Goal: Task Accomplishment & Management: Manage account settings

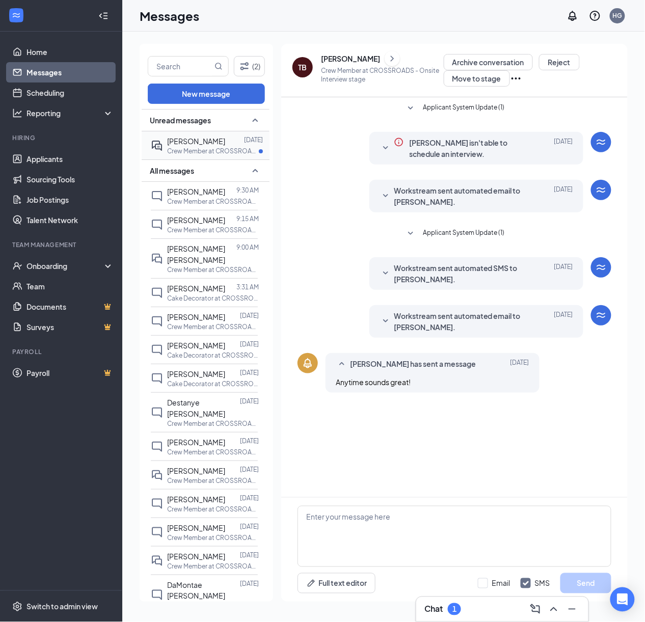
click at [212, 144] on span "[PERSON_NAME]" at bounding box center [196, 140] width 58 height 9
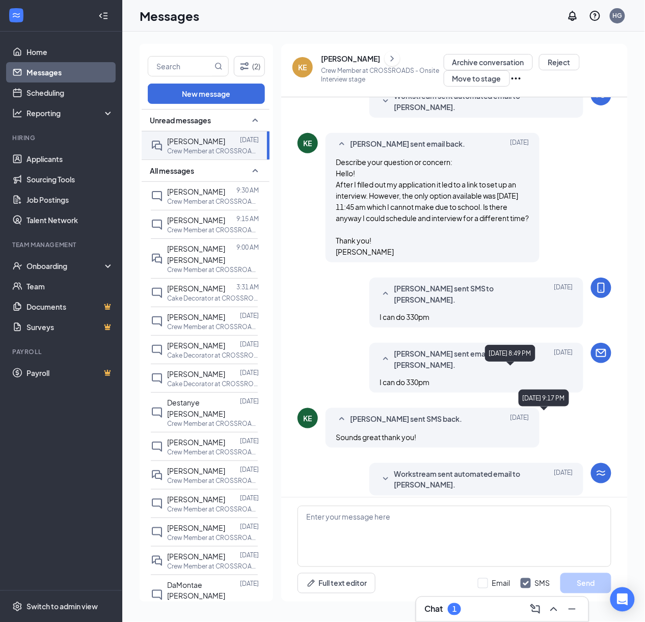
scroll to position [243, 0]
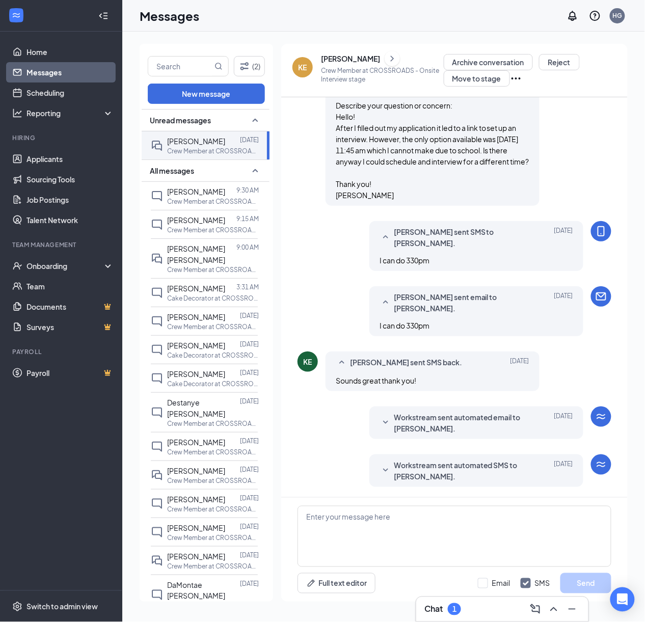
click at [361, 58] on div "[PERSON_NAME]" at bounding box center [350, 58] width 59 height 10
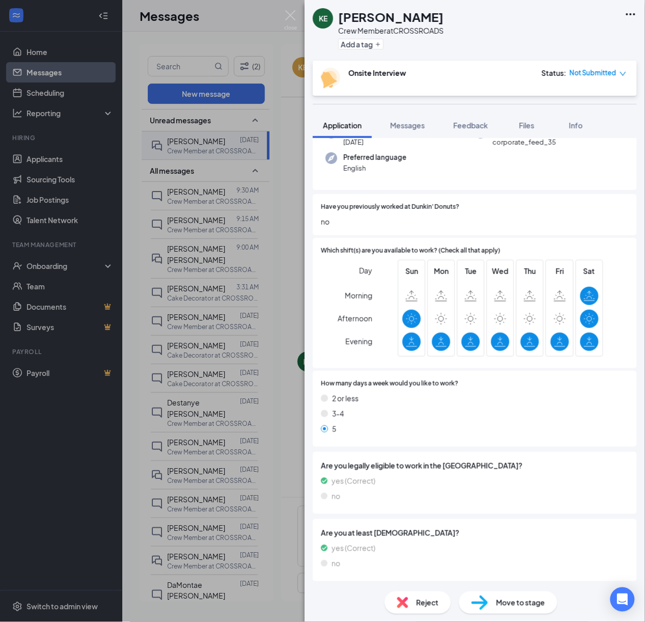
scroll to position [135, 0]
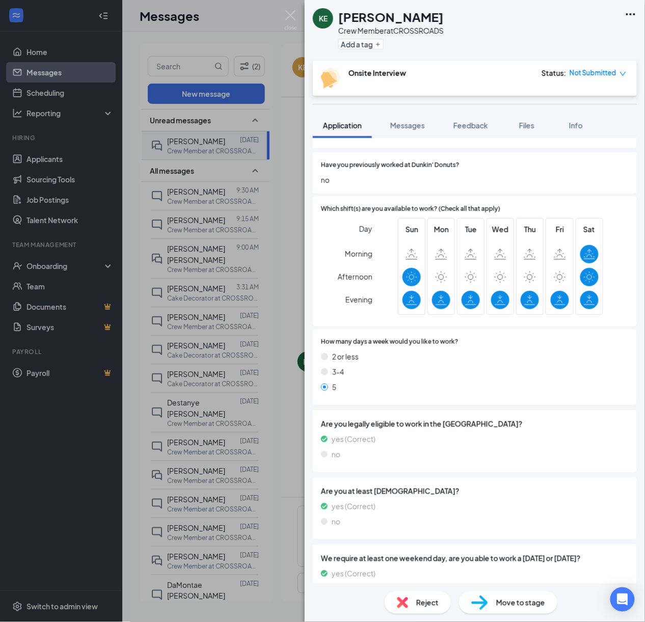
click at [516, 595] on div "Move to stage" at bounding box center [508, 602] width 98 height 22
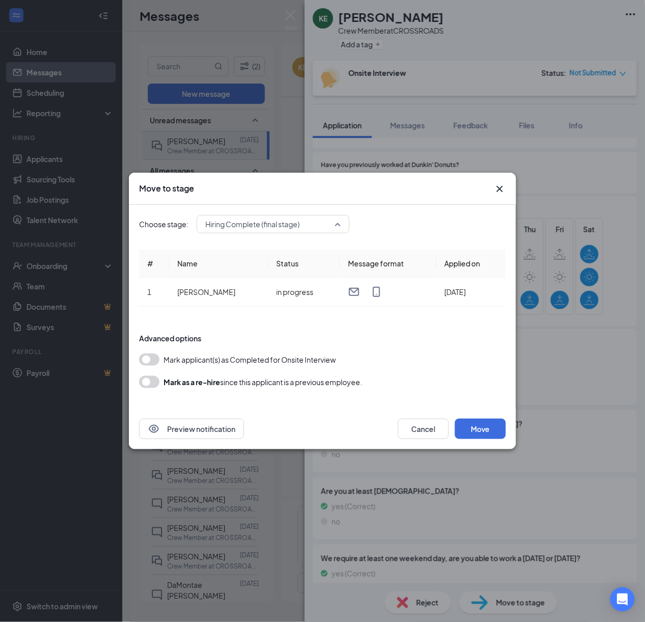
click at [322, 225] on span "Hiring Complete (final stage)" at bounding box center [268, 223] width 126 height 15
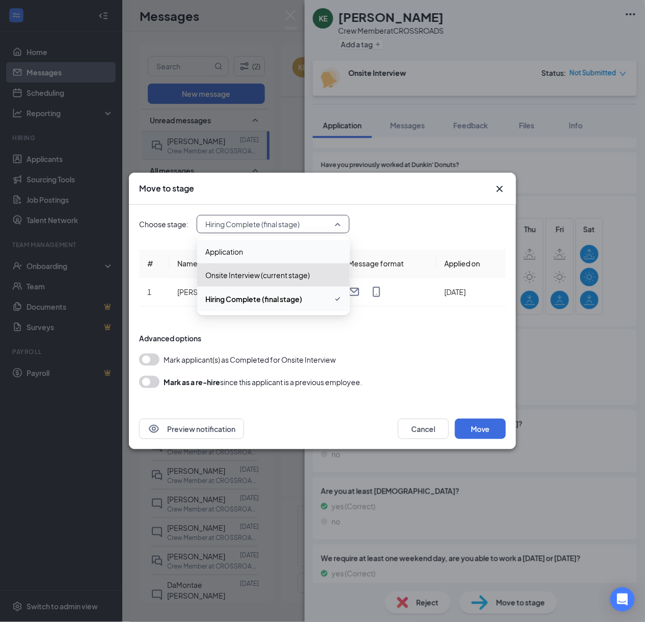
click at [300, 281] on div "Onsite Interview (current stage)" at bounding box center [273, 274] width 153 height 23
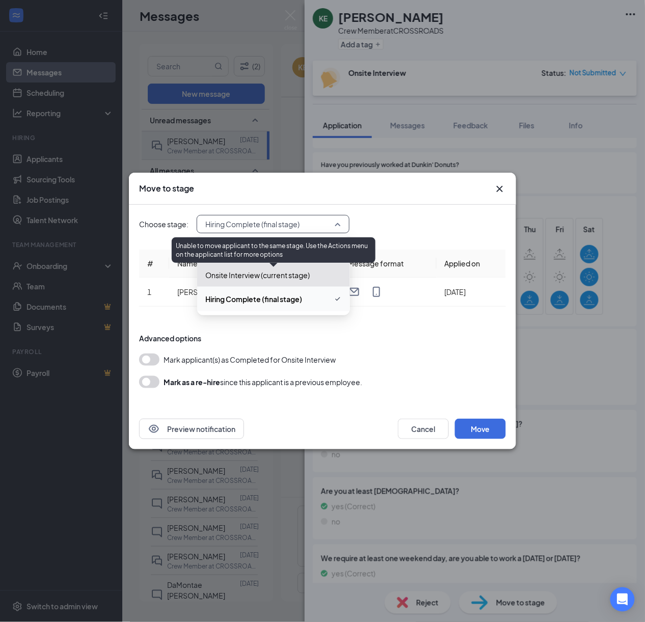
click at [430, 218] on div "Choose stage: Hiring Complete (final stage) 4029492 4029493 Application Onsite …" at bounding box center [322, 224] width 367 height 18
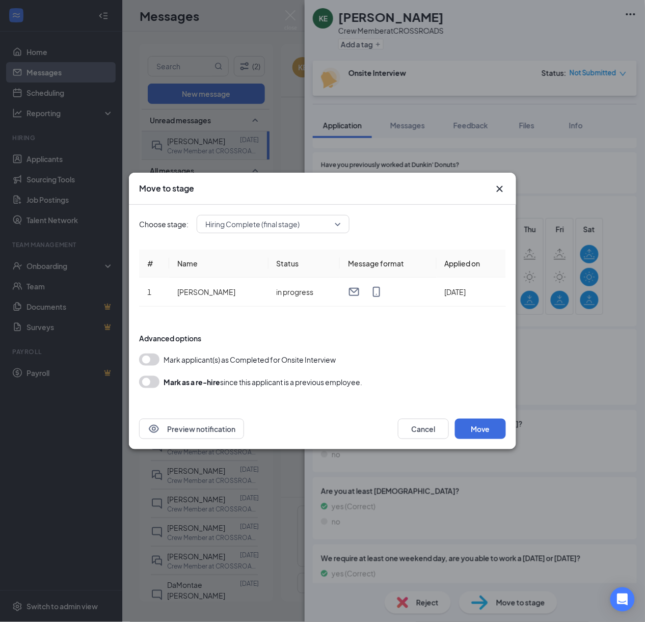
click at [504, 188] on icon "Cross" at bounding box center [499, 189] width 12 height 12
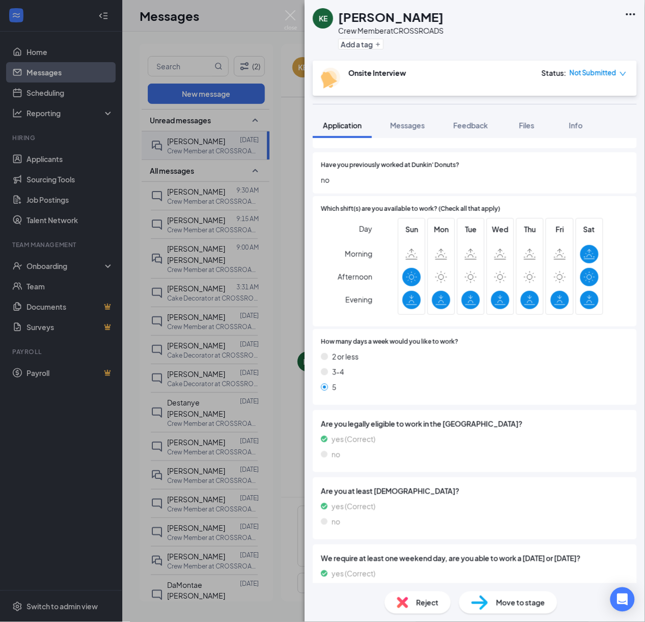
click at [379, 13] on h1 "[PERSON_NAME]" at bounding box center [390, 16] width 105 height 17
click at [322, 23] on div "KE" at bounding box center [323, 18] width 9 height 10
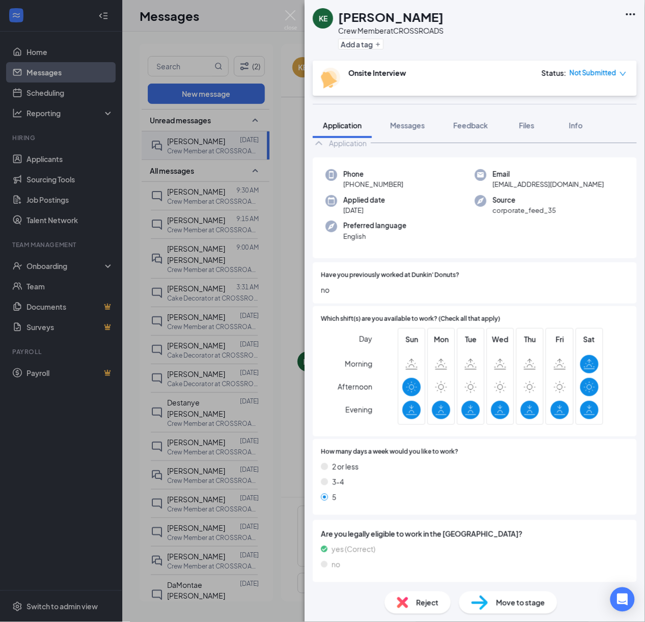
scroll to position [0, 0]
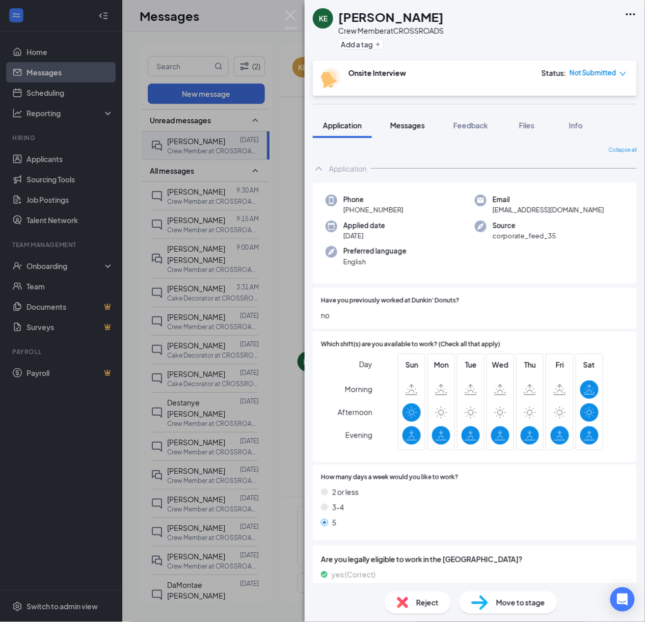
click at [400, 120] on div "Messages" at bounding box center [407, 125] width 35 height 10
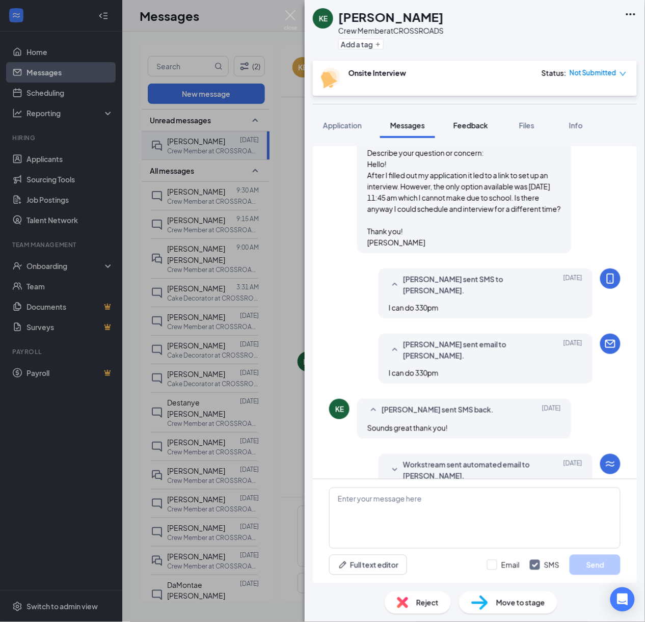
scroll to position [310, 0]
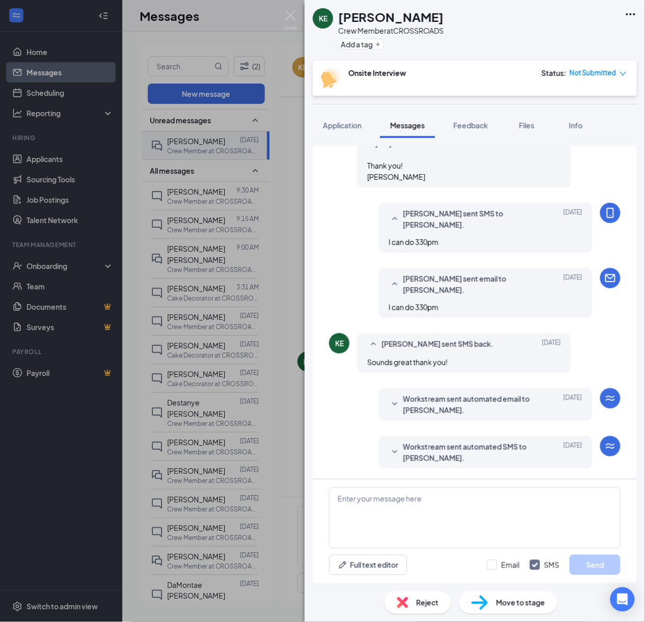
click at [623, 8] on div "KE Kendall Eiffert Crew Member at CROSSROADS Add a tag" at bounding box center [475, 30] width 340 height 61
click at [630, 11] on icon "Ellipses" at bounding box center [630, 14] width 12 height 12
click at [601, 43] on link "View full application" at bounding box center [575, 38] width 110 height 10
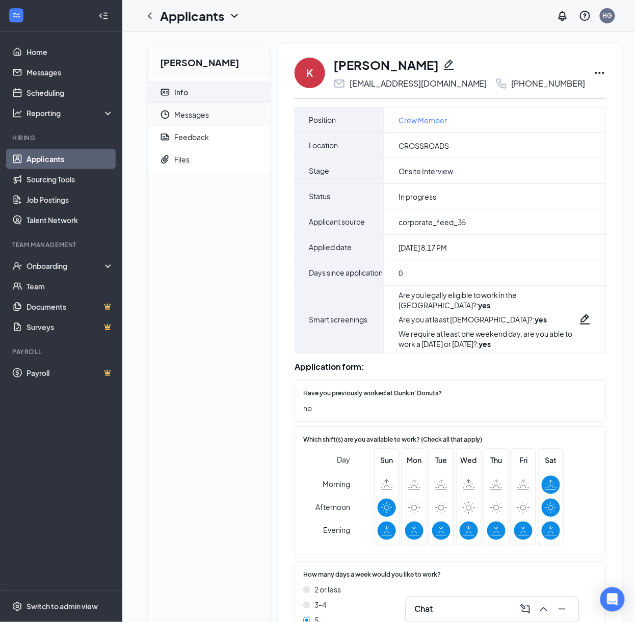
click at [221, 124] on span "Messages" at bounding box center [218, 114] width 88 height 22
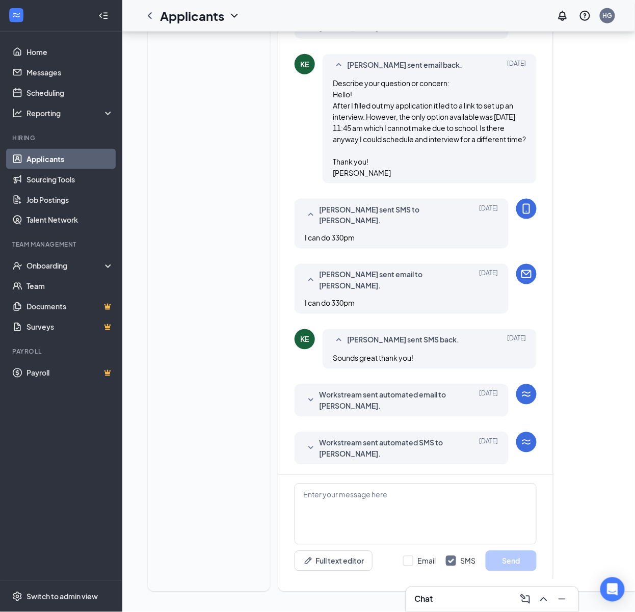
click at [214, 137] on div "[PERSON_NAME] Info Messages Feedback Files" at bounding box center [209, 189] width 122 height 803
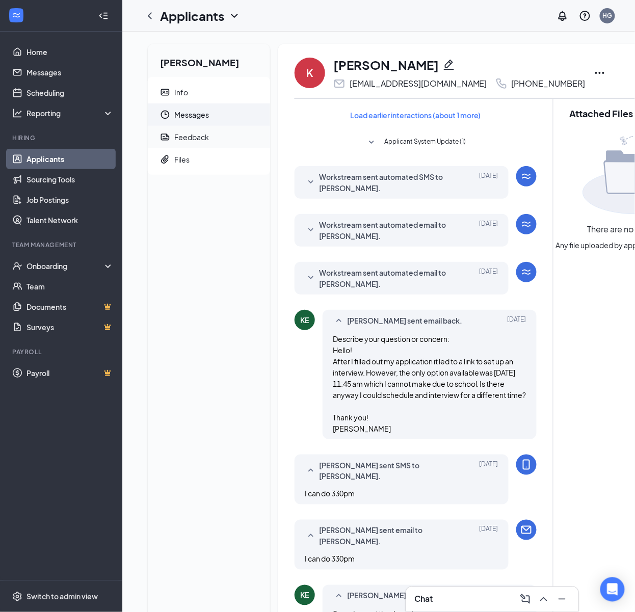
click at [198, 142] on div "Feedback" at bounding box center [191, 137] width 35 height 10
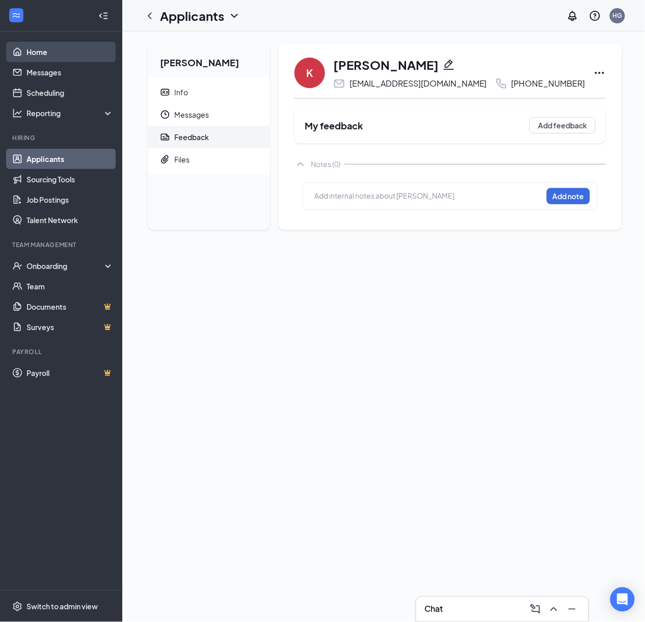
click at [52, 47] on link "Home" at bounding box center [69, 52] width 87 height 20
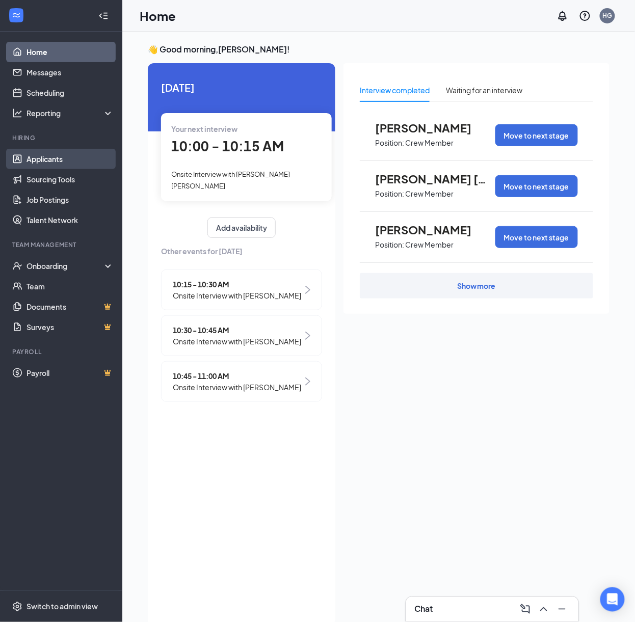
click at [65, 160] on link "Applicants" at bounding box center [69, 159] width 87 height 20
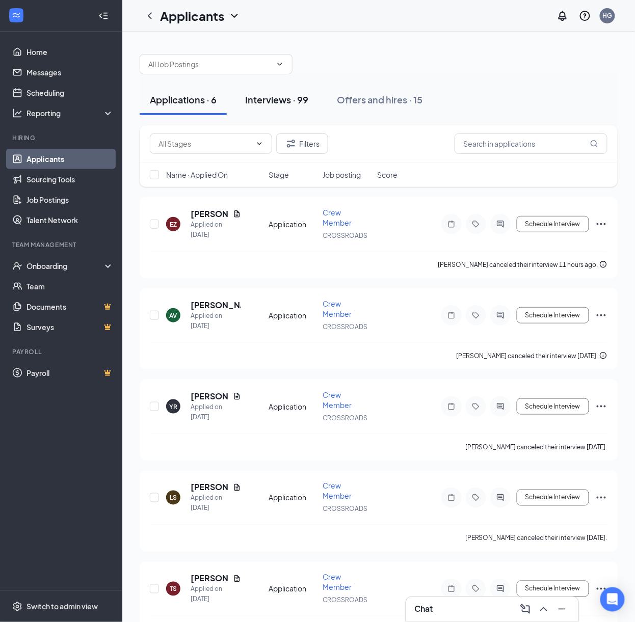
click at [291, 98] on div "Interviews · 99" at bounding box center [276, 99] width 63 height 13
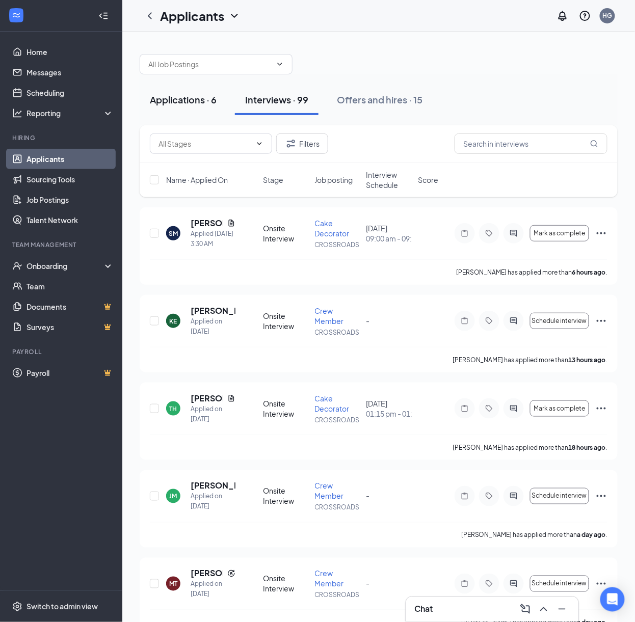
click at [172, 100] on div "Applications · 6" at bounding box center [183, 99] width 67 height 13
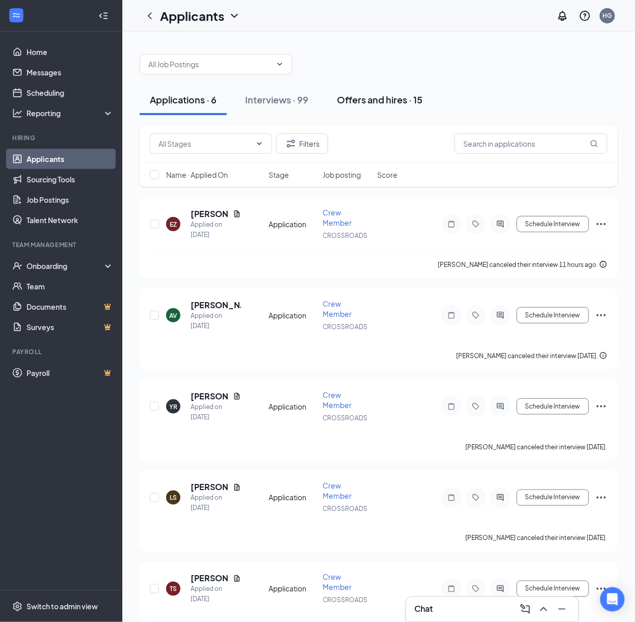
click at [364, 106] on div "Offers and hires · 15" at bounding box center [380, 99] width 86 height 13
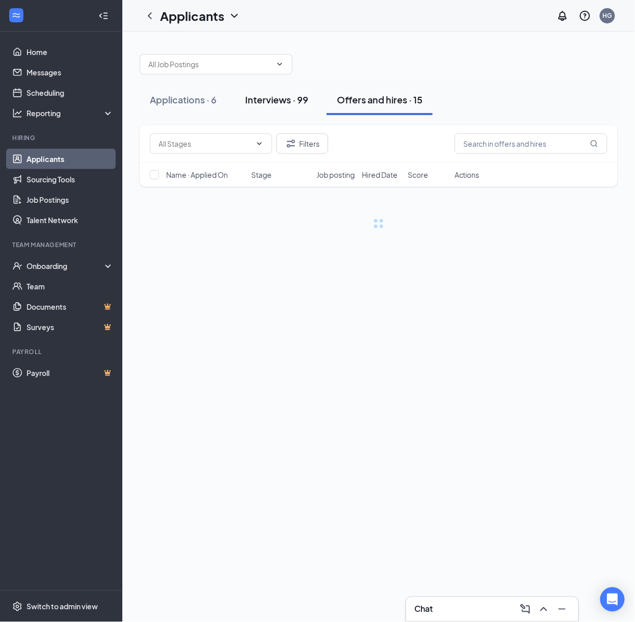
click at [277, 94] on div "Interviews · 99" at bounding box center [276, 99] width 63 height 13
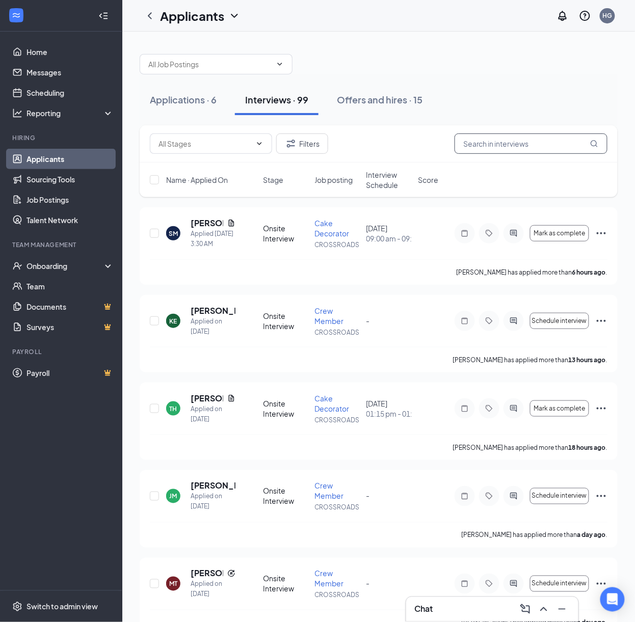
click at [493, 145] on input "text" at bounding box center [530, 143] width 153 height 20
click at [37, 72] on link "Messages" at bounding box center [69, 72] width 87 height 20
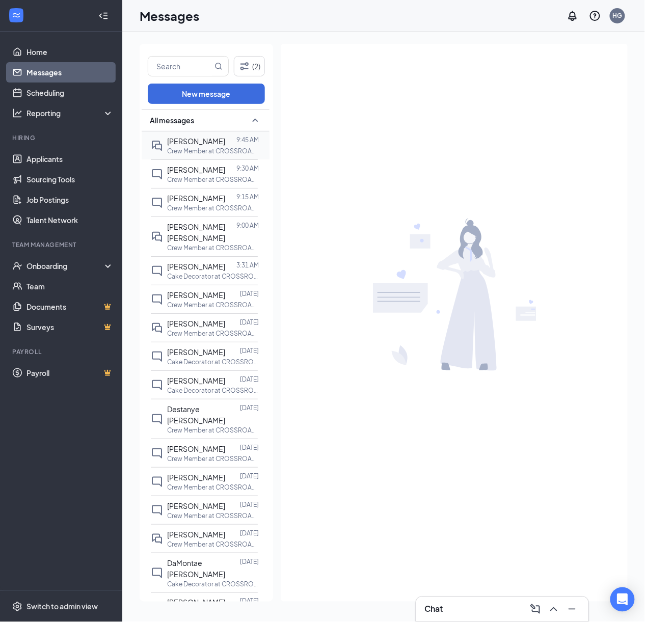
click at [204, 133] on div "[PERSON_NAME] 9:45 AM Crew Member at [GEOGRAPHIC_DATA]" at bounding box center [204, 145] width 107 height 28
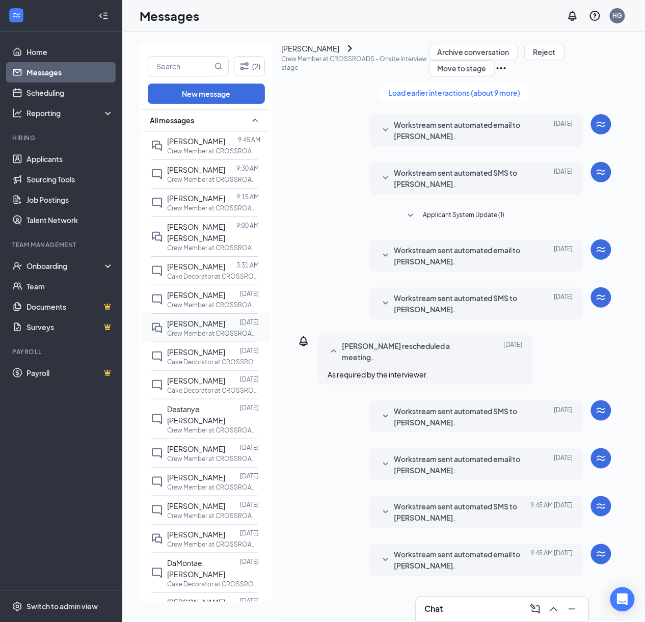
click at [206, 335] on p "Crew Member at CROSSROADS" at bounding box center [213, 333] width 92 height 9
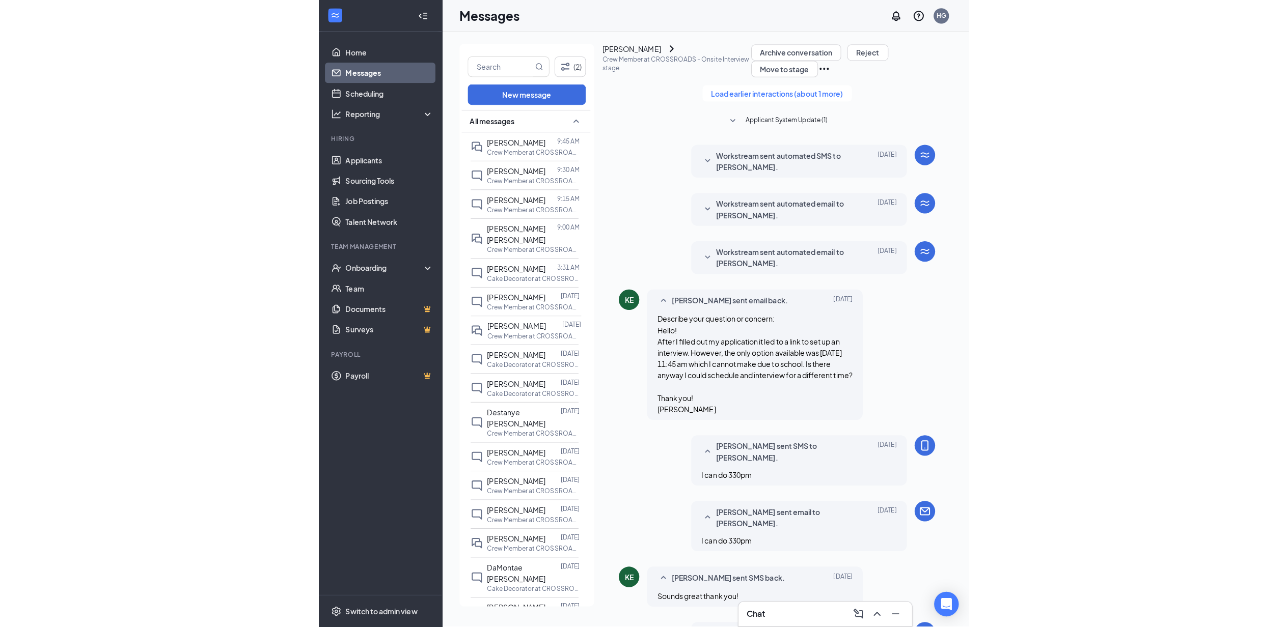
scroll to position [243, 0]
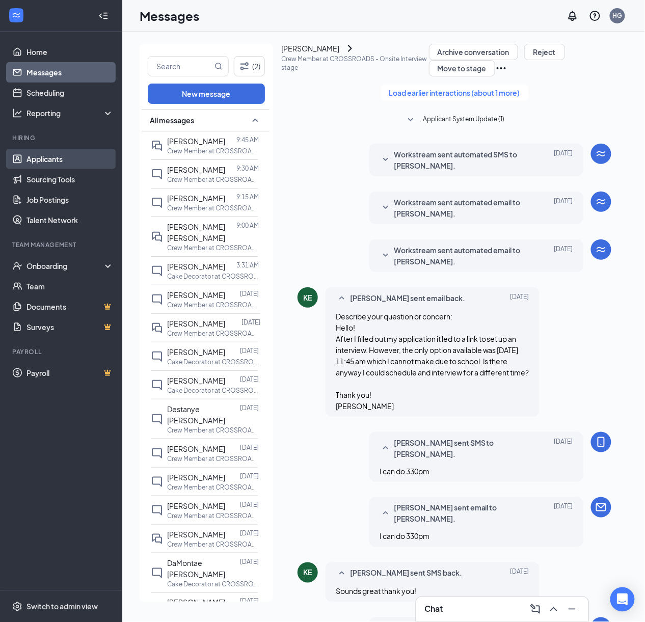
click at [43, 163] on link "Applicants" at bounding box center [69, 159] width 87 height 20
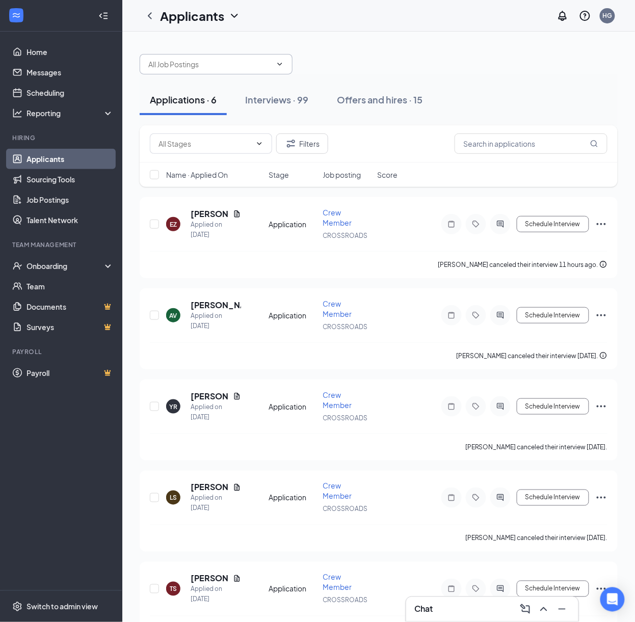
click at [221, 66] on input "text" at bounding box center [209, 64] width 123 height 11
click at [308, 102] on div "Interviews · 99" at bounding box center [276, 99] width 63 height 13
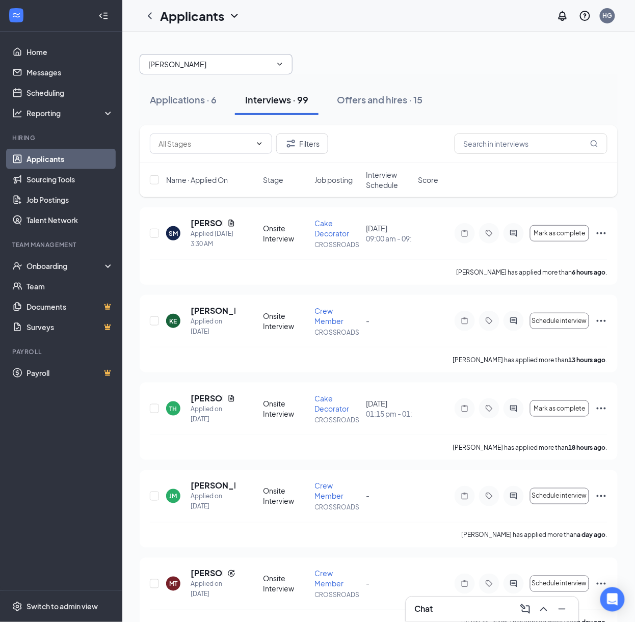
click at [209, 54] on span "[PERSON_NAME]" at bounding box center [216, 64] width 153 height 20
click at [206, 56] on span "[PERSON_NAME]" at bounding box center [216, 64] width 153 height 20
drag, startPoint x: 363, startPoint y: 55, endPoint x: 347, endPoint y: 64, distance: 18.0
click at [363, 55] on div "[PERSON_NAME]" at bounding box center [379, 59] width 478 height 31
click at [200, 70] on span "[PERSON_NAME]" at bounding box center [216, 64] width 153 height 20
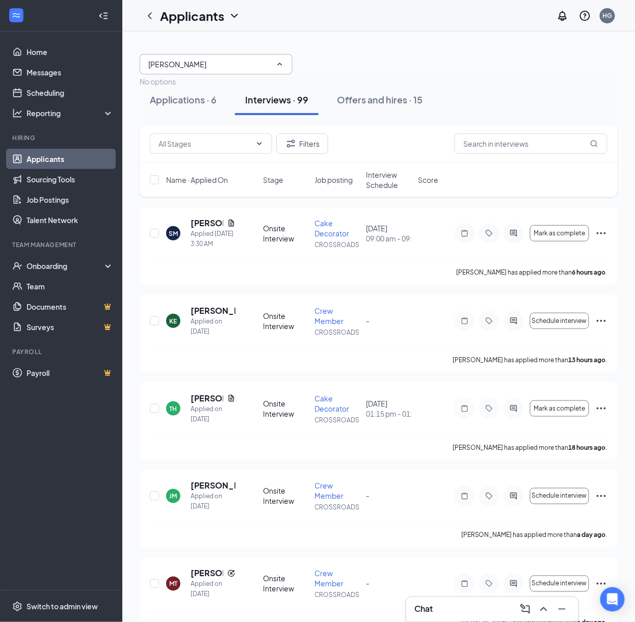
type input "[PERSON_NAME]"
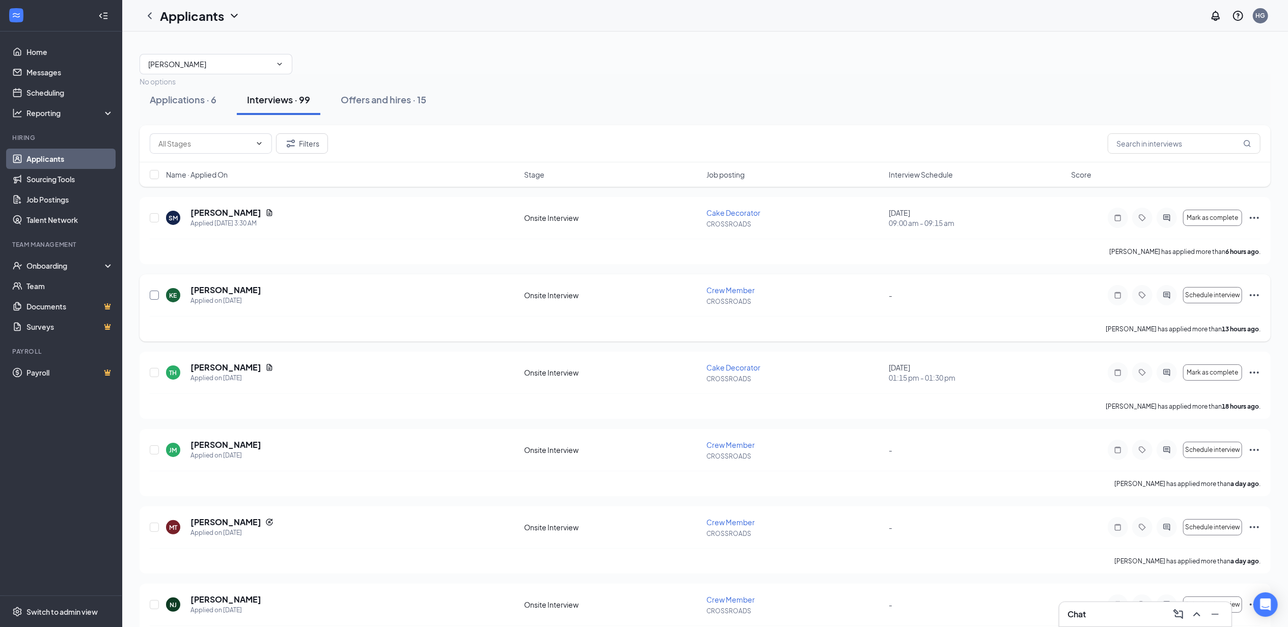
click at [156, 297] on input "checkbox" at bounding box center [154, 295] width 9 height 9
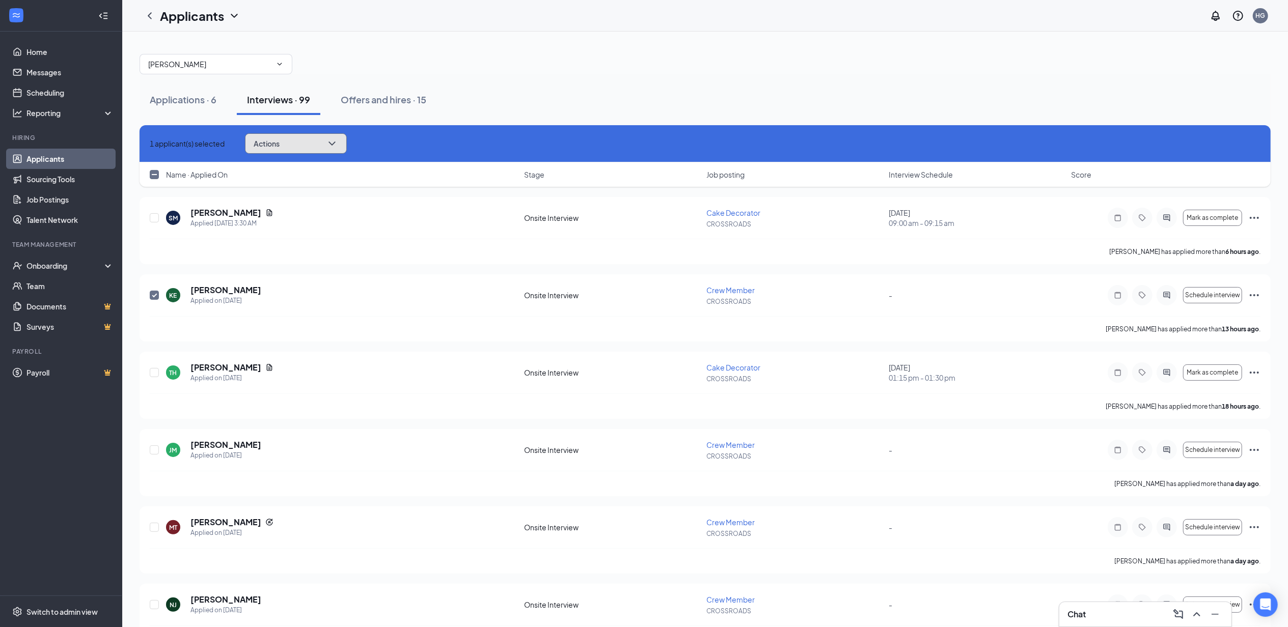
click at [347, 136] on button "Actions" at bounding box center [296, 143] width 102 height 20
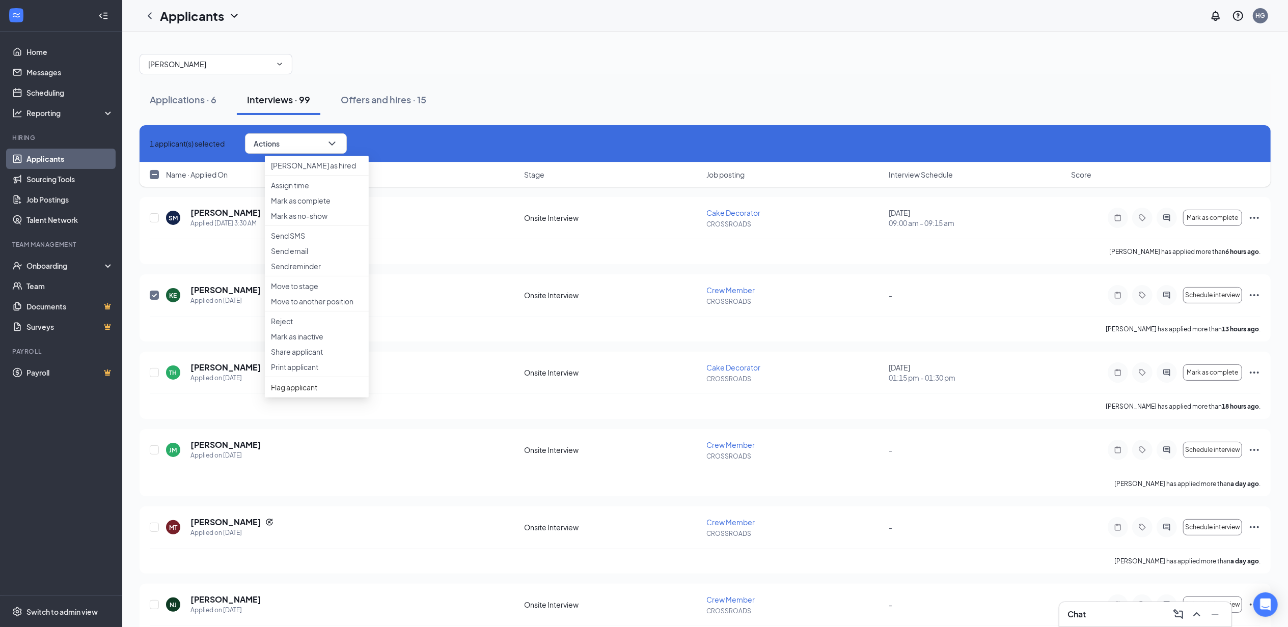
click at [493, 60] on div "[PERSON_NAME]" at bounding box center [705, 59] width 1131 height 31
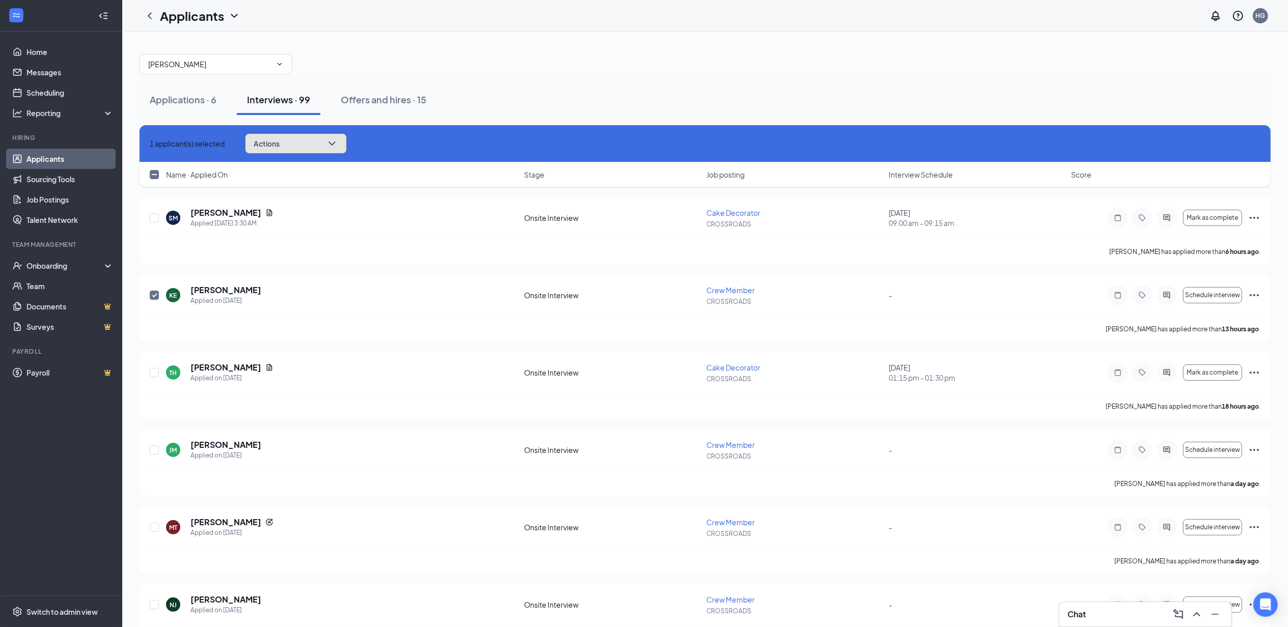
click at [303, 151] on button "Actions" at bounding box center [296, 143] width 102 height 20
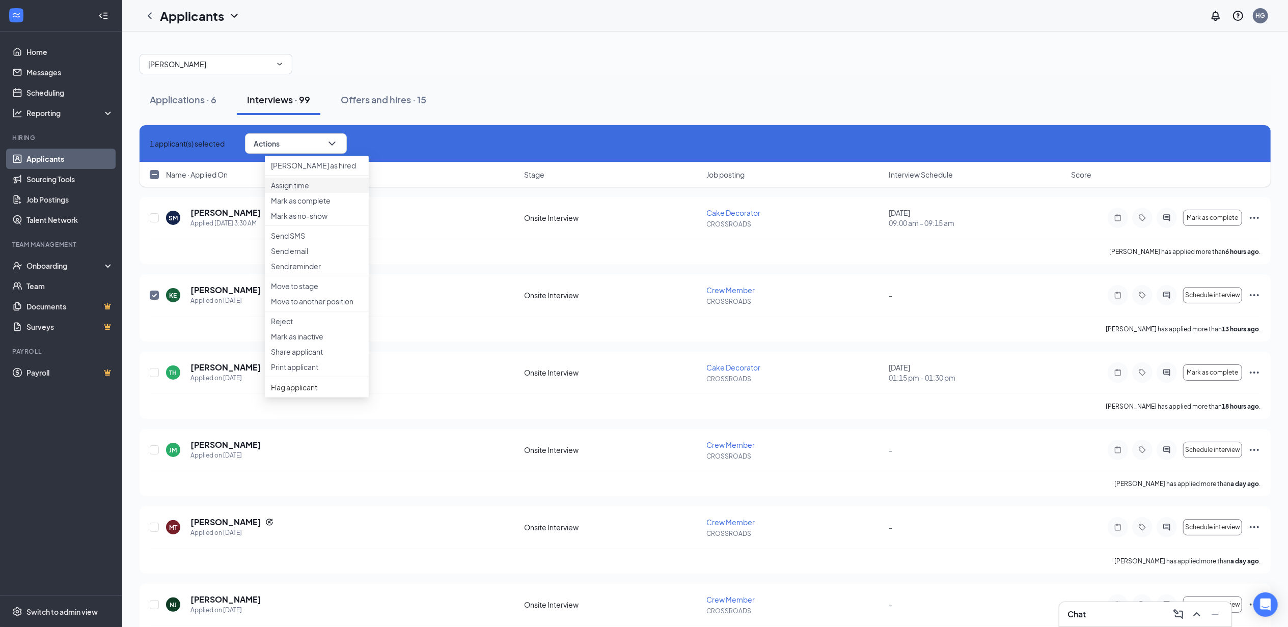
click at [320, 190] on p "Assign time" at bounding box center [317, 185] width 92 height 10
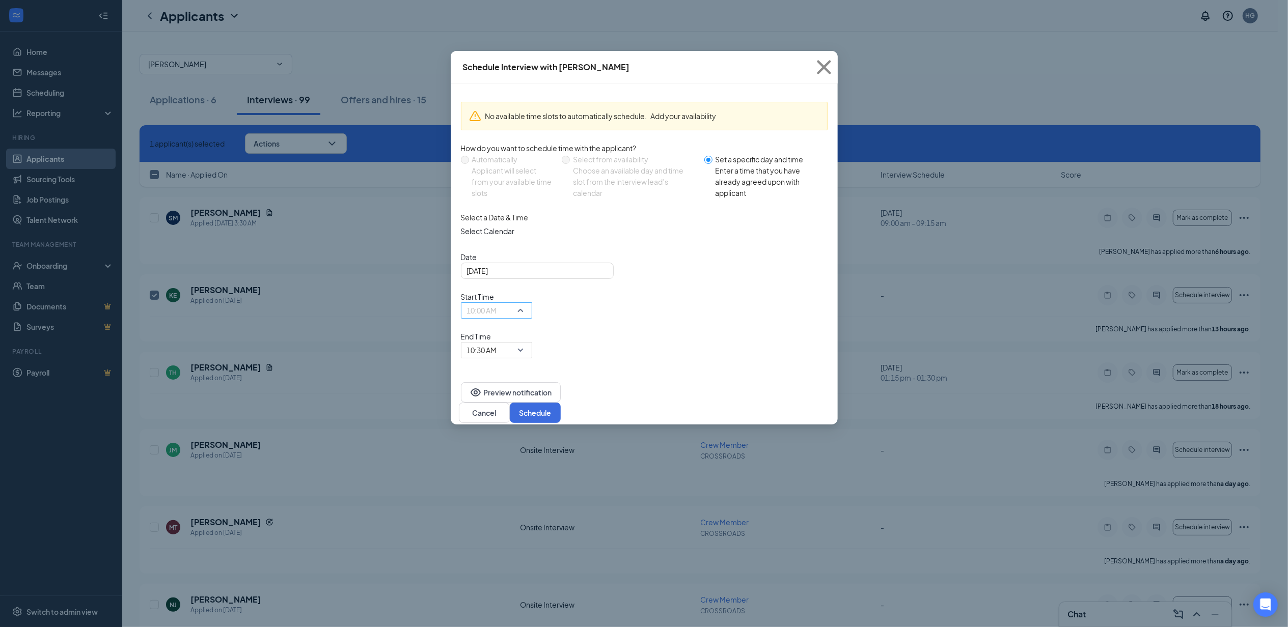
click at [497, 303] on span "10:00 AM" at bounding box center [482, 310] width 30 height 15
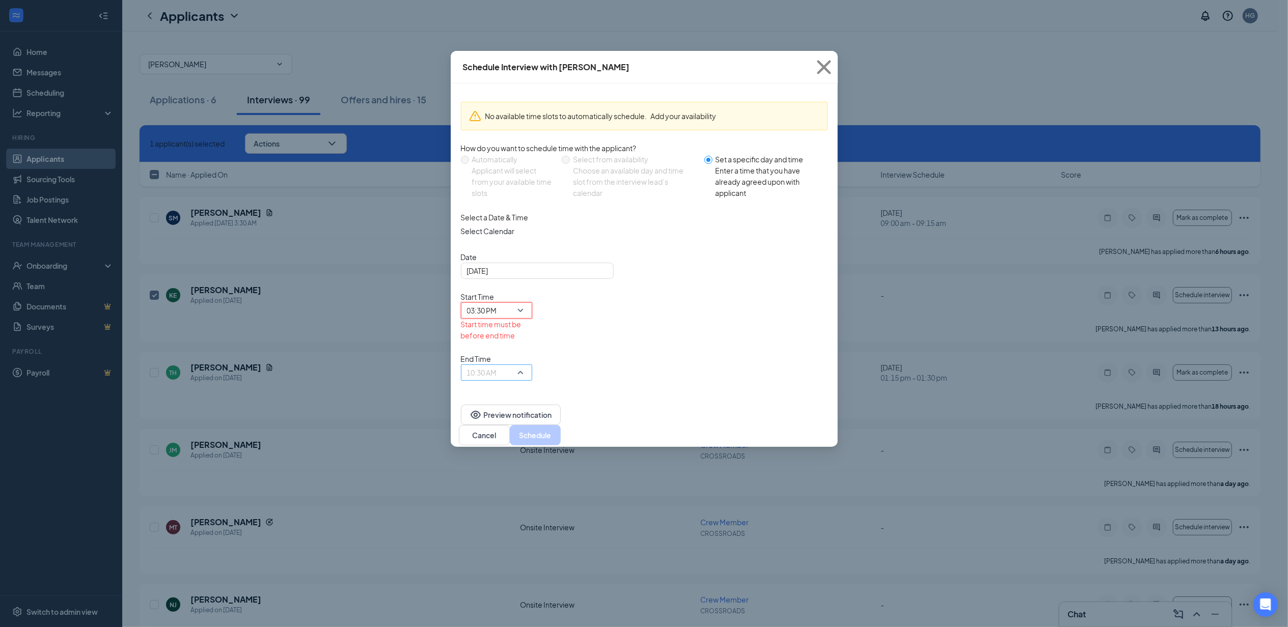
click at [517, 365] on span "10:30 AM" at bounding box center [492, 379] width 50 height 28
click at [497, 23] on span "03:45 PM" at bounding box center [482, 17] width 30 height 11
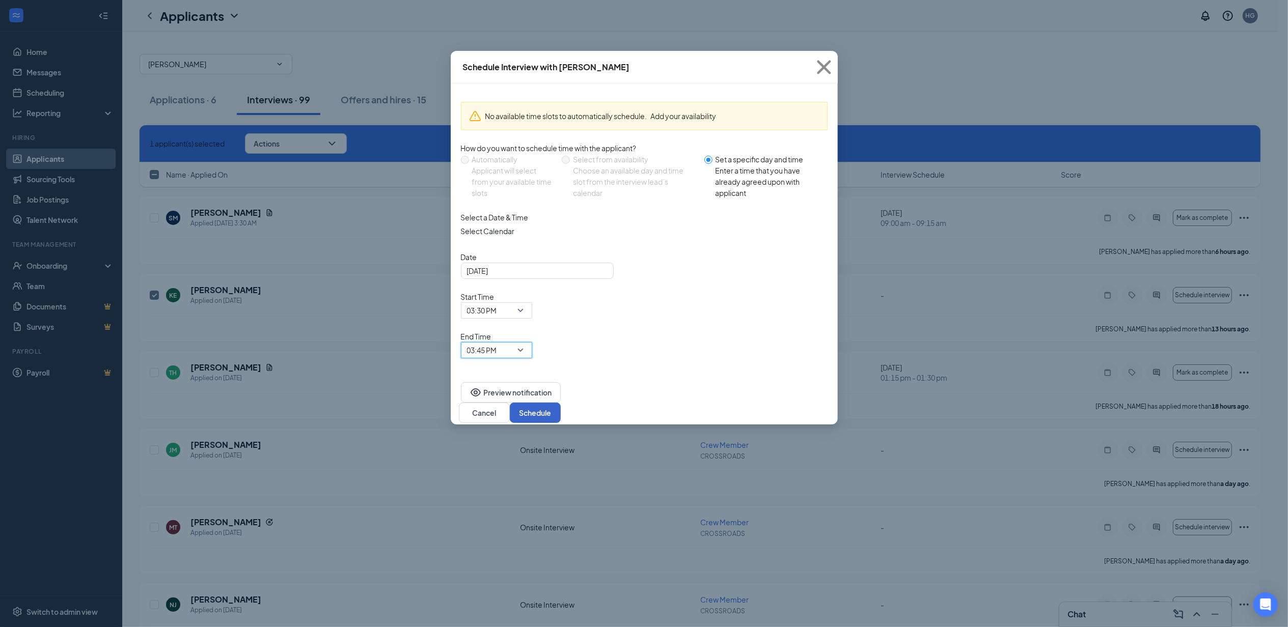
click at [561, 403] on button "Schedule" at bounding box center [535, 413] width 51 height 20
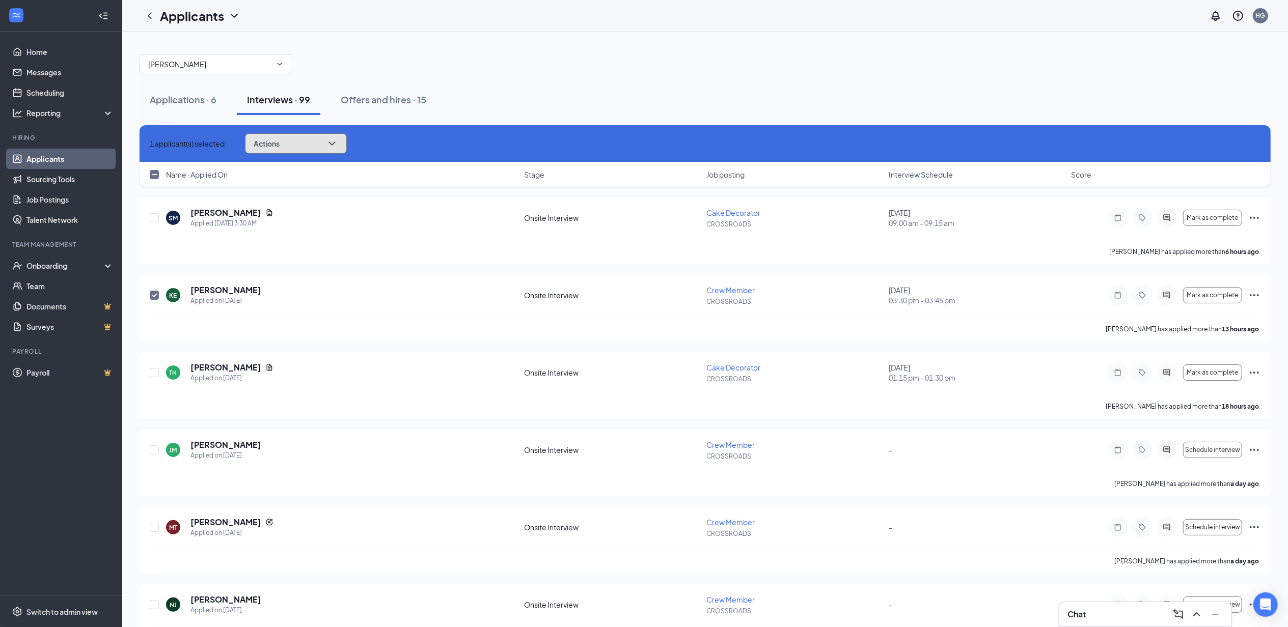
click at [280, 146] on span "Actions" at bounding box center [267, 143] width 26 height 7
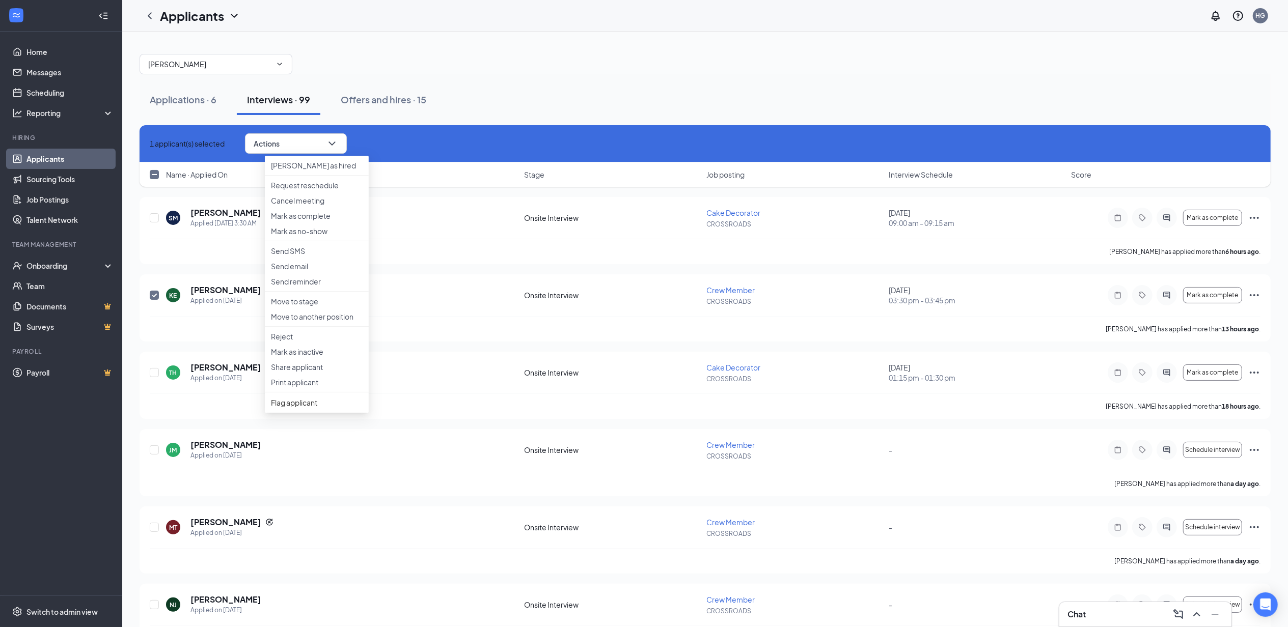
click at [565, 104] on div "Applications · 6 Interviews · 99 Offers and hires · 15" at bounding box center [705, 100] width 1131 height 31
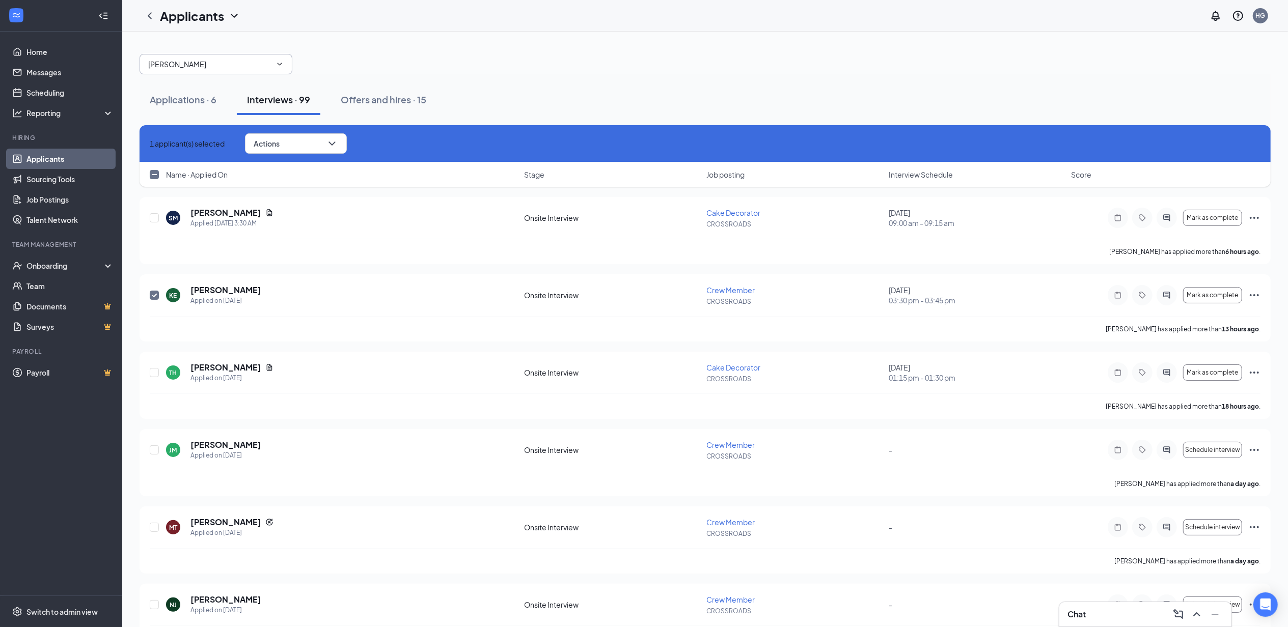
click at [285, 66] on span "[PERSON_NAME]" at bounding box center [216, 64] width 153 height 20
click at [150, 151] on div "1 applicant(s) selected Actions [PERSON_NAME] as hired Request reschedule Cance…" at bounding box center [705, 143] width 1111 height 20
click at [150, 144] on icon "Cross" at bounding box center [150, 144] width 0 height 0
checkbox input "false"
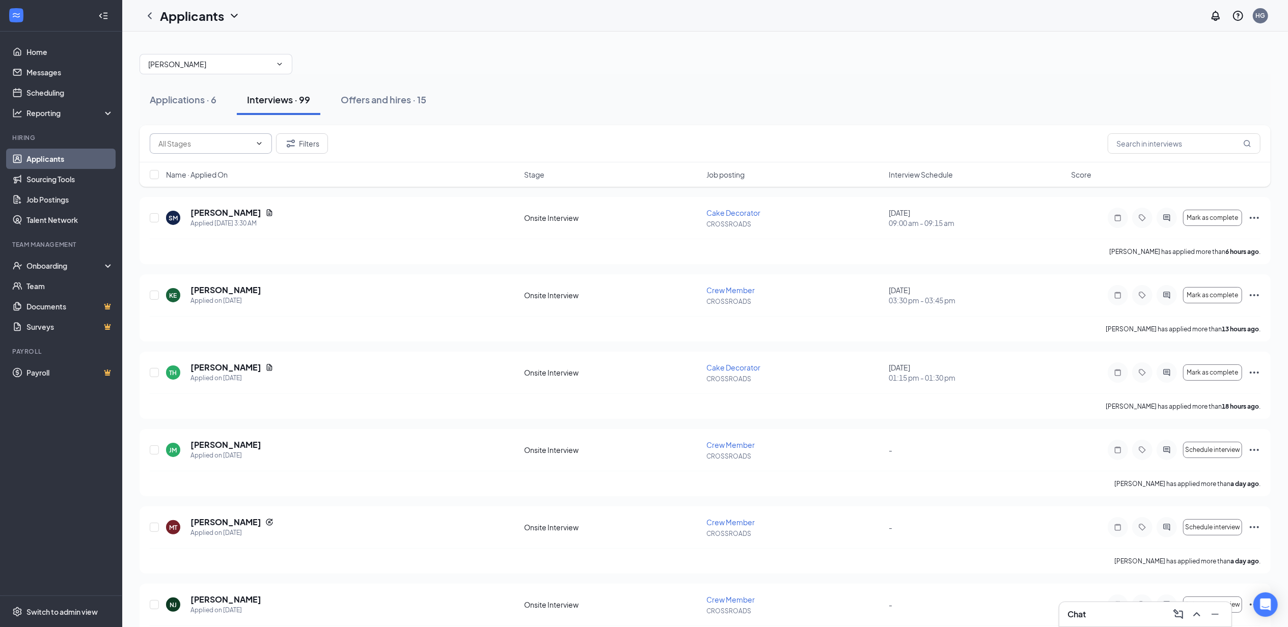
click at [264, 145] on span at bounding box center [211, 143] width 122 height 20
click at [312, 149] on button "Filters" at bounding box center [302, 143] width 52 height 20
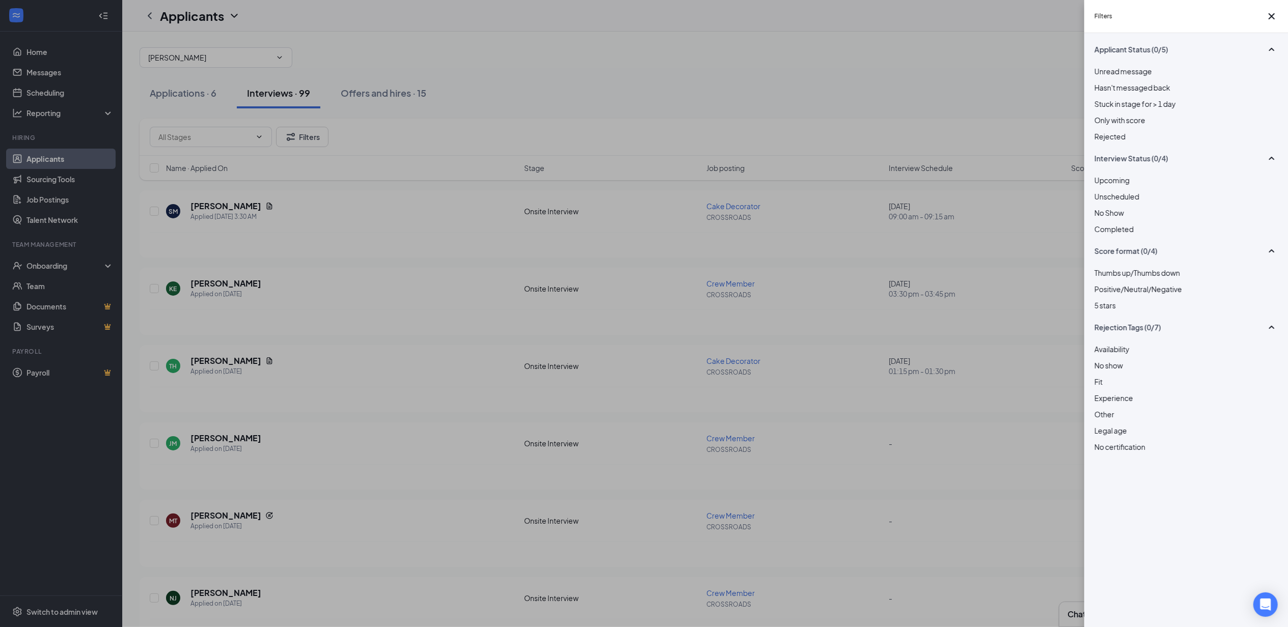
scroll to position [0, 0]
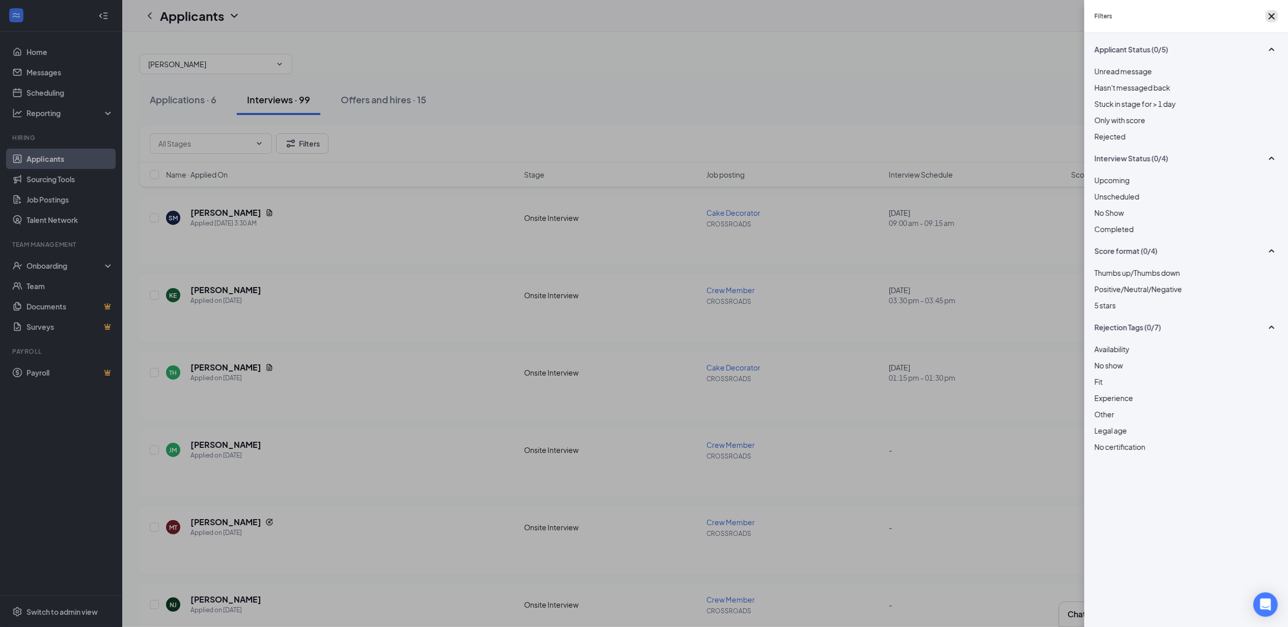
click at [644, 19] on icon "Cross" at bounding box center [1272, 16] width 6 height 6
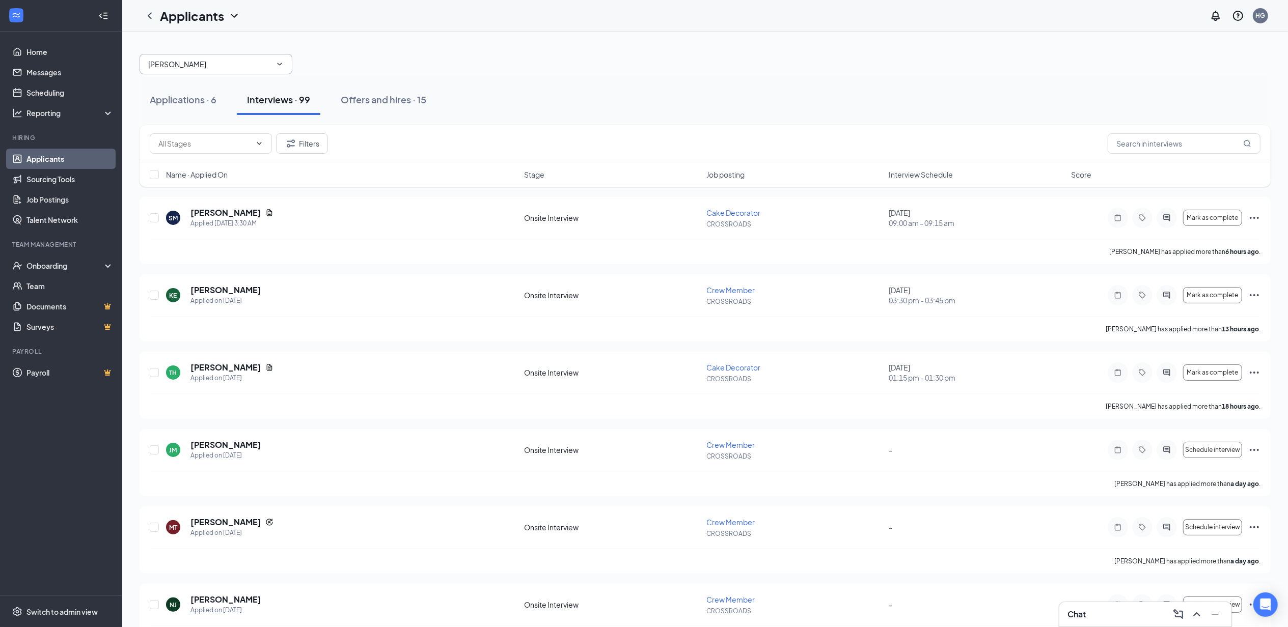
click at [265, 72] on span "[PERSON_NAME]" at bounding box center [216, 64] width 153 height 20
click at [273, 66] on span at bounding box center [278, 64] width 10 height 8
click at [266, 64] on input "[PERSON_NAME]" at bounding box center [209, 64] width 123 height 11
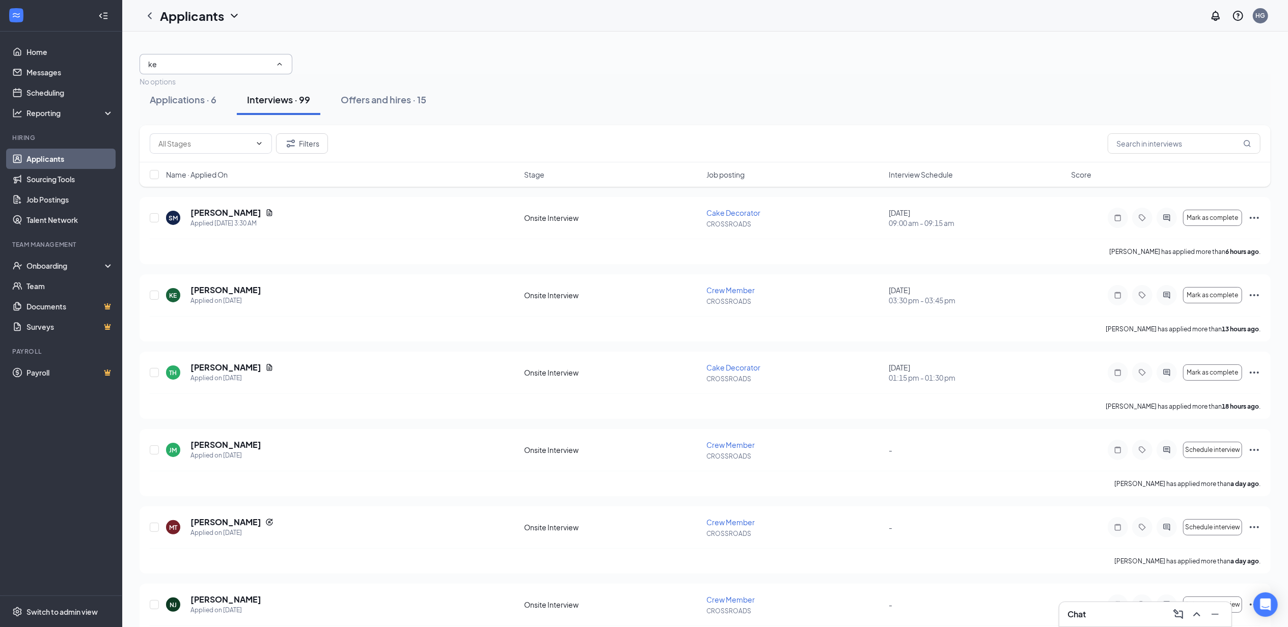
type input "k"
click at [375, 49] on div at bounding box center [705, 59] width 1131 height 31
click at [235, 70] on span at bounding box center [216, 64] width 153 height 20
click at [221, 110] on div "Cake Decorator (CROSSROADS)" at bounding box center [218, 104] width 156 height 11
type input "Cake Decorator (CROSSROADS)"
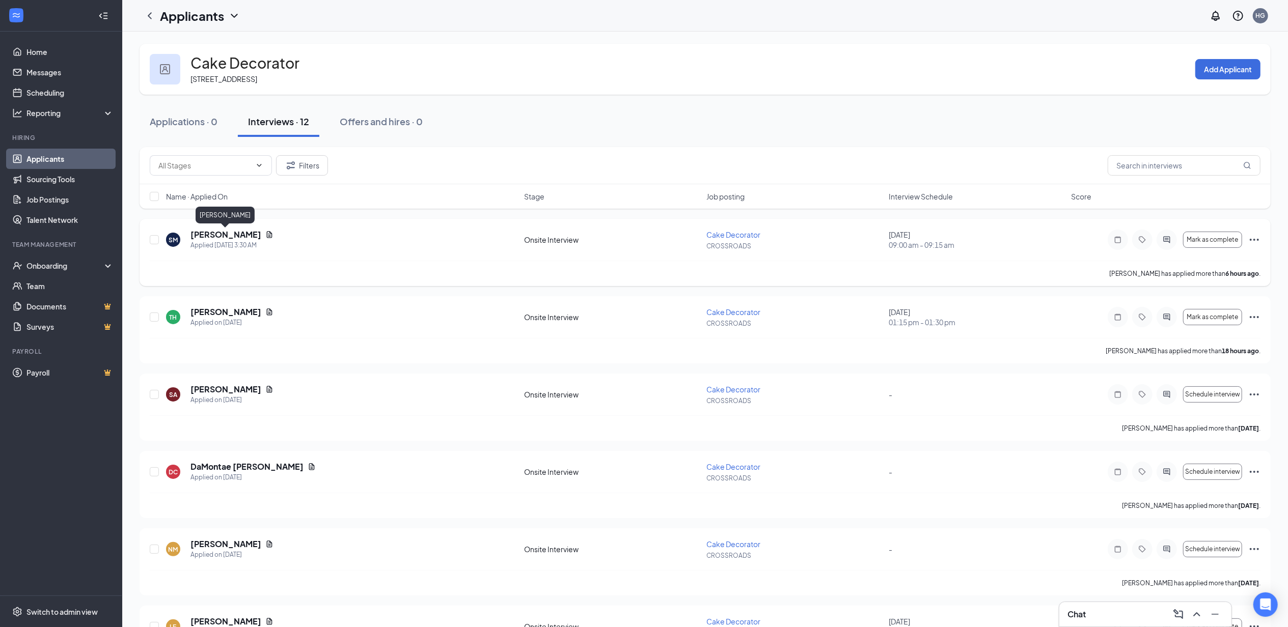
click at [218, 230] on h5 "[PERSON_NAME]" at bounding box center [225, 234] width 71 height 11
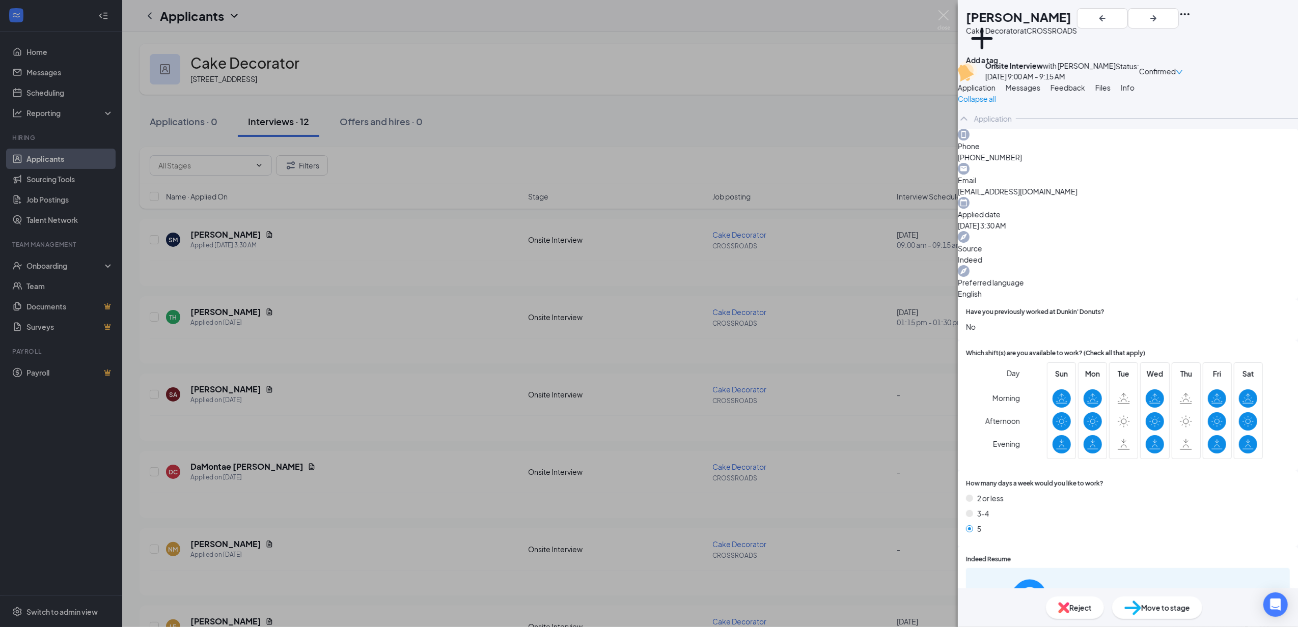
click at [644, 93] on button "Messages" at bounding box center [1023, 87] width 35 height 11
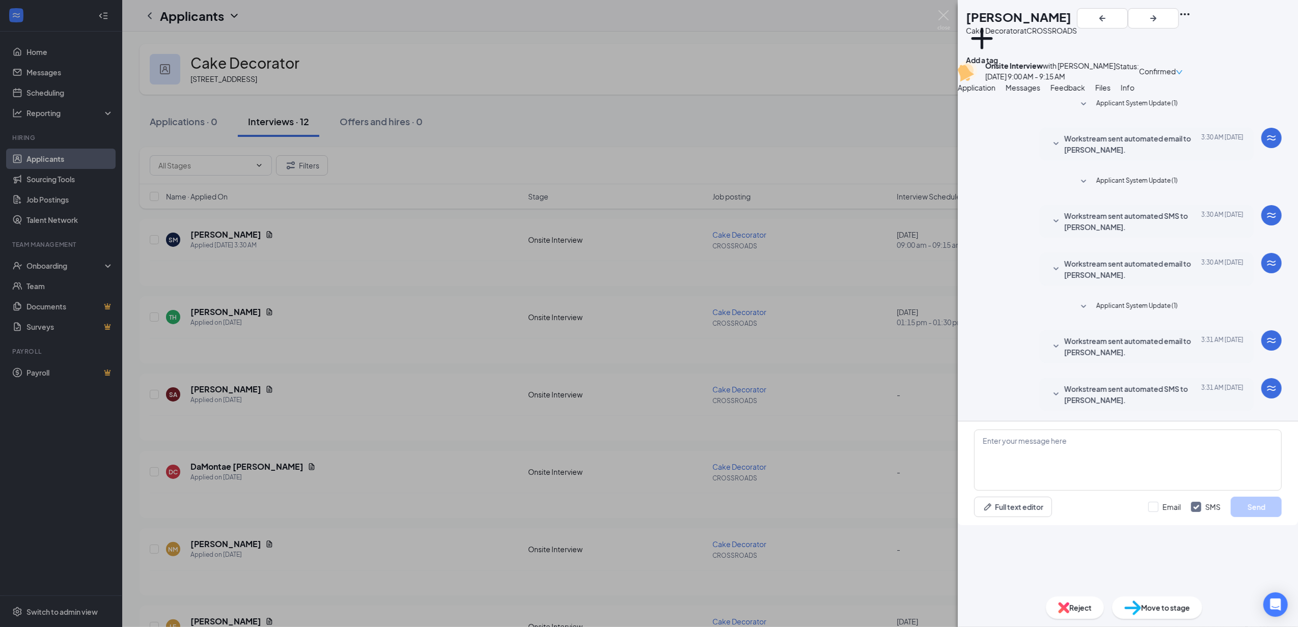
click at [231, 324] on div "SM [PERSON_NAME] Cake Decorator at CROSSROADS Add a tag Onsite Interview with […" at bounding box center [649, 313] width 1298 height 627
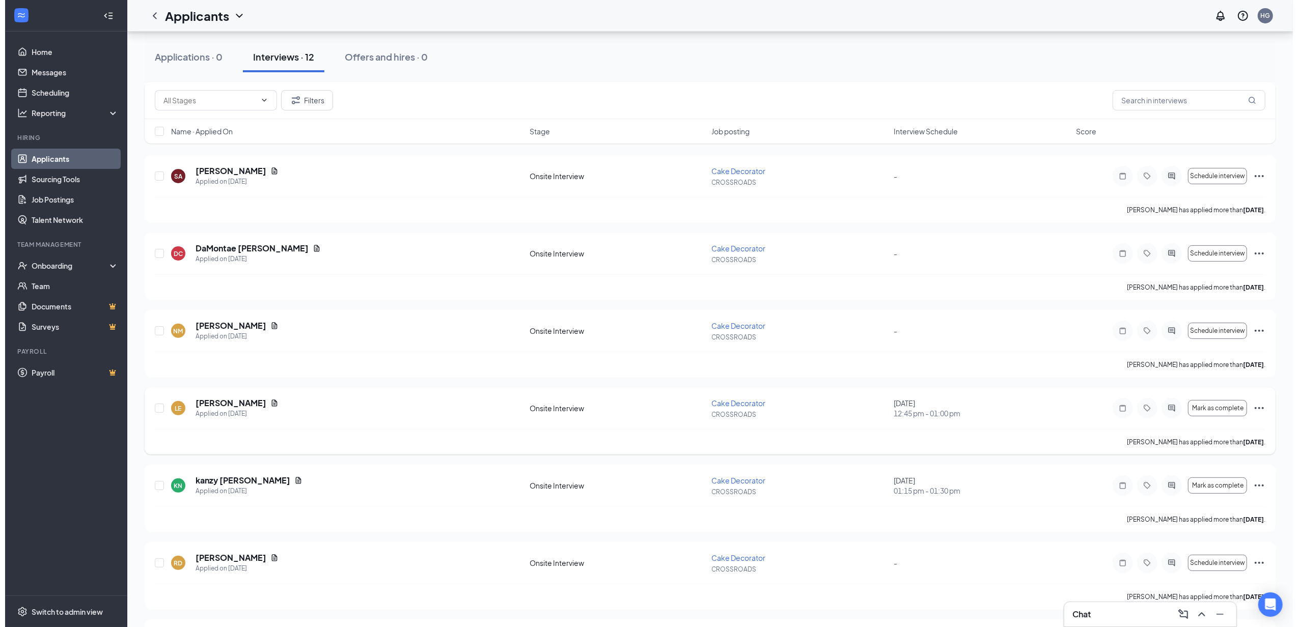
scroll to position [271, 0]
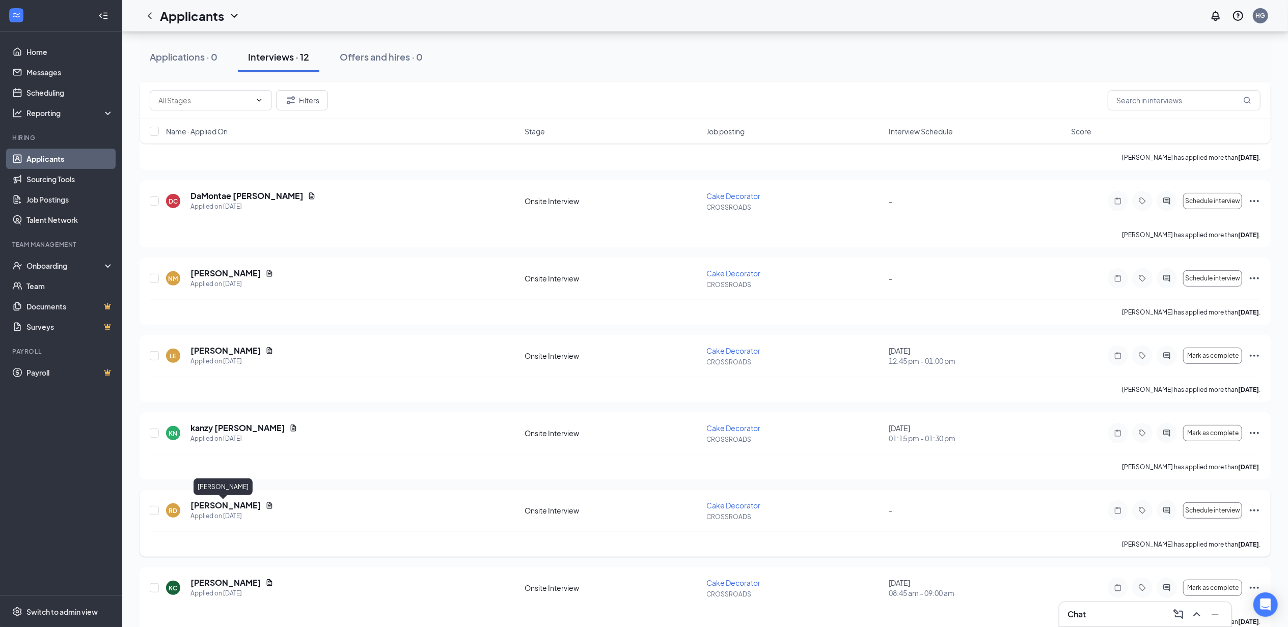
click at [224, 506] on h5 "[PERSON_NAME]" at bounding box center [225, 505] width 71 height 11
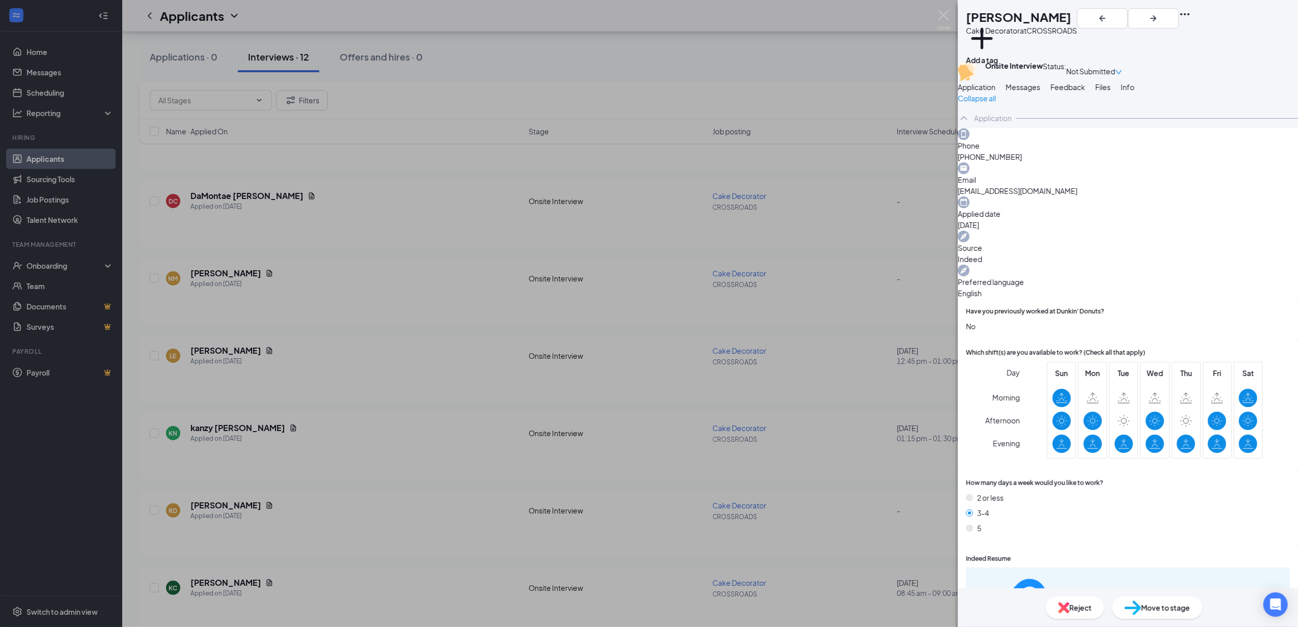
click at [644, 92] on span "Messages" at bounding box center [1023, 87] width 35 height 9
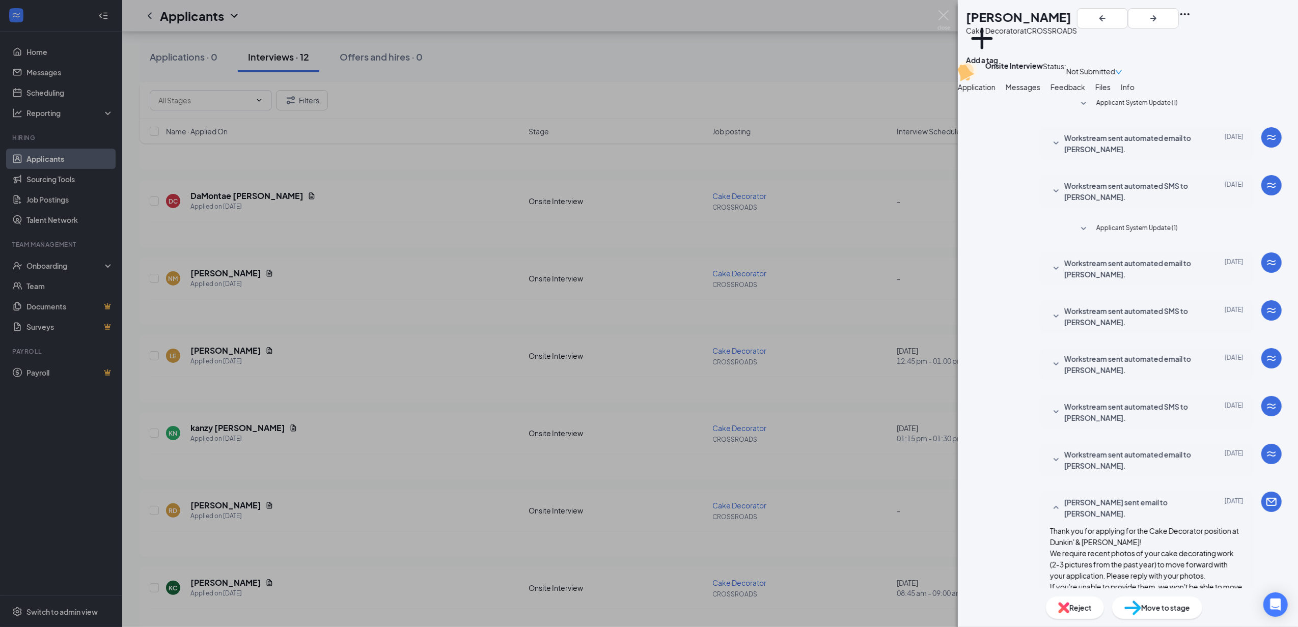
scroll to position [211, 0]
drag, startPoint x: 1031, startPoint y: 376, endPoint x: 1075, endPoint y: 461, distance: 96.1
click at [644, 492] on div "[PERSON_NAME] sent email to [PERSON_NAME]. [DATE] Thank you for applying for th…" at bounding box center [1147, 562] width 214 height 140
copy span "Thank you for applying for the Cake Decorator position at Dunkin' & [PERSON_NAM…"
click at [285, 438] on div "RD [PERSON_NAME] Cake Decorator at CROSSROADS Add a tag Onsite Interview Status…" at bounding box center [649, 313] width 1298 height 627
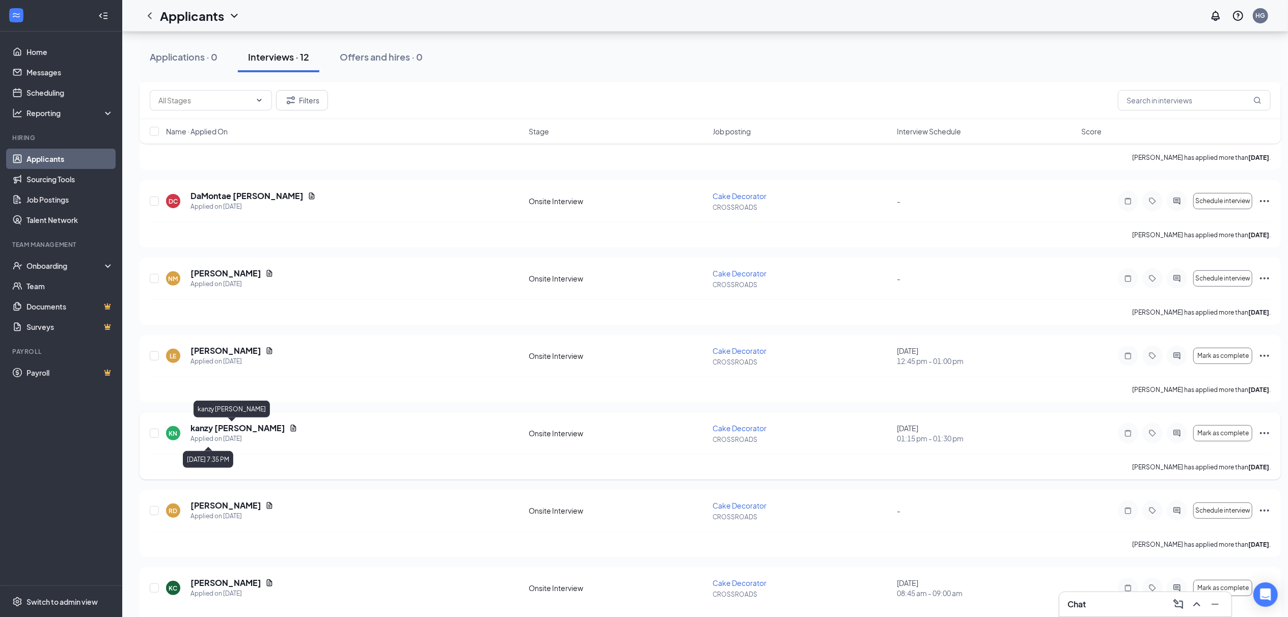
click at [225, 424] on h5 "kanzy [PERSON_NAME]" at bounding box center [237, 428] width 95 height 11
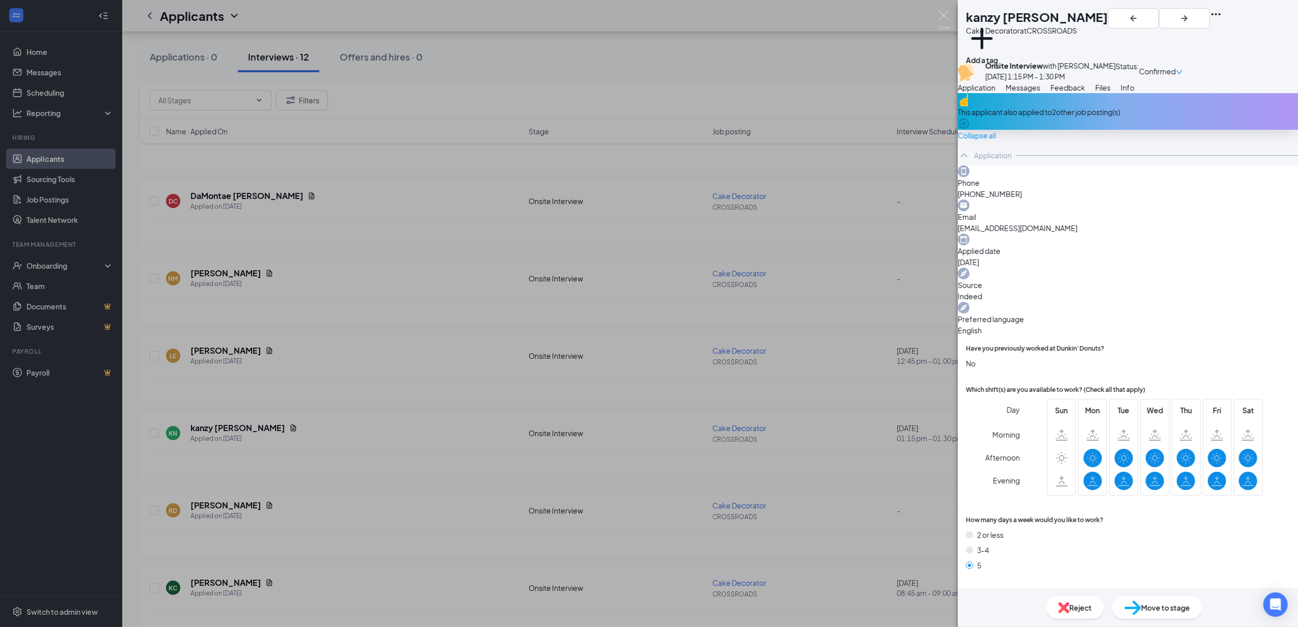
click at [644, 93] on button "Messages" at bounding box center [1023, 87] width 35 height 11
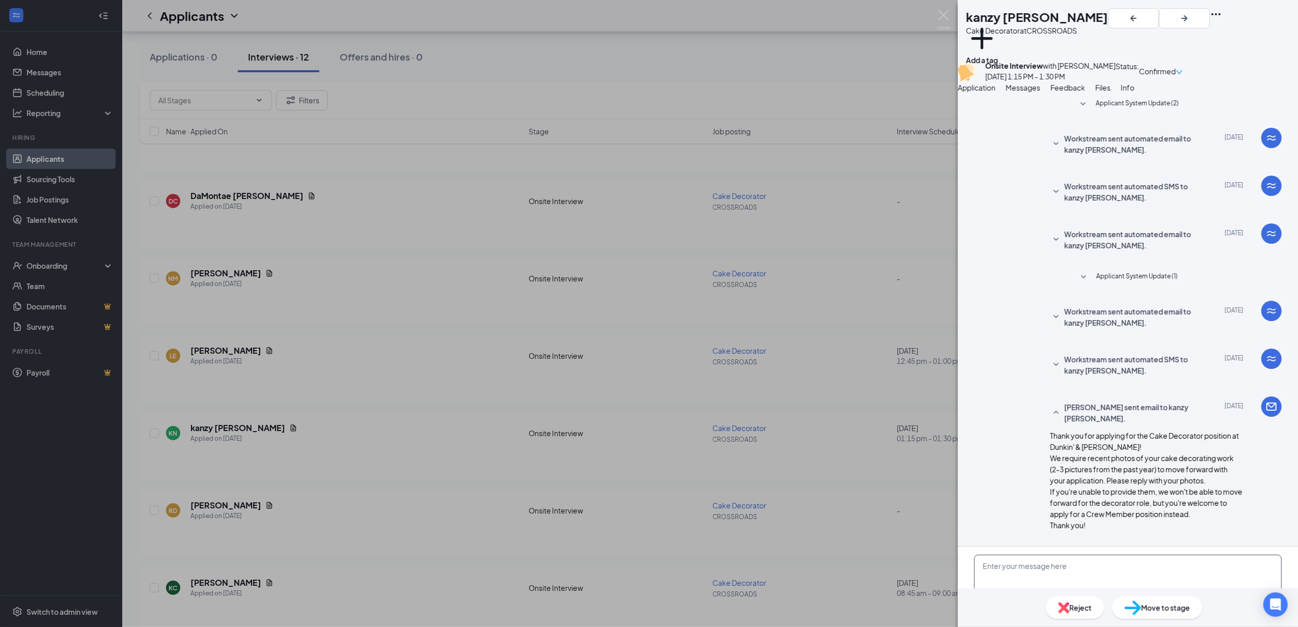
scroll to position [115, 0]
drag, startPoint x: 253, startPoint y: 368, endPoint x: 244, endPoint y: 365, distance: 9.2
click at [251, 367] on div "KN kanzy [PERSON_NAME] Cake Decorator at CROSSROADS Add a tag Onsite Interview …" at bounding box center [649, 313] width 1298 height 627
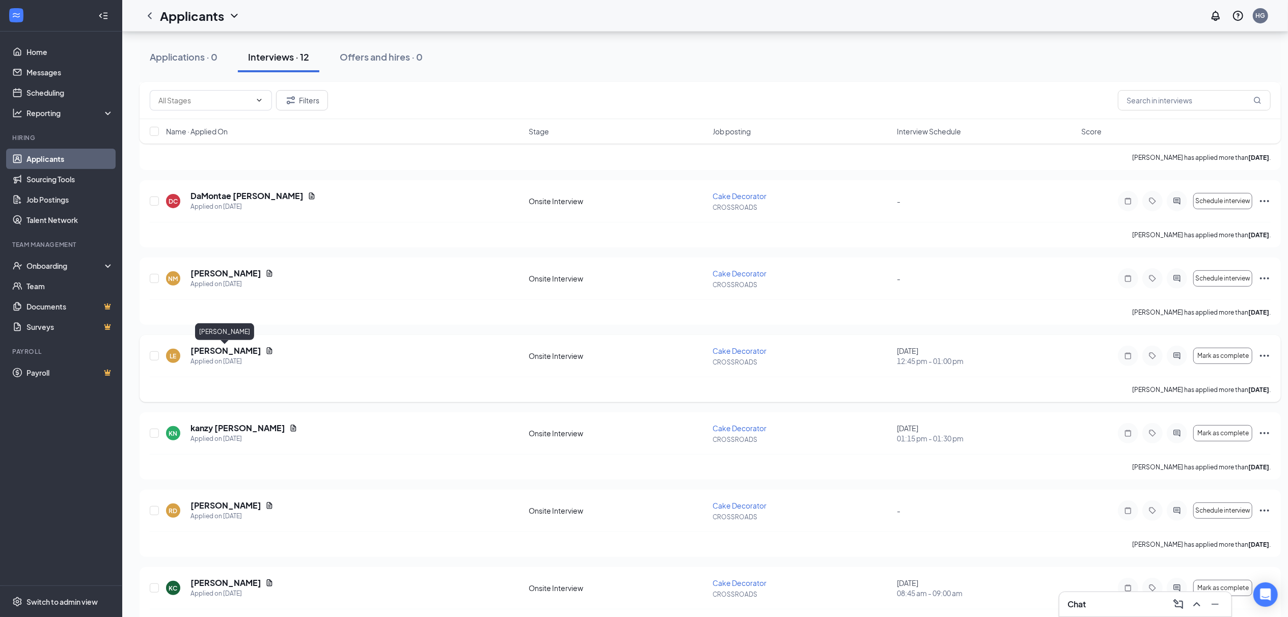
click at [238, 352] on h5 "[PERSON_NAME]" at bounding box center [225, 350] width 71 height 11
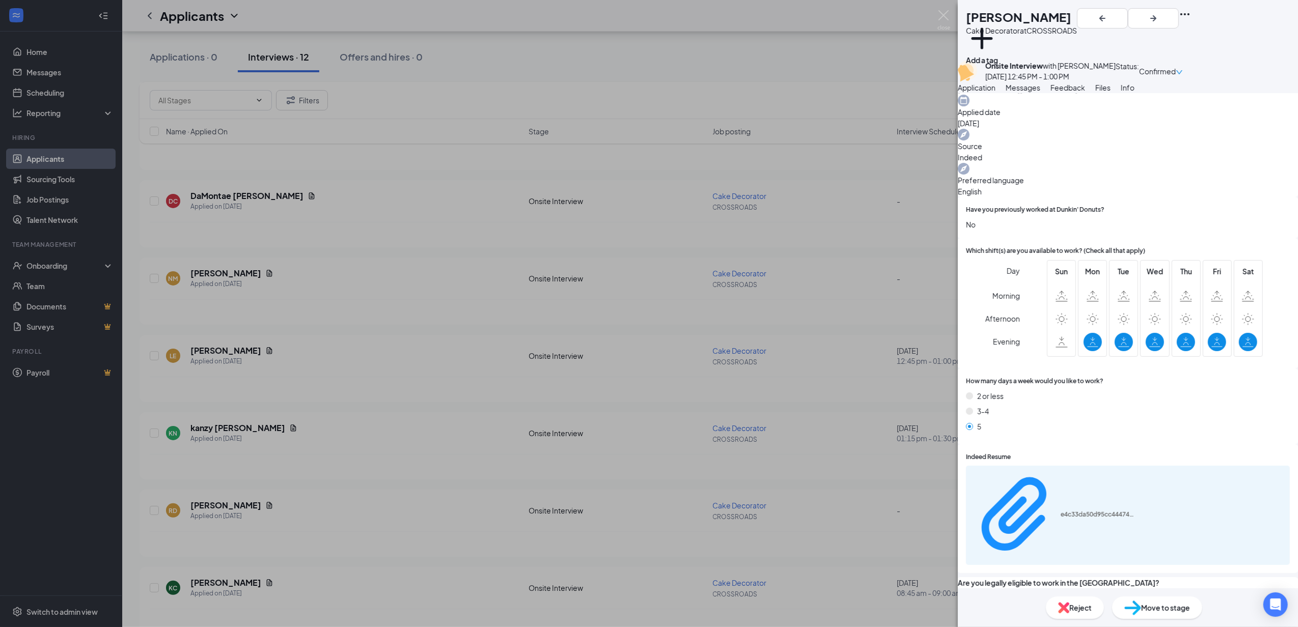
scroll to position [198, 0]
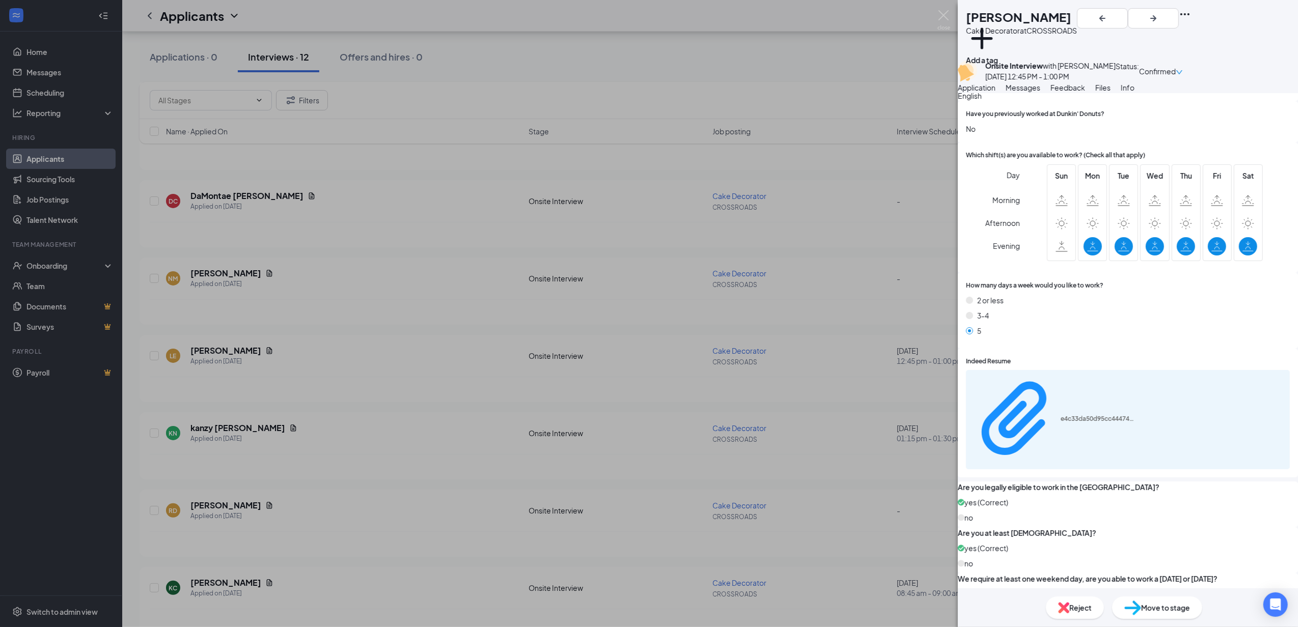
click at [644, 93] on button "Messages" at bounding box center [1023, 87] width 35 height 11
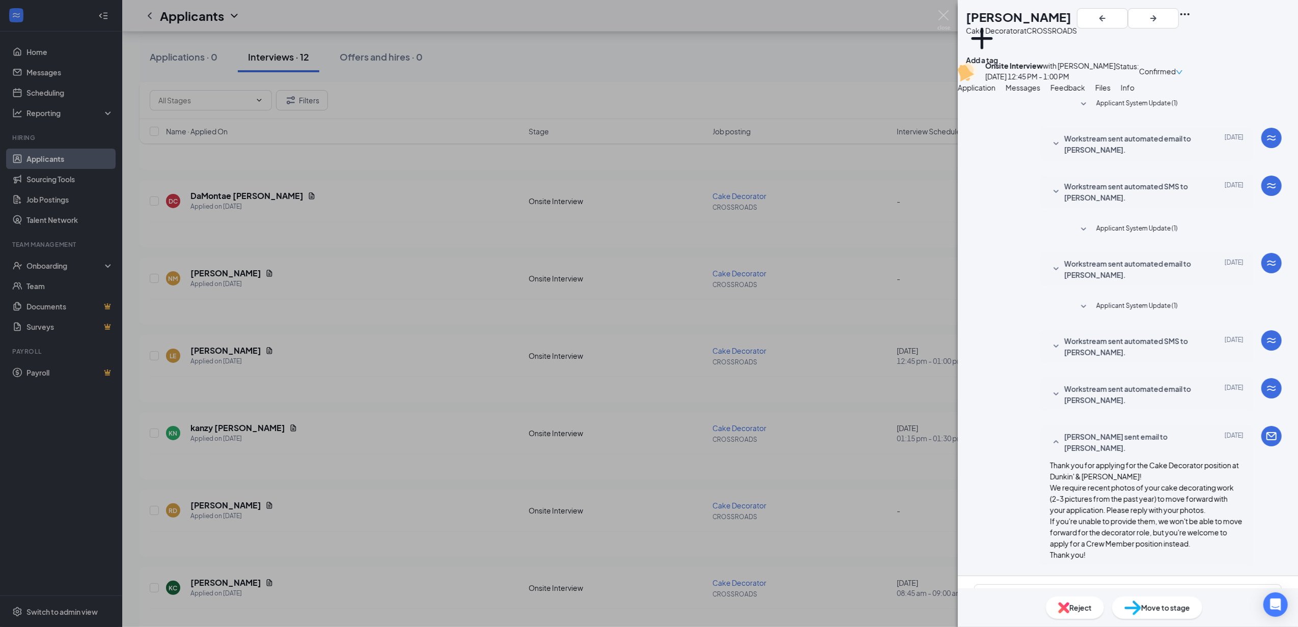
scroll to position [145, 0]
click at [204, 314] on div "LE [PERSON_NAME] Cake Decorator at CROSSROADS Add a tag Onsite Interview with […" at bounding box center [649, 313] width 1298 height 627
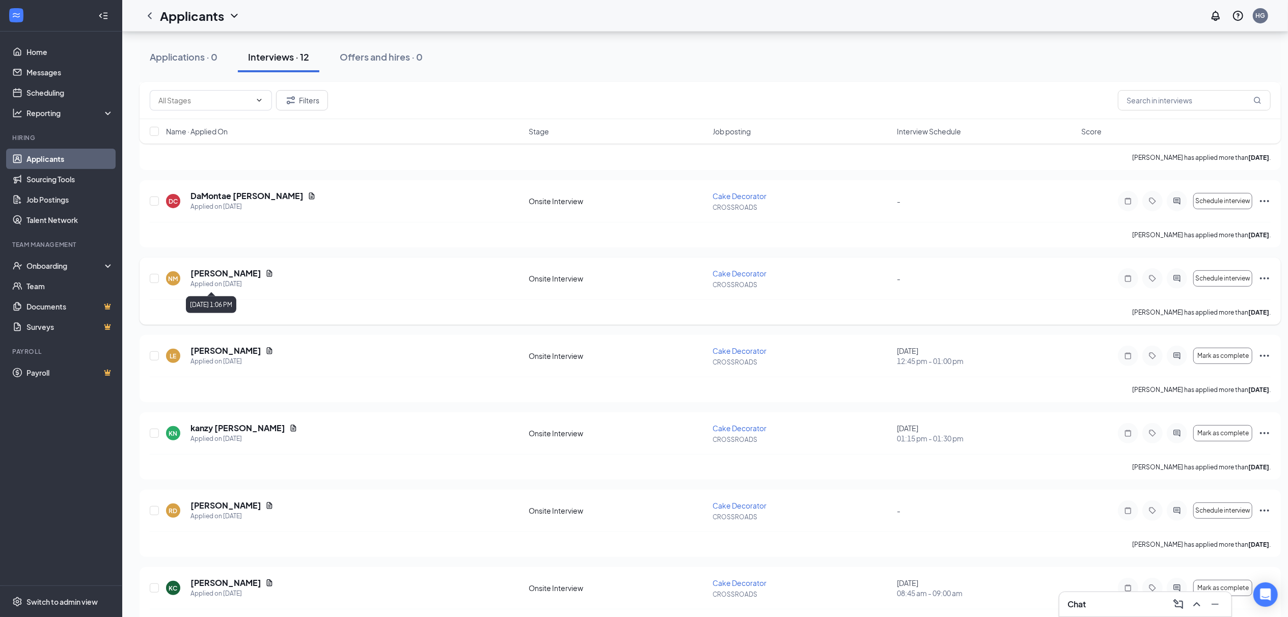
click at [215, 276] on h5 "[PERSON_NAME]" at bounding box center [225, 273] width 71 height 11
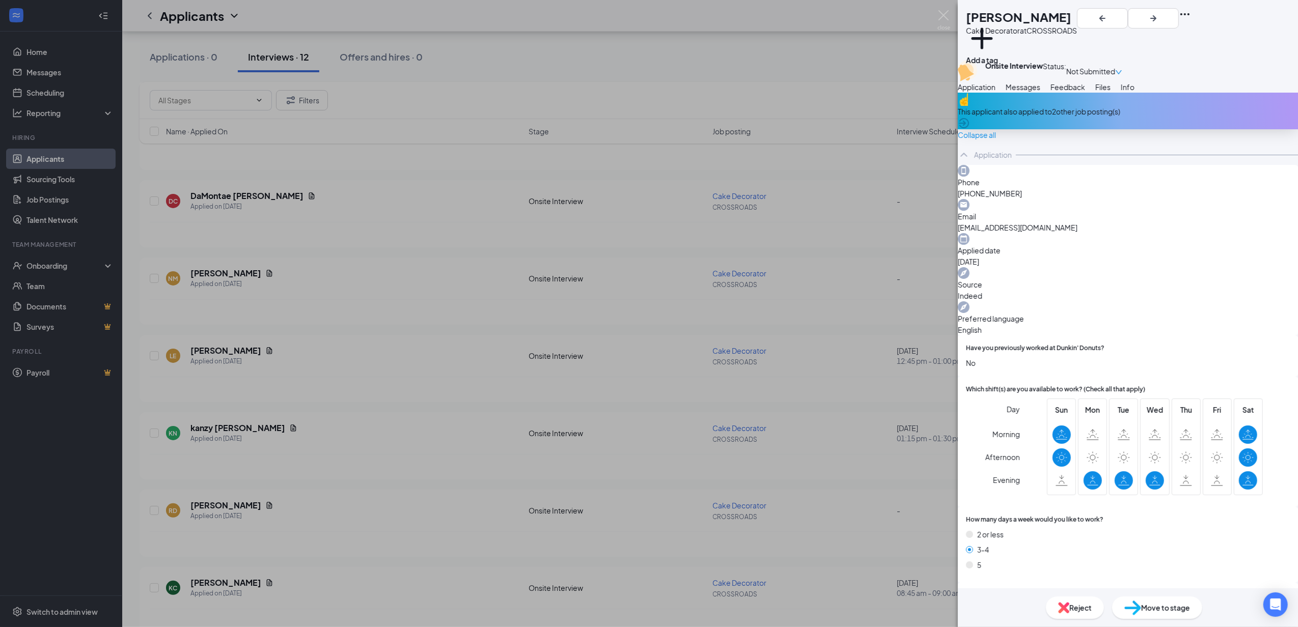
click at [644, 93] on div "Messages" at bounding box center [1023, 86] width 35 height 11
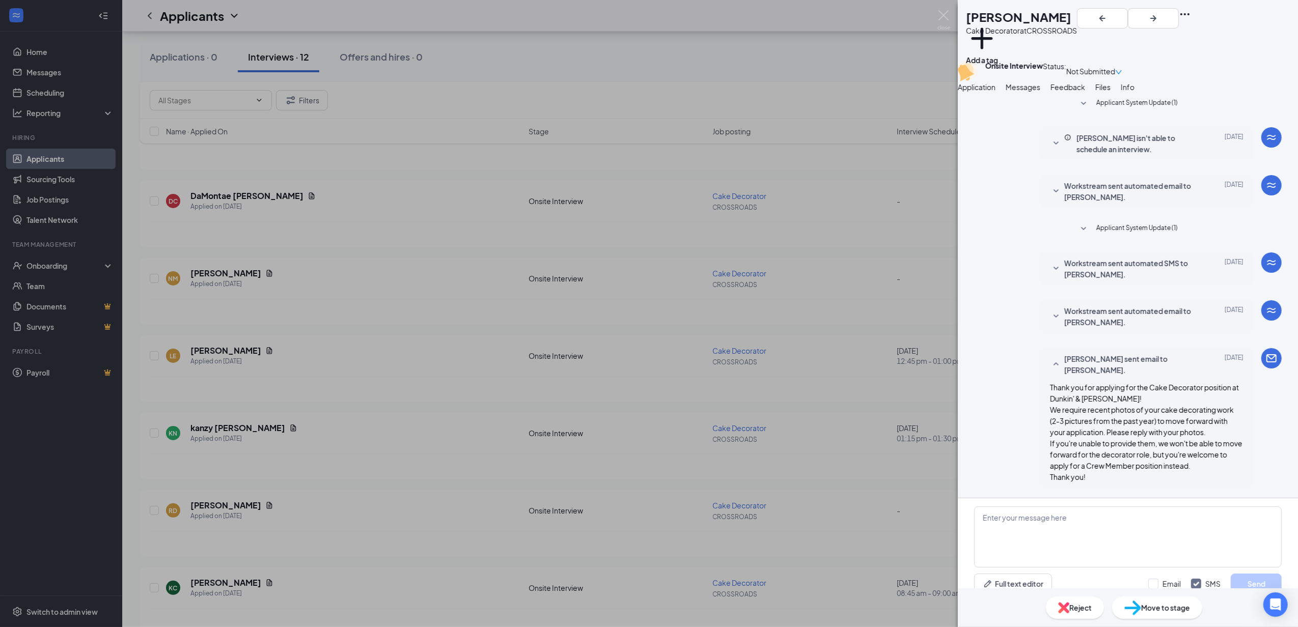
scroll to position [67, 0]
click at [245, 211] on div "NM [PERSON_NAME] Cake Decorator at CROSSROADS Add a tag Onsite Interview Status…" at bounding box center [649, 313] width 1298 height 627
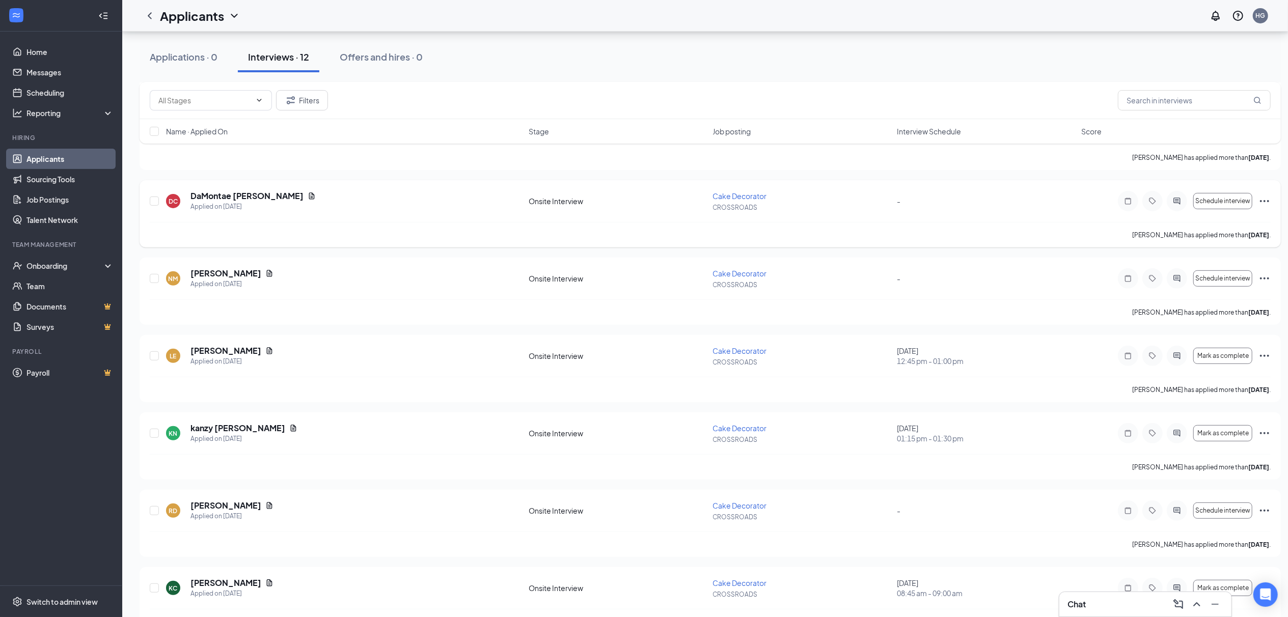
click at [243, 197] on h5 "DaMontae [PERSON_NAME]" at bounding box center [246, 195] width 113 height 11
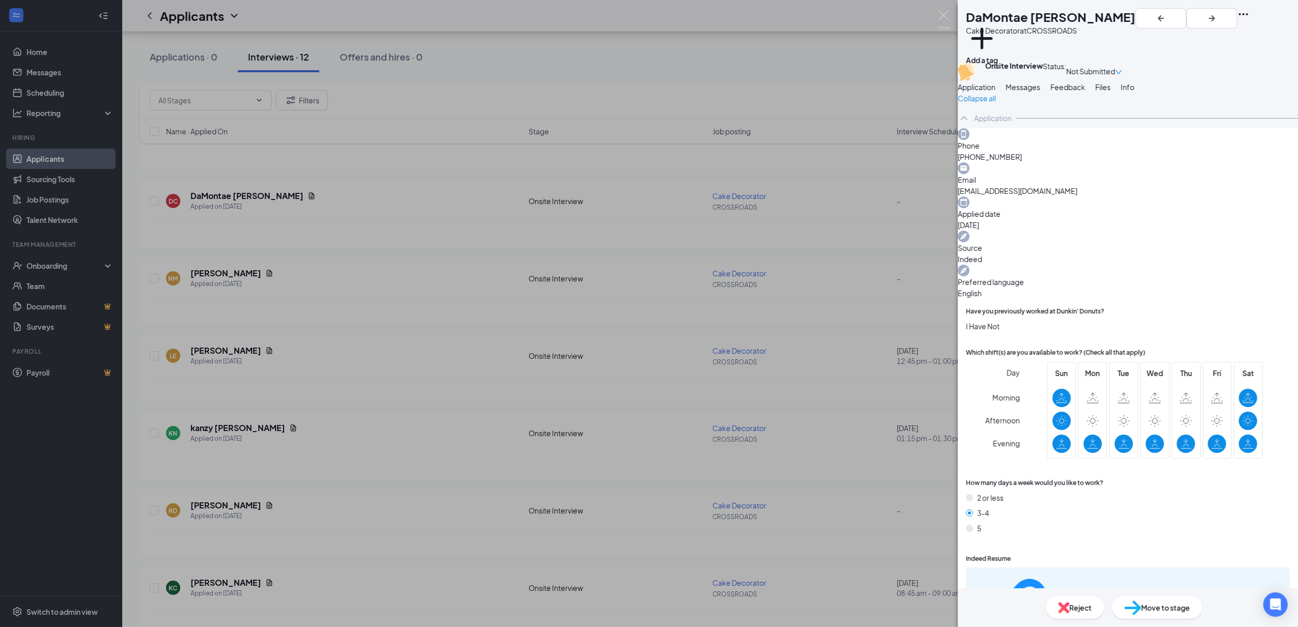
click at [644, 92] on span "Messages" at bounding box center [1023, 87] width 35 height 9
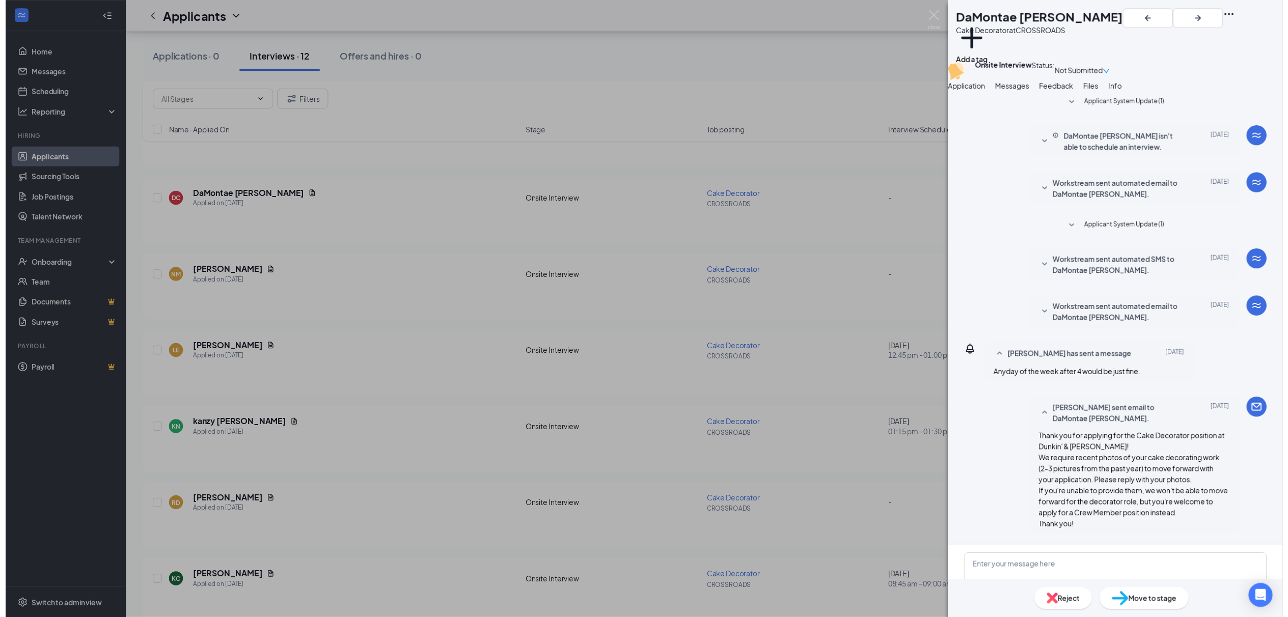
scroll to position [122, 0]
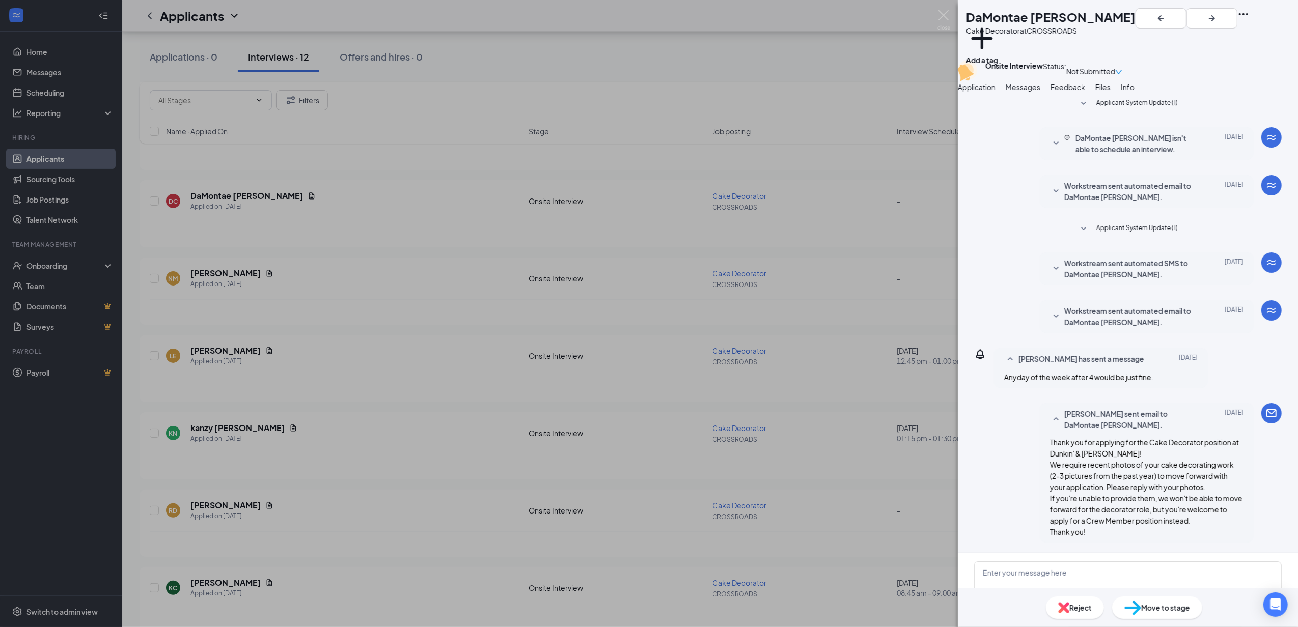
click at [255, 242] on div "[PERSON_NAME] Cake Decorator at CROSSROADS Add a tag Onsite Interview Status : …" at bounding box center [649, 313] width 1298 height 627
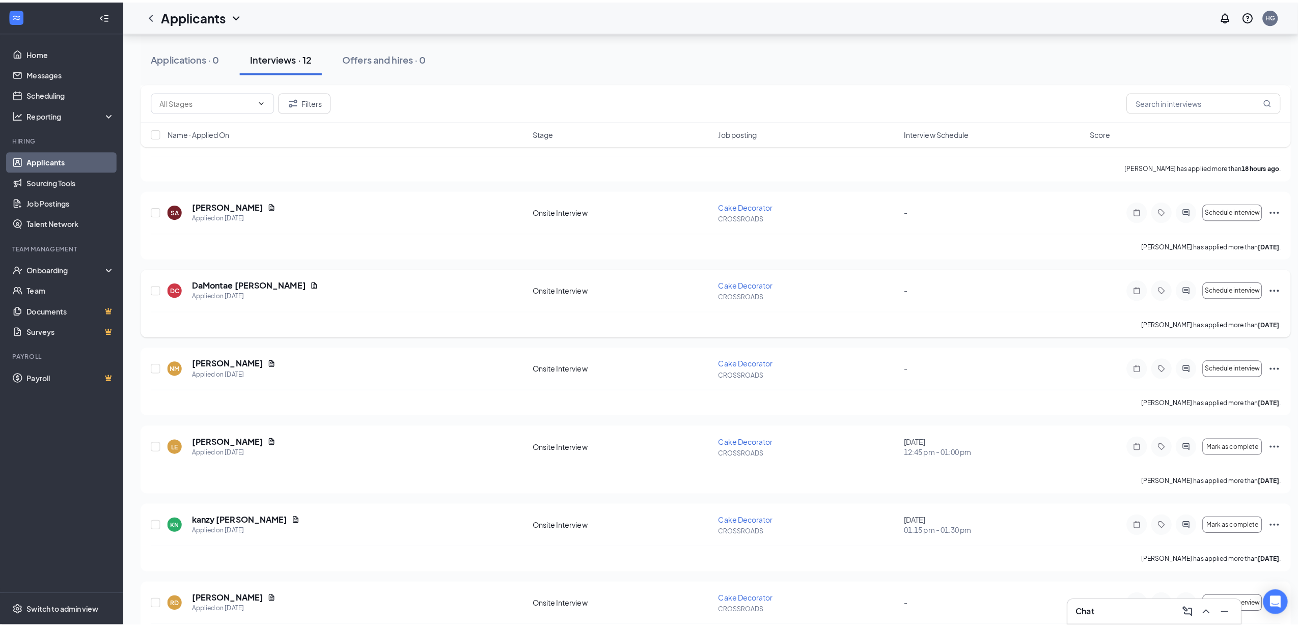
scroll to position [135, 0]
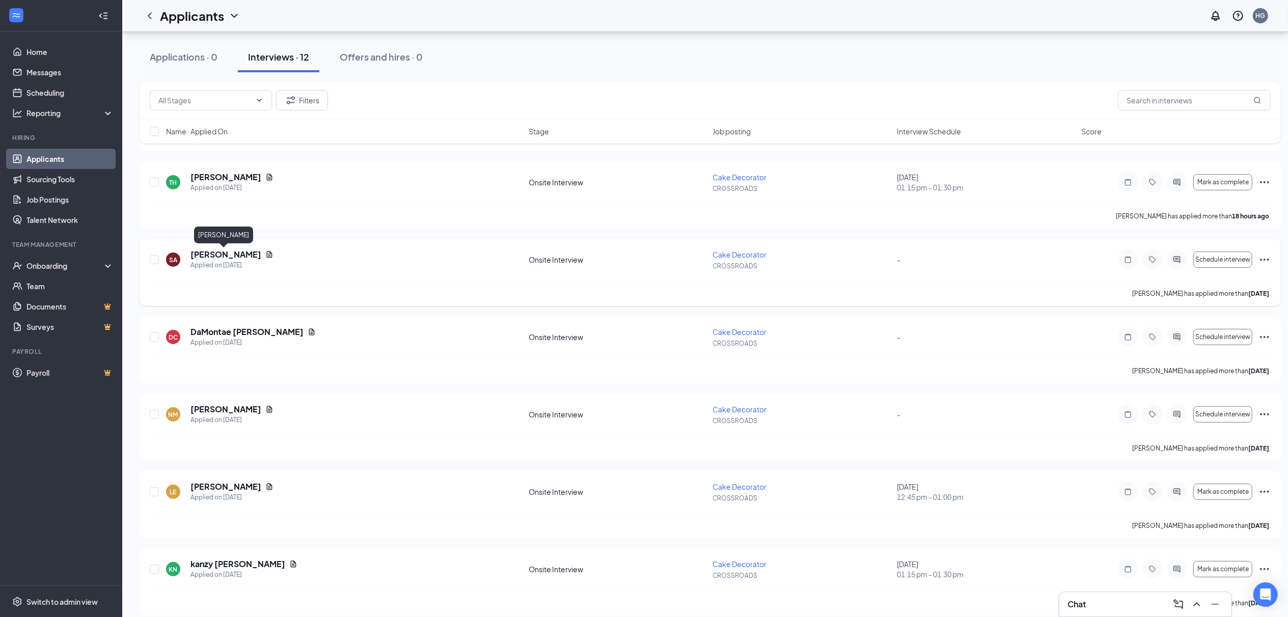
click at [239, 251] on h5 "[PERSON_NAME]" at bounding box center [225, 254] width 71 height 11
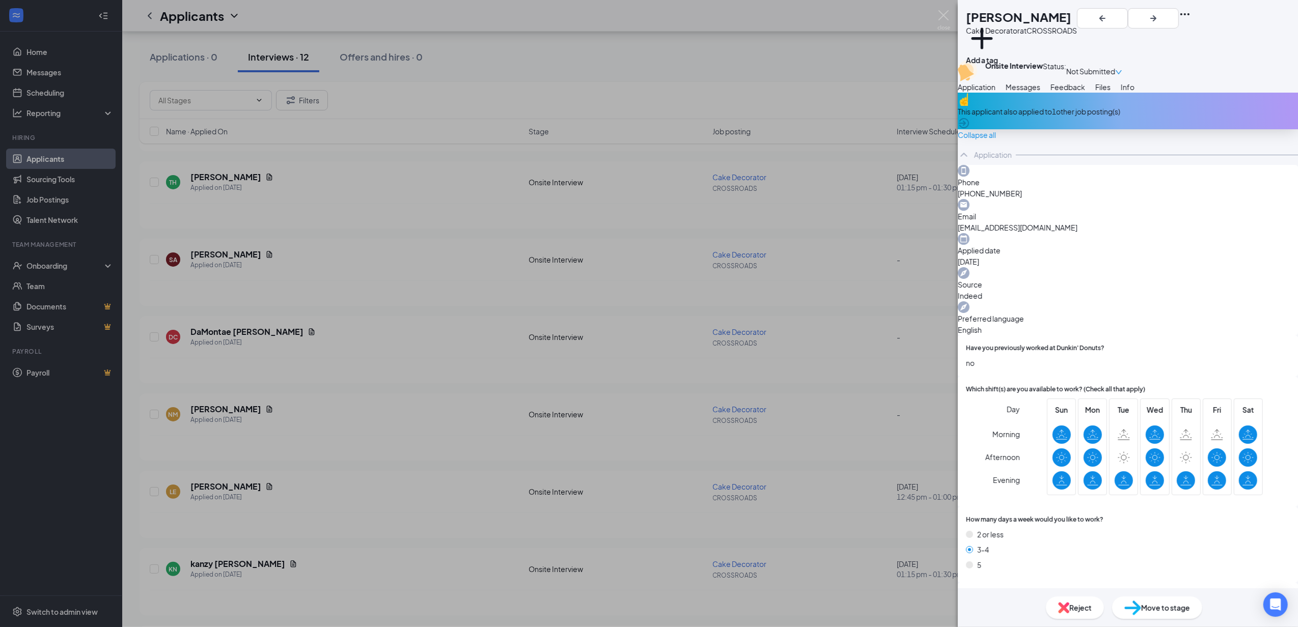
click at [644, 92] on span "Messages" at bounding box center [1023, 87] width 35 height 9
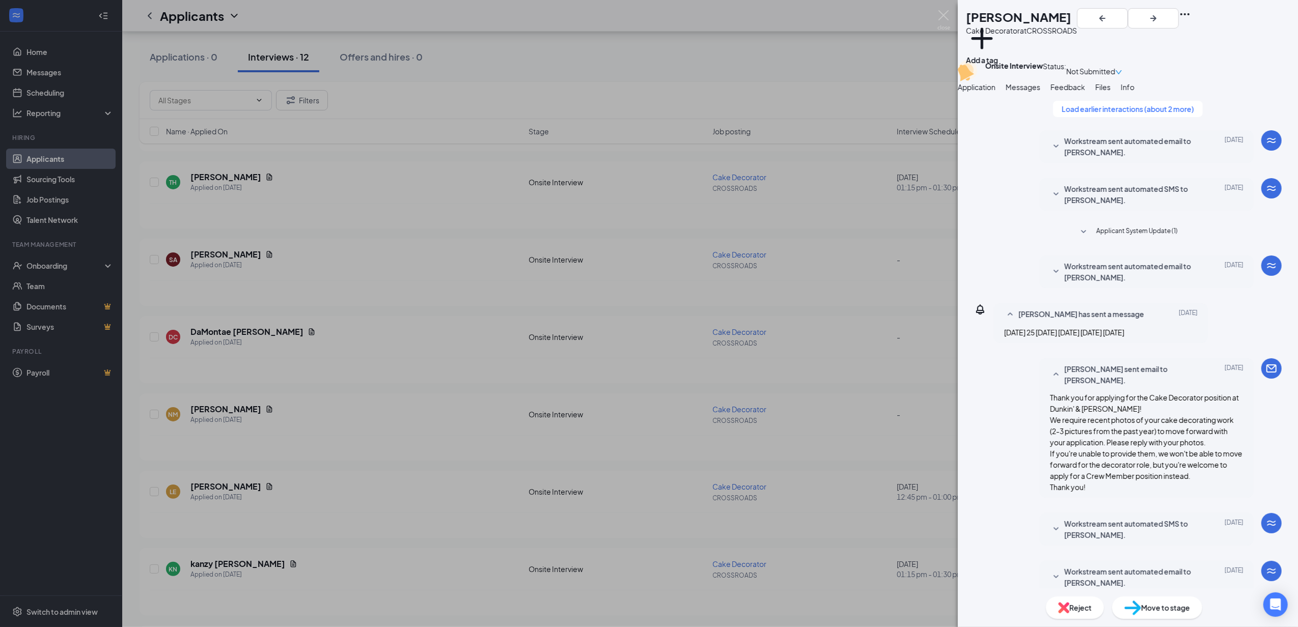
scroll to position [269, 0]
click at [316, 243] on div "SA [PERSON_NAME] Cake Decorator at CROSSROADS Add a tag Onsite Interview Status…" at bounding box center [649, 313] width 1298 height 627
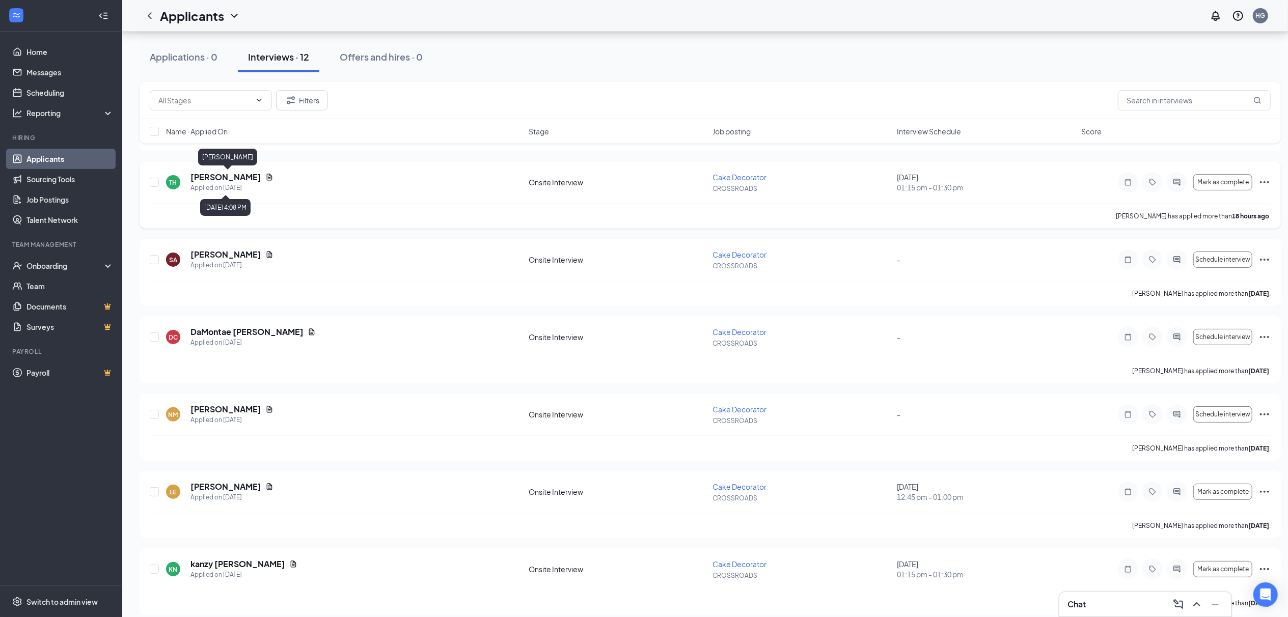
click at [255, 180] on h5 "[PERSON_NAME]" at bounding box center [225, 177] width 71 height 11
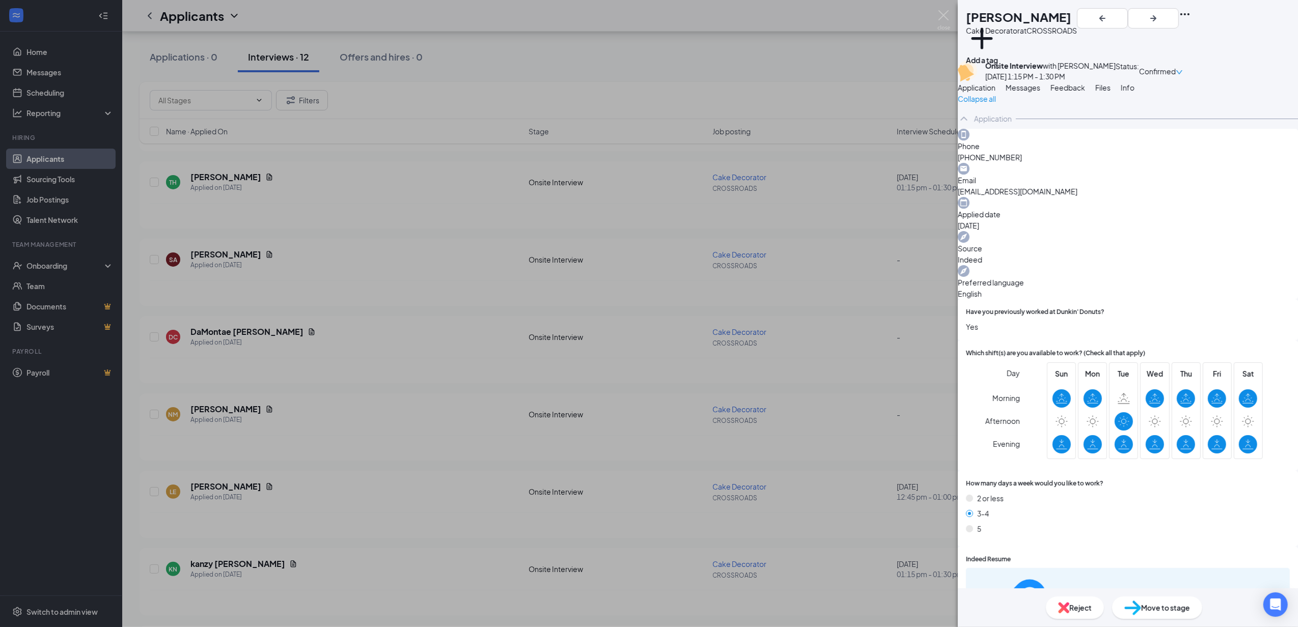
click at [644, 93] on button "Messages" at bounding box center [1023, 87] width 35 height 11
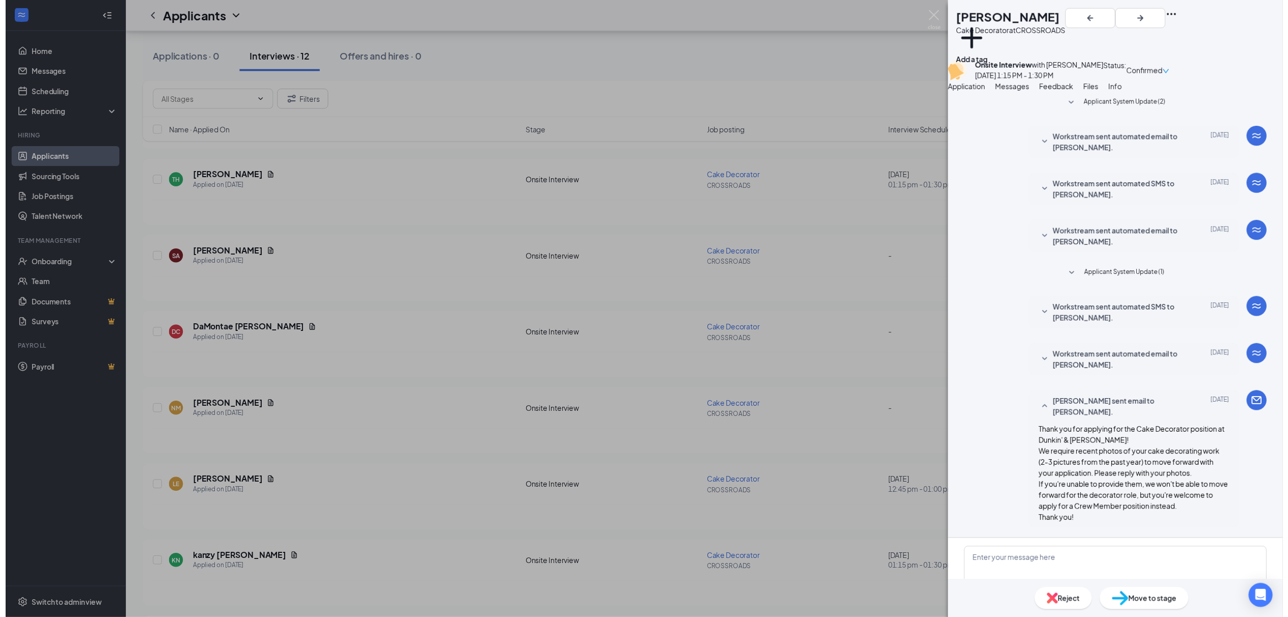
scroll to position [115, 0]
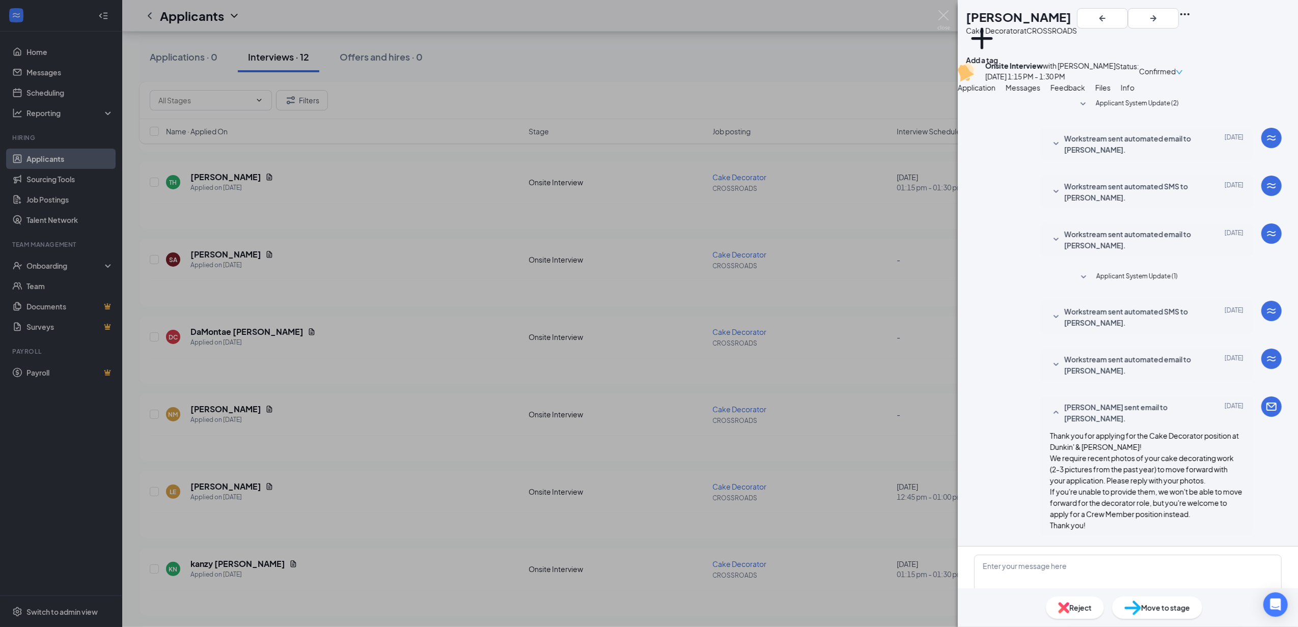
click at [334, 244] on div "TH [PERSON_NAME] Cake Decorator at CROSSROADS Add a tag Onsite Interview with […" at bounding box center [649, 313] width 1298 height 627
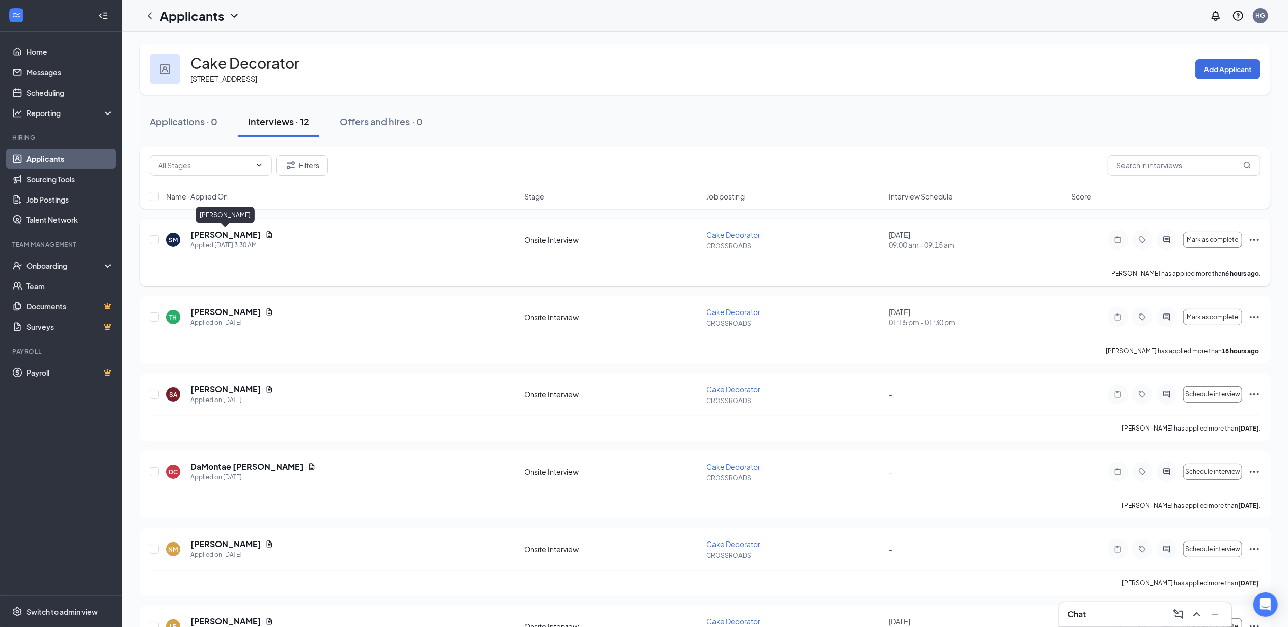
click at [243, 230] on h5 "[PERSON_NAME]" at bounding box center [225, 234] width 71 height 11
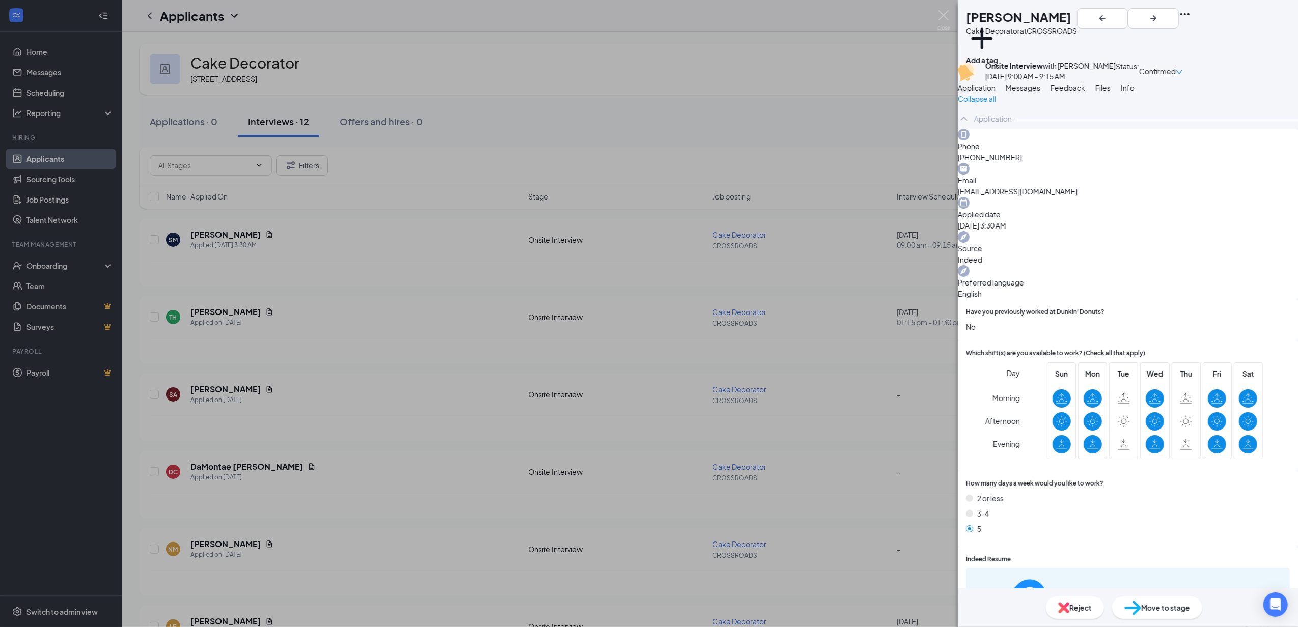
click at [644, 92] on span "Messages" at bounding box center [1023, 87] width 35 height 9
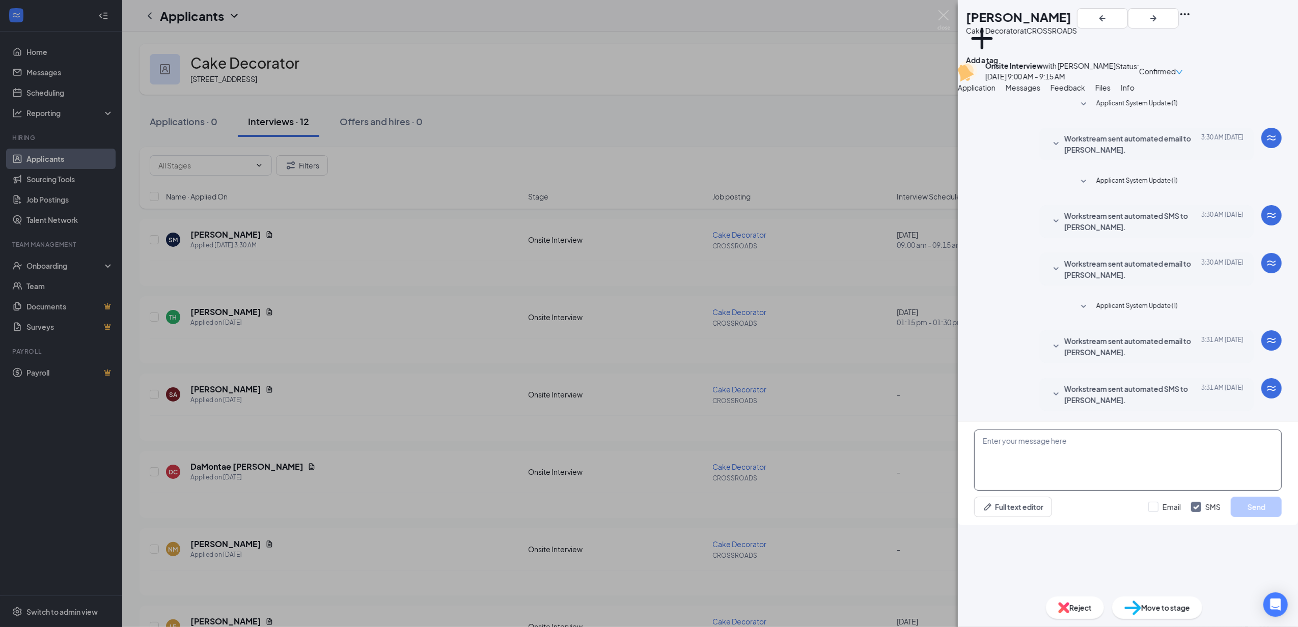
click at [644, 491] on textarea at bounding box center [1128, 460] width 308 height 61
paste textarea "Thank you for applying for the Cake Decorator position at Dunkin' & [PERSON_NAM…"
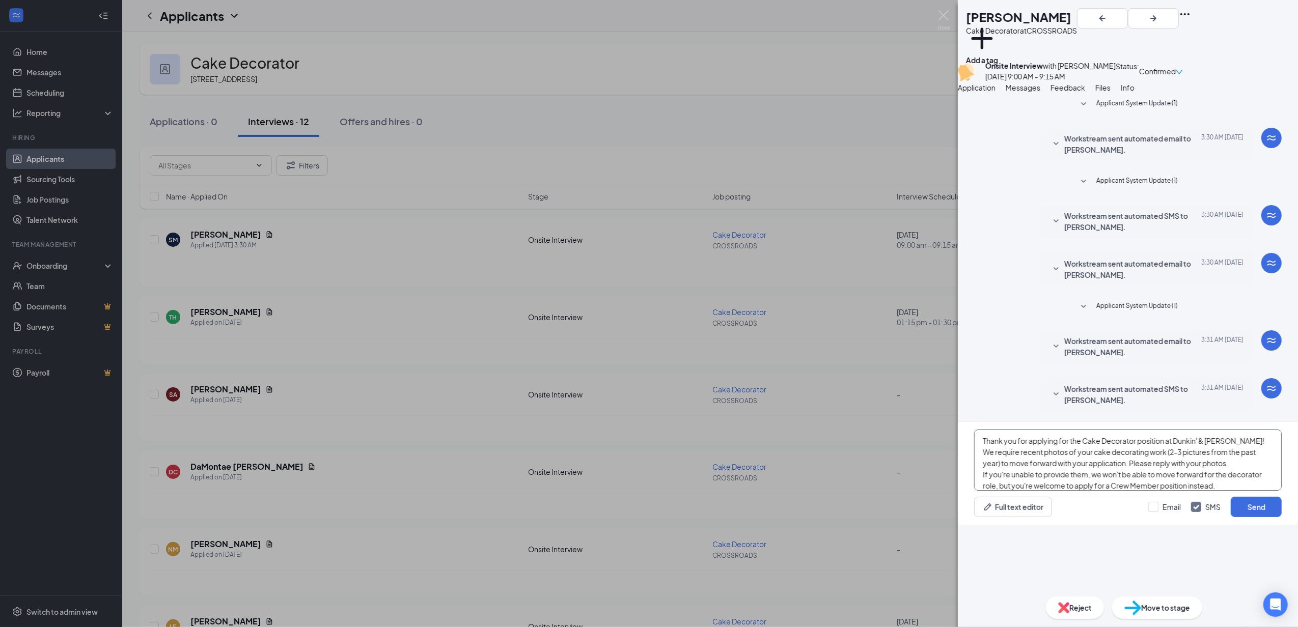
scroll to position [51, 0]
type textarea "Thank you for applying for the Cake Decorator position at Dunkin' & [PERSON_NAM…"
click at [644, 512] on input "Email" at bounding box center [1164, 507] width 33 height 10
checkbox input "true"
click at [644, 517] on button "Send" at bounding box center [1256, 507] width 51 height 20
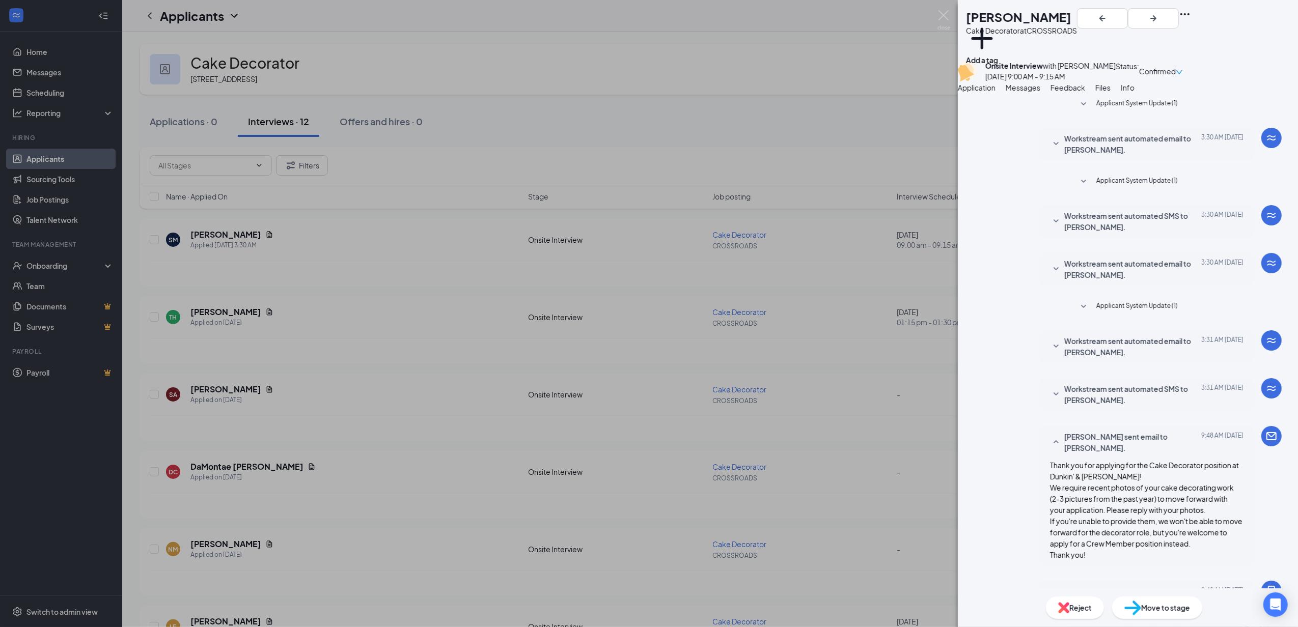
scroll to position [163, 0]
click at [398, 256] on div "SM [PERSON_NAME] Cake Decorator at CROSSROADS Add a tag Onsite Interview with […" at bounding box center [649, 313] width 1298 height 627
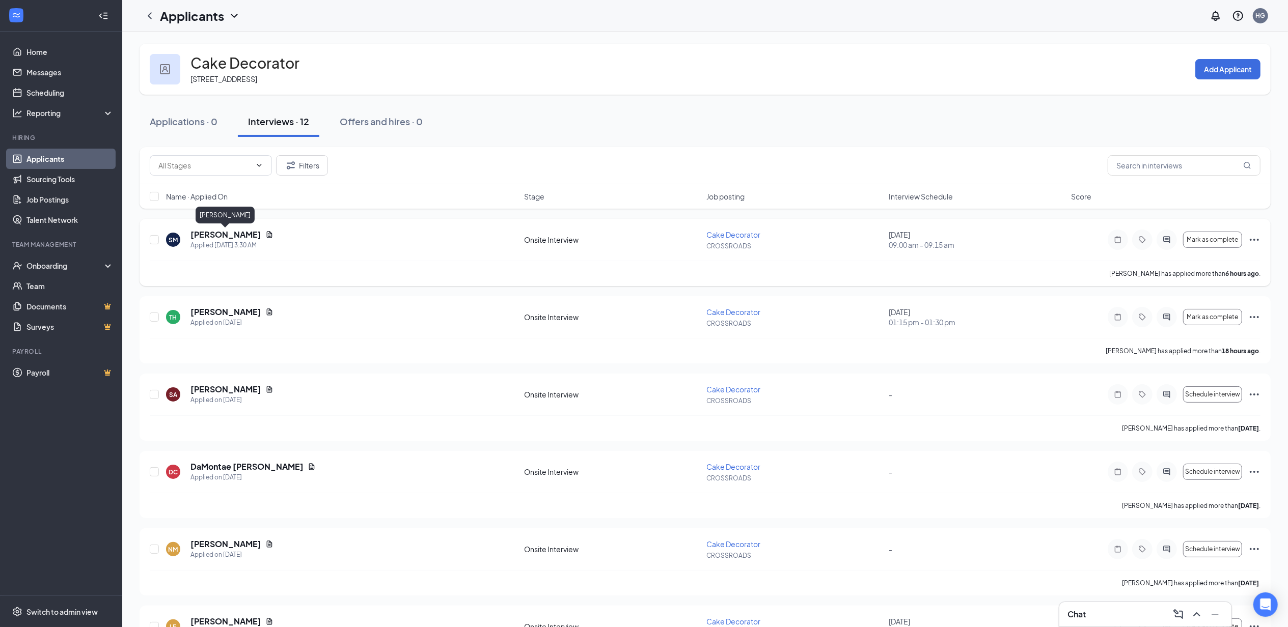
click at [246, 236] on h5 "[PERSON_NAME]" at bounding box center [225, 234] width 71 height 11
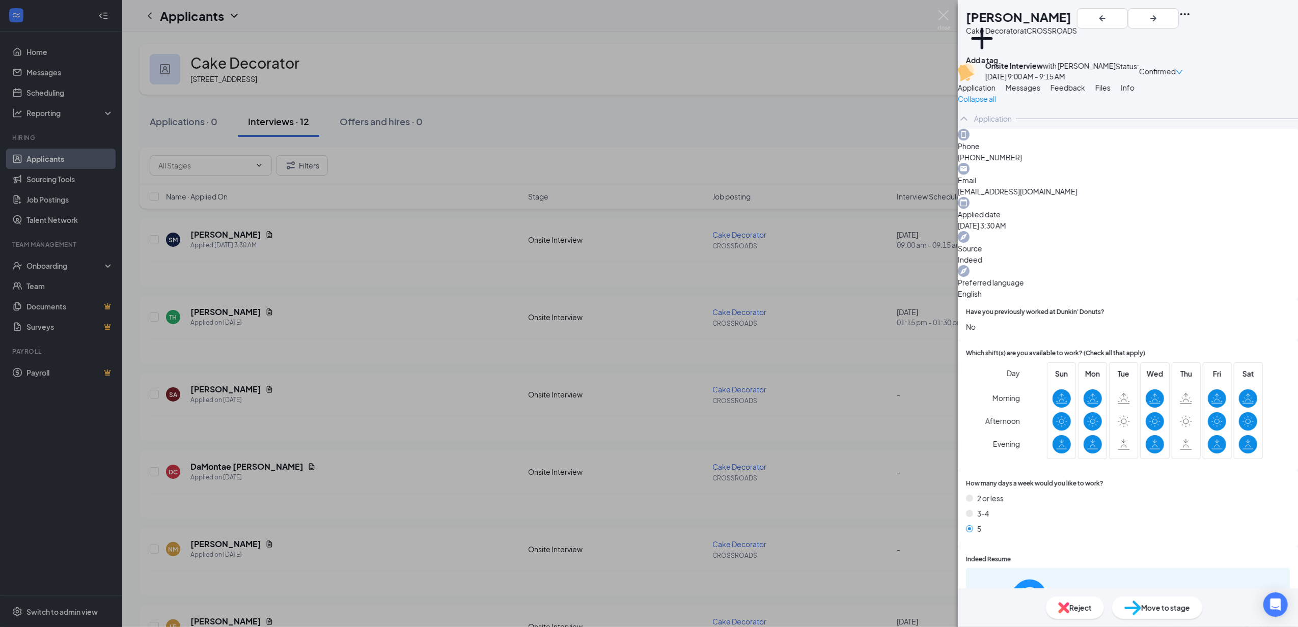
click at [644, 92] on span "Messages" at bounding box center [1023, 87] width 35 height 9
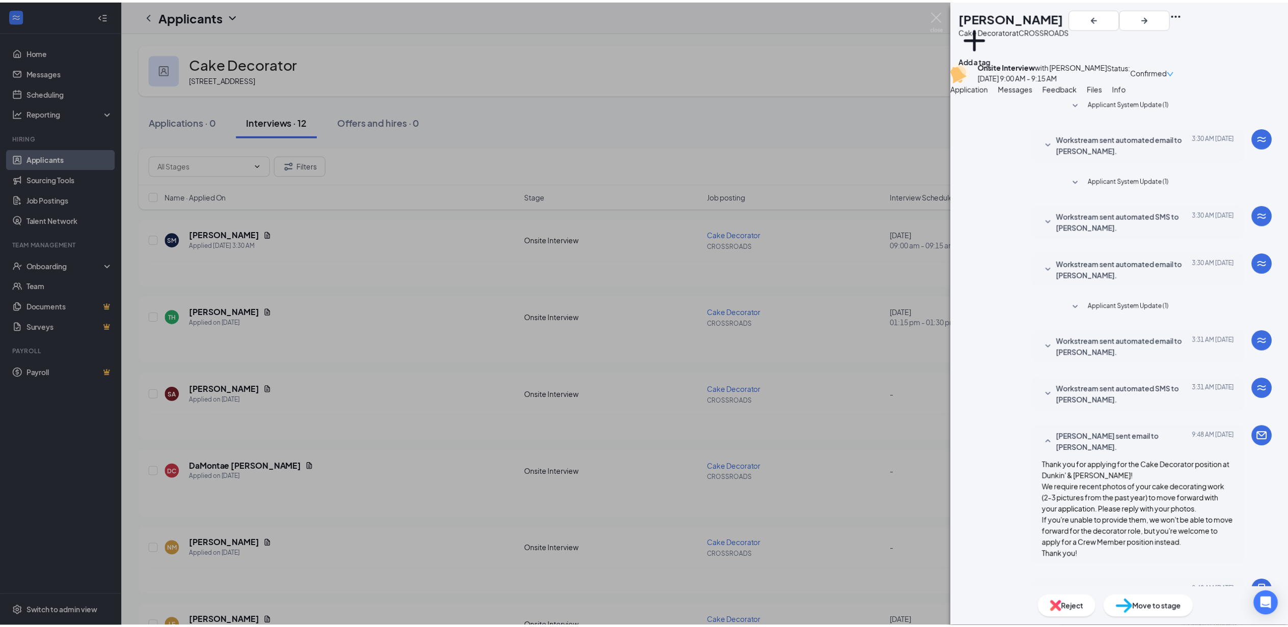
scroll to position [299, 0]
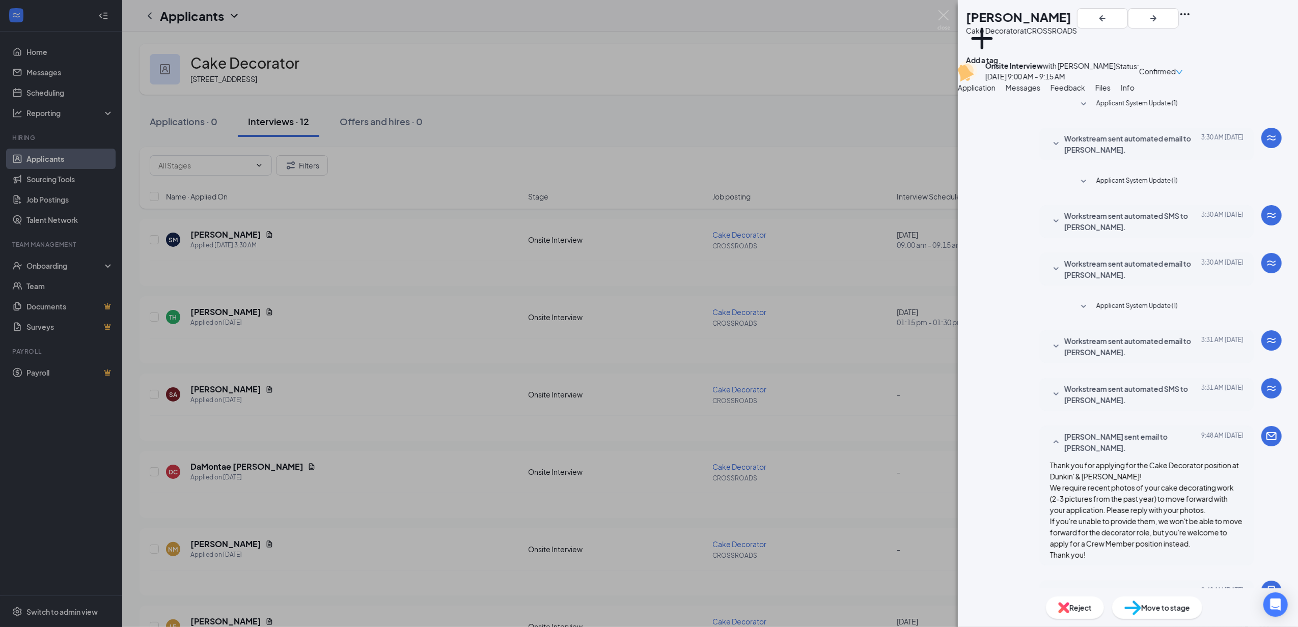
click at [644, 92] on span "Files" at bounding box center [1102, 87] width 15 height 9
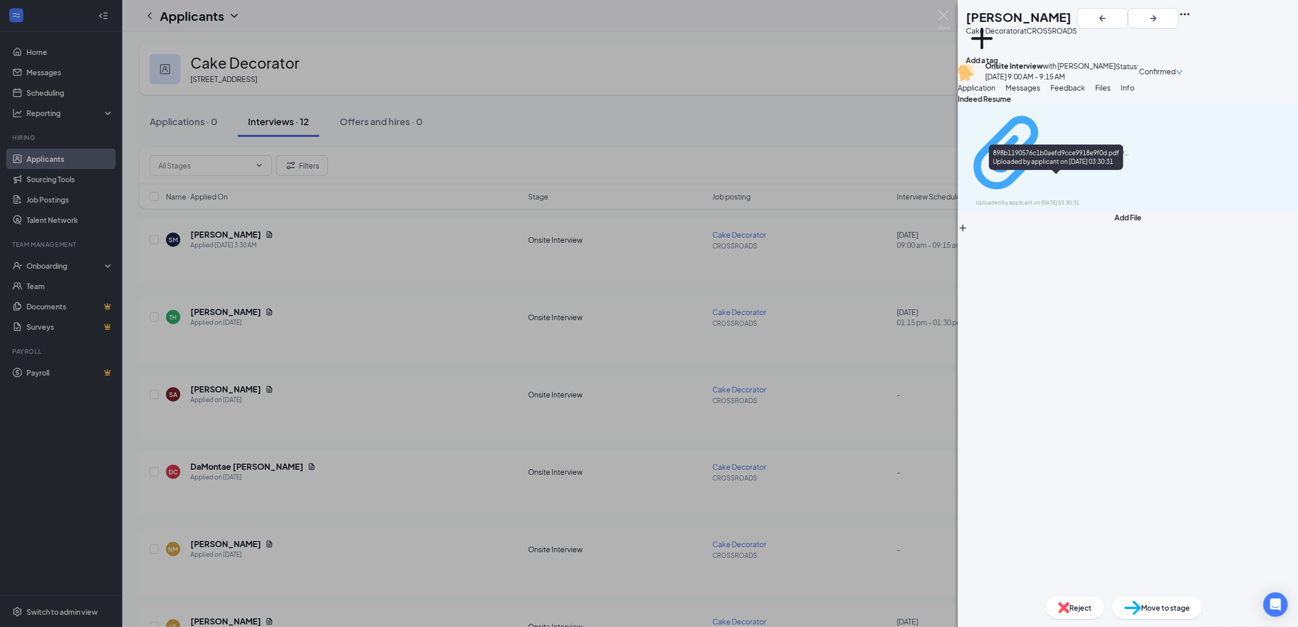
click at [644, 199] on div "Uploaded by applicant on [DATE] 03:30:31" at bounding box center [1052, 203] width 153 height 8
click at [644, 23] on div "SM Serenity [PERSON_NAME] Cake Decorator at [GEOGRAPHIC_DATA] a tag" at bounding box center [1128, 30] width 340 height 61
click at [644, 20] on icon "Ellipses" at bounding box center [1185, 14] width 12 height 12
click at [644, 29] on div "SM Serenity [PERSON_NAME] Cake Decorator at [GEOGRAPHIC_DATA] a tag" at bounding box center [1128, 30] width 340 height 61
click at [617, 108] on div "SM [PERSON_NAME] Cake Decorator at CROSSROADS Add a tag Onsite Interview with […" at bounding box center [649, 313] width 1298 height 627
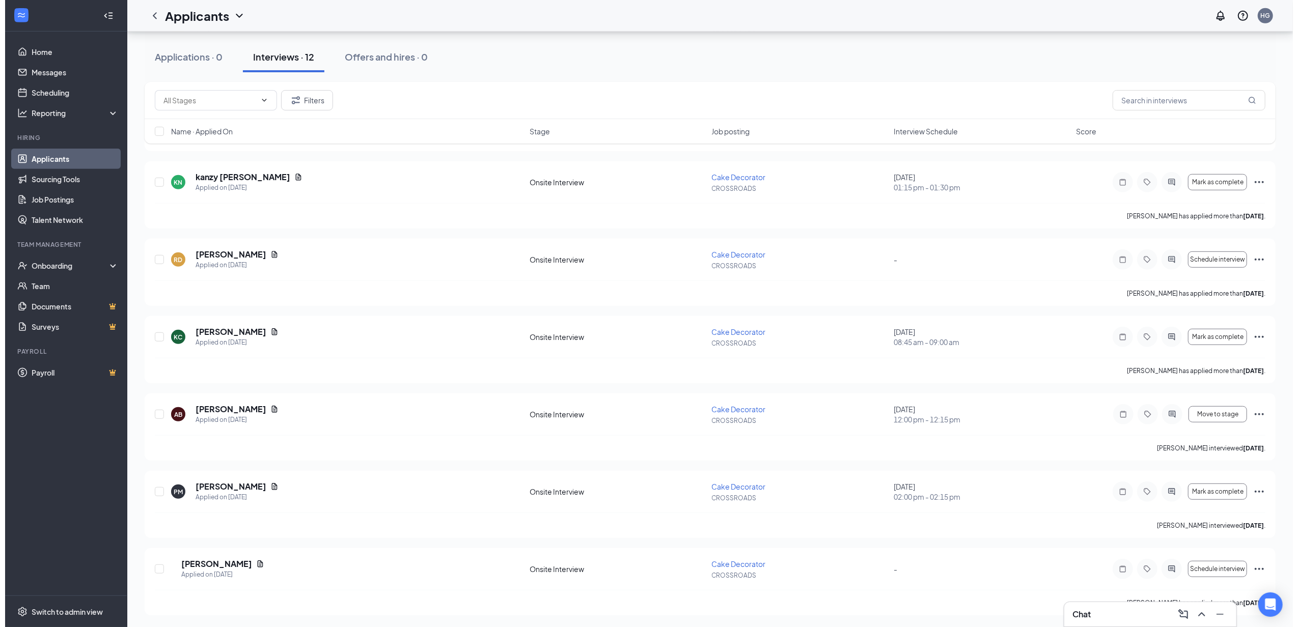
scroll to position [525, 0]
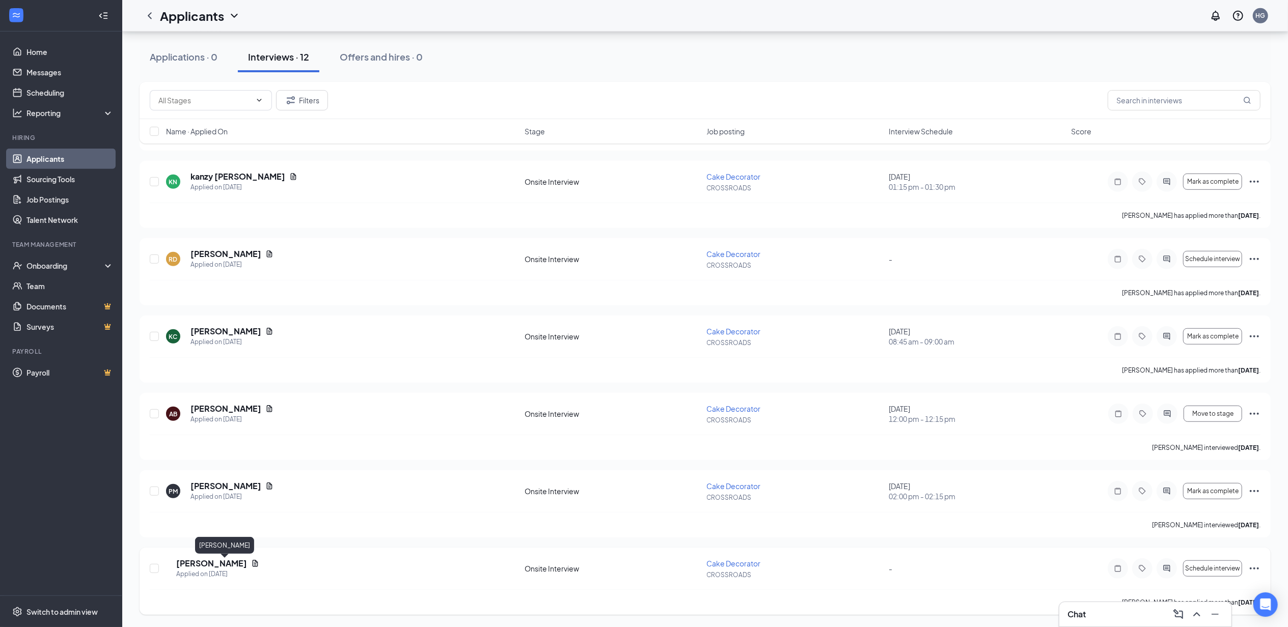
click at [236, 565] on h5 "[PERSON_NAME]" at bounding box center [211, 563] width 71 height 11
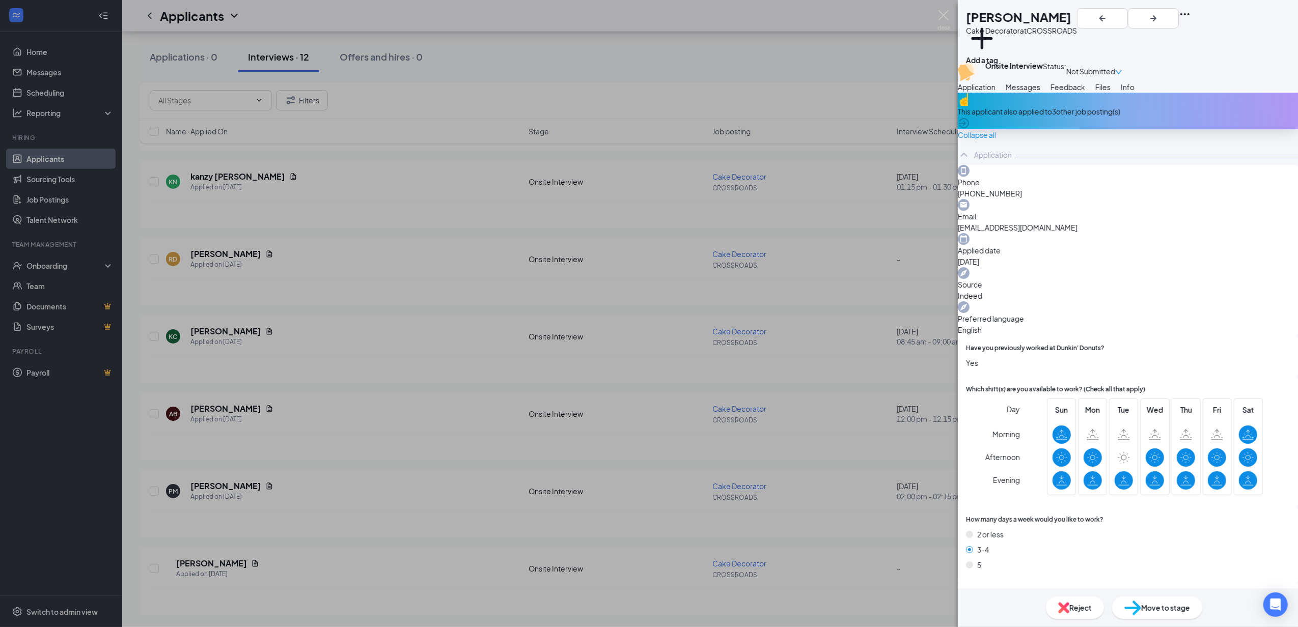
click at [644, 92] on span "Messages" at bounding box center [1023, 87] width 35 height 9
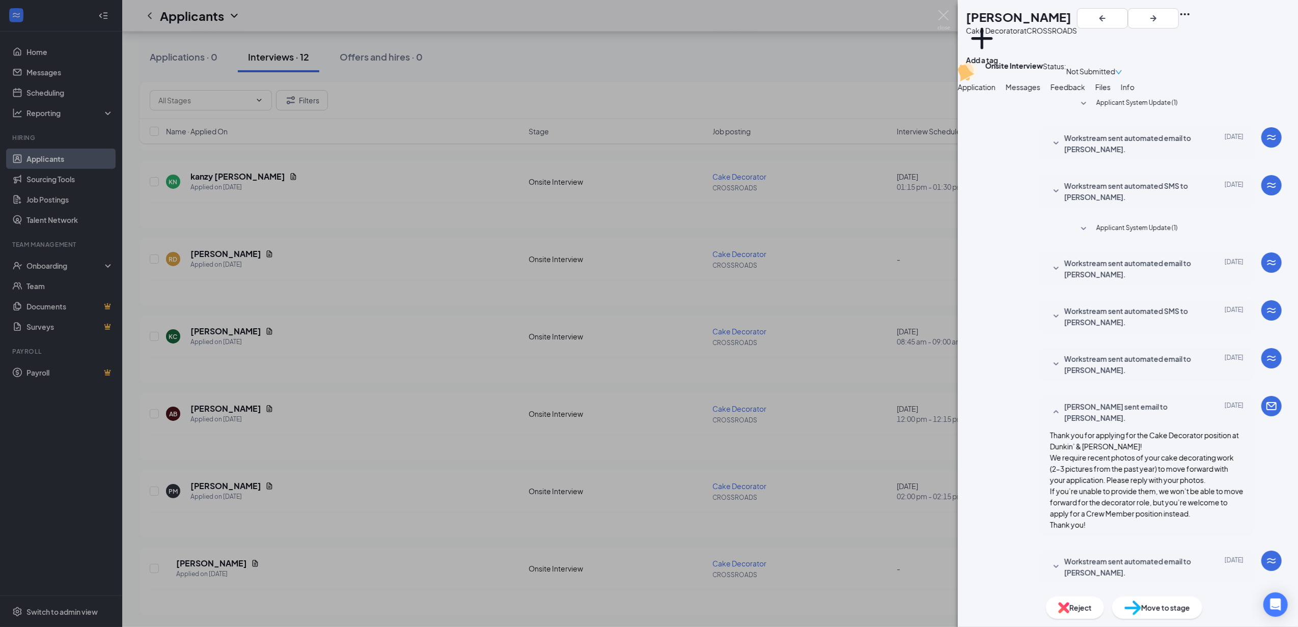
scroll to position [211, 0]
click at [644, 556] on span "Workstream sent automated email to [PERSON_NAME]." at bounding box center [1130, 567] width 133 height 22
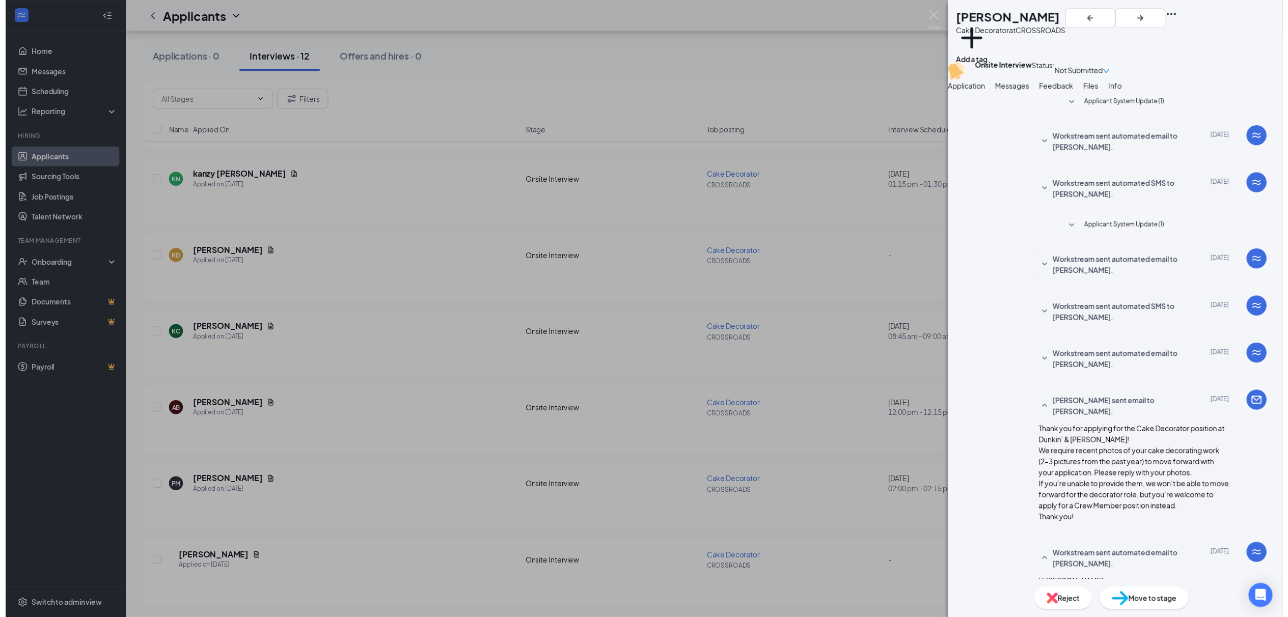
scroll to position [0, 0]
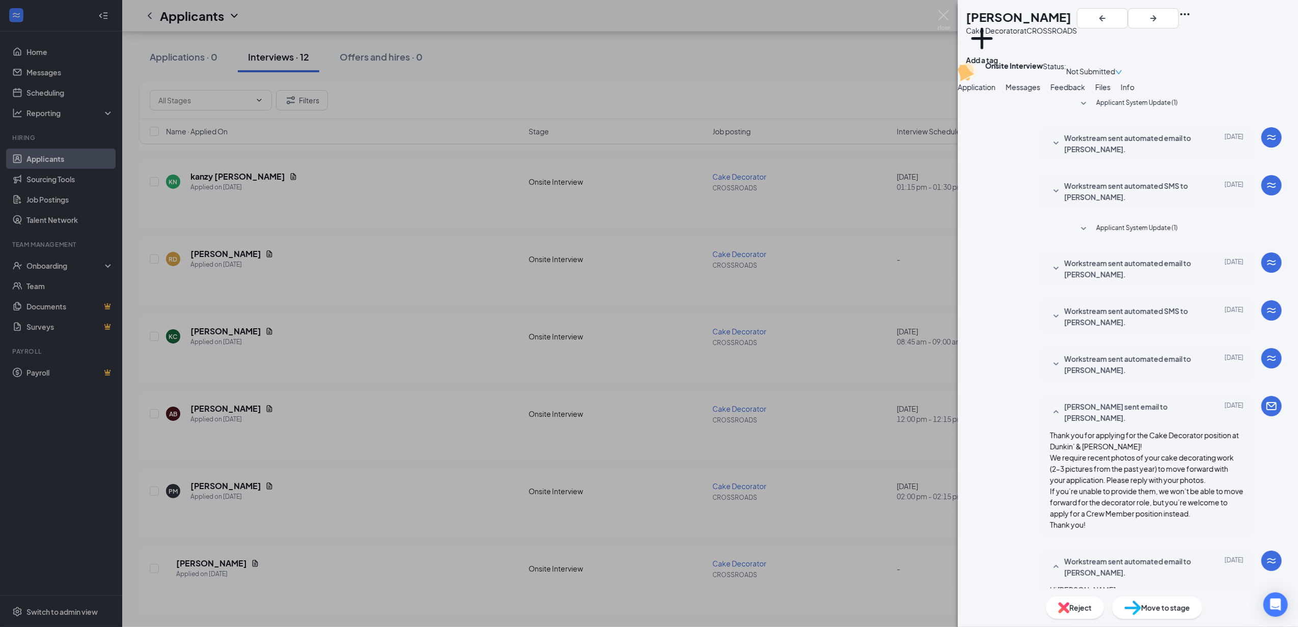
click at [644, 9] on div "NJ [PERSON_NAME] Cake Decorator at CROSSROADS Add a tag Onsite Interview Status…" at bounding box center [649, 313] width 1298 height 627
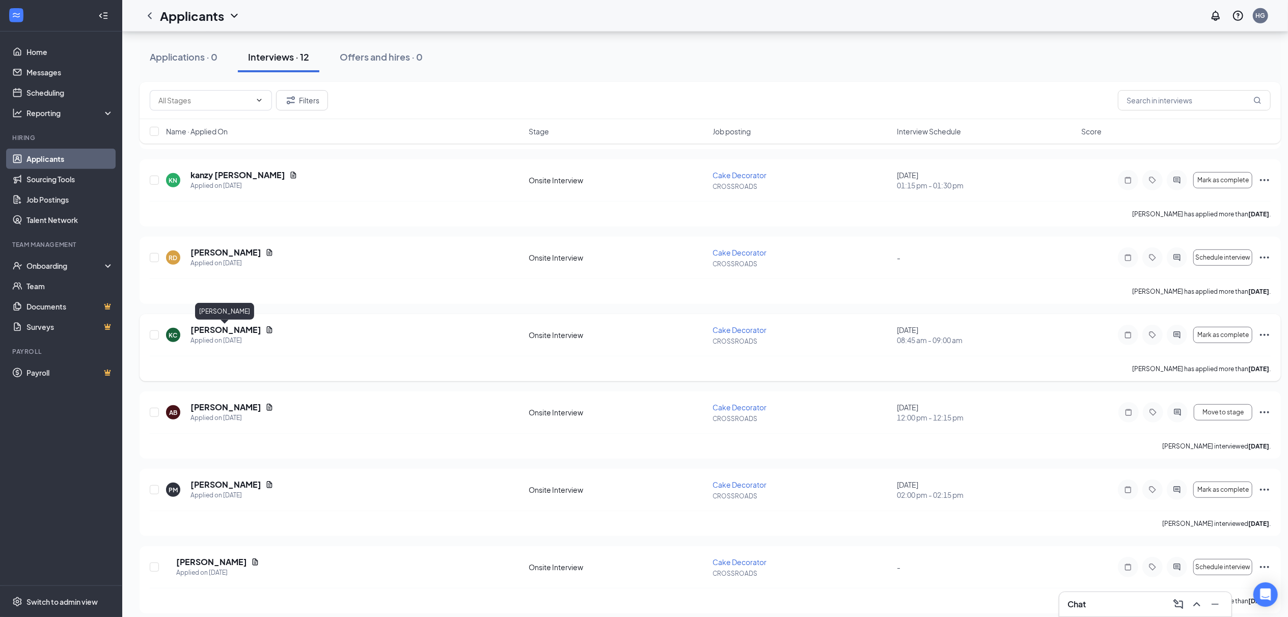
click at [233, 332] on h5 "[PERSON_NAME]" at bounding box center [225, 329] width 71 height 11
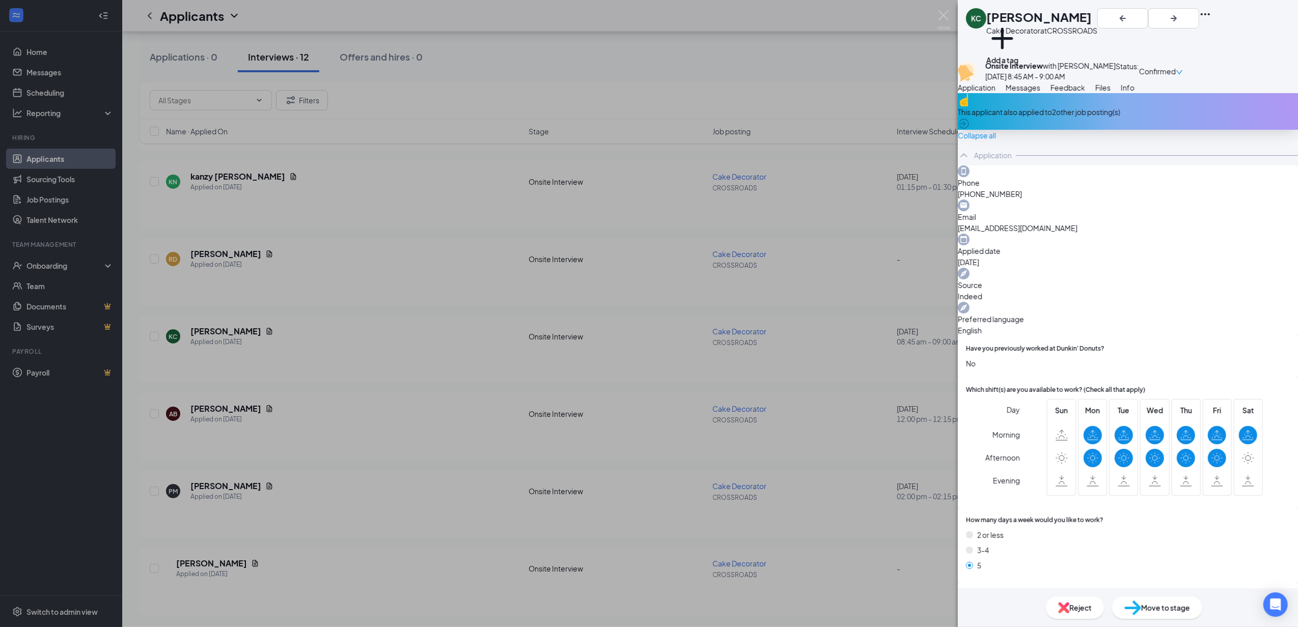
click at [644, 92] on span "Files" at bounding box center [1102, 87] width 15 height 9
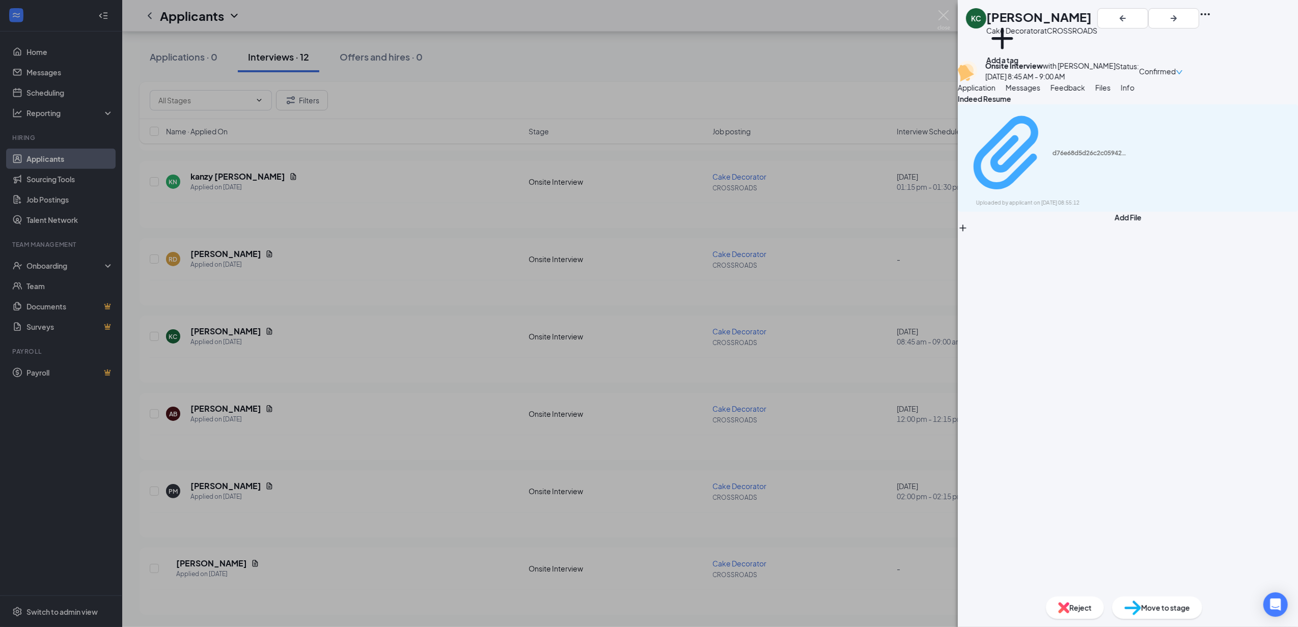
drag, startPoint x: 1119, startPoint y: 196, endPoint x: 1114, endPoint y: 192, distance: 6.2
click at [644, 192] on div "d76e68d5d26c2c0594208a2a3e2a471a.pdf Uploaded by applicant on [DATE] 08:55:12" at bounding box center [1128, 157] width 340 height 107
click at [644, 199] on div "Uploaded by applicant on [DATE] 08:55:12" at bounding box center [1052, 203] width 153 height 8
click at [644, 93] on button "Application" at bounding box center [977, 87] width 38 height 11
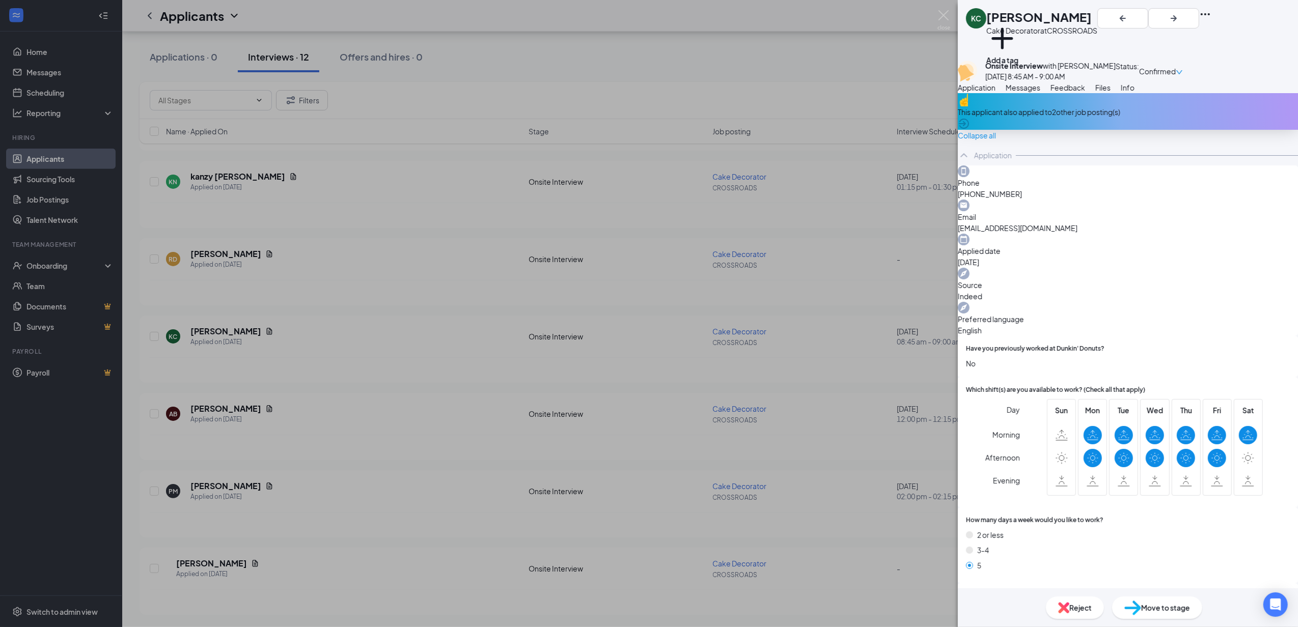
click at [644, 92] on span "Feedback" at bounding box center [1068, 87] width 35 height 9
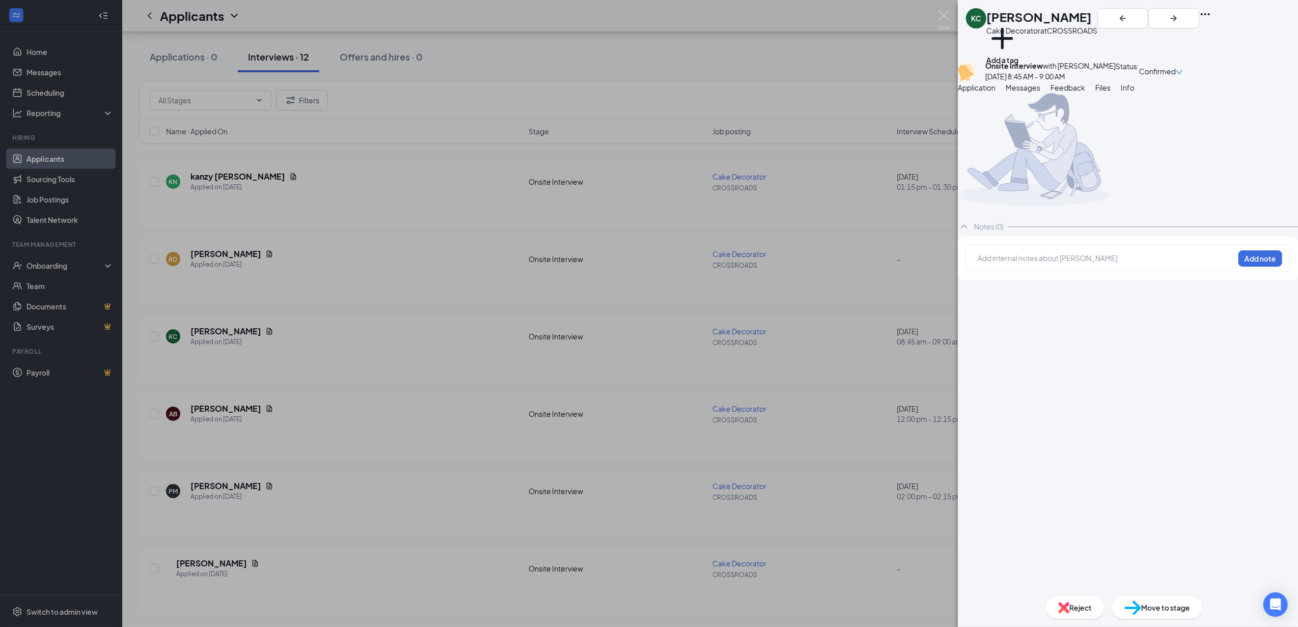
click at [371, 582] on div "[PERSON_NAME] [PERSON_NAME] Cake Decorator at CROSSROADS Add a tag Onsite Inter…" at bounding box center [649, 313] width 1298 height 627
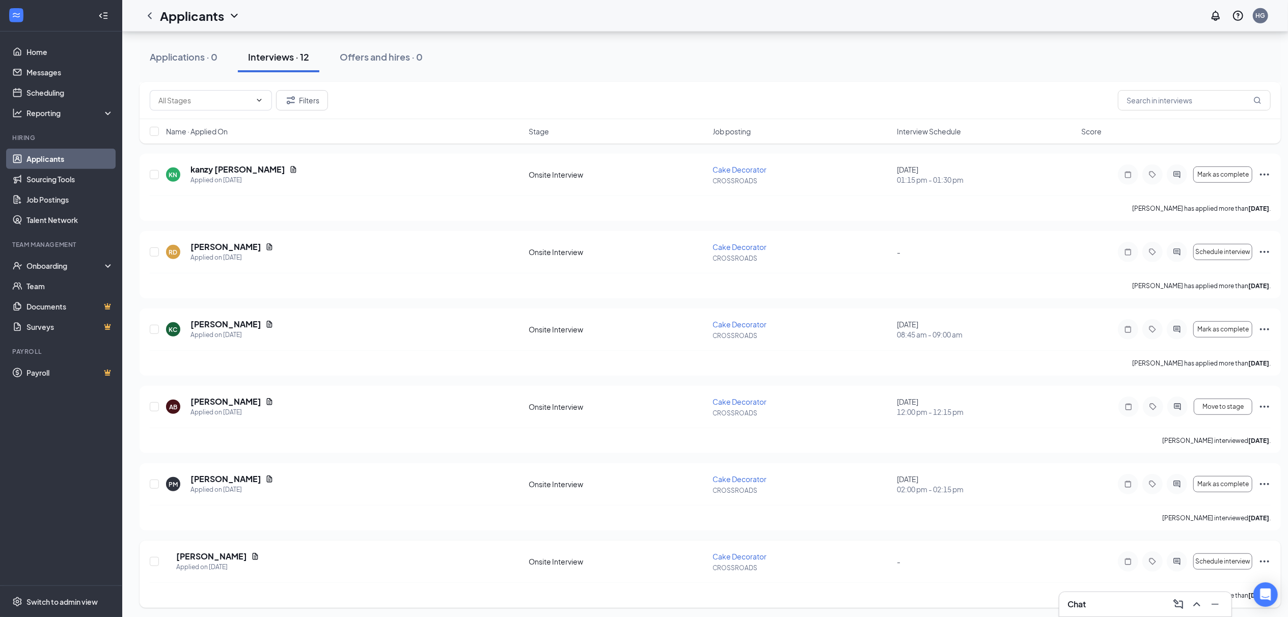
scroll to position [535, 0]
click at [239, 555] on h5 "[PERSON_NAME]" at bounding box center [211, 553] width 71 height 11
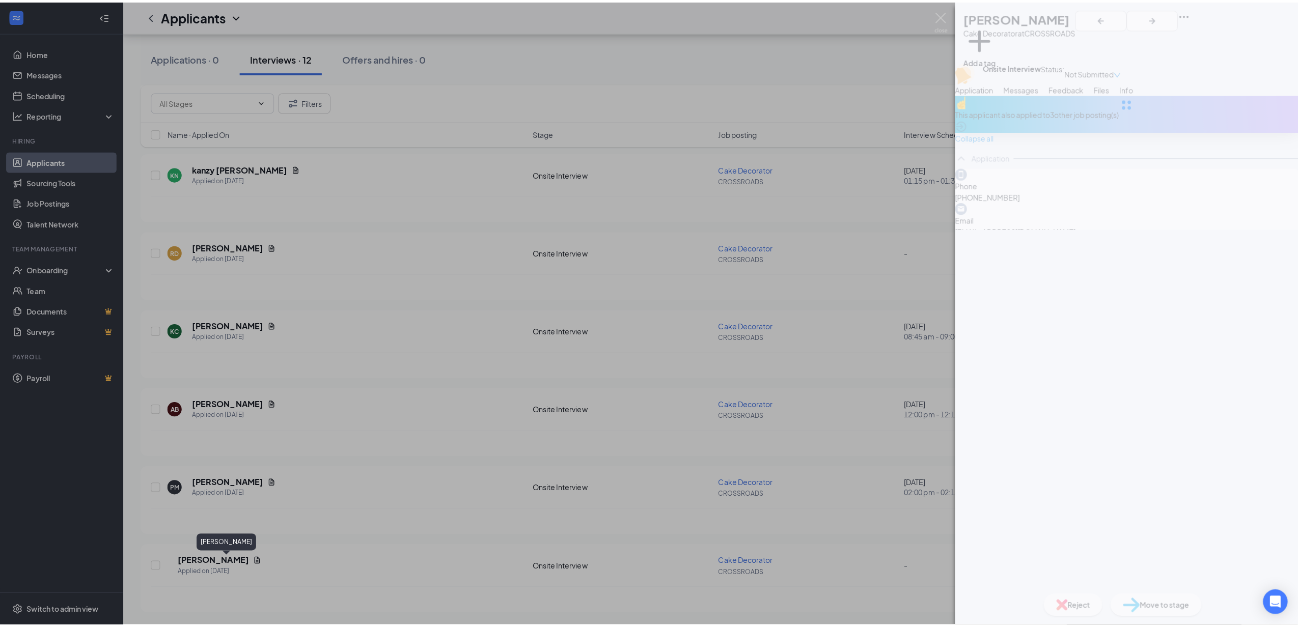
scroll to position [525, 0]
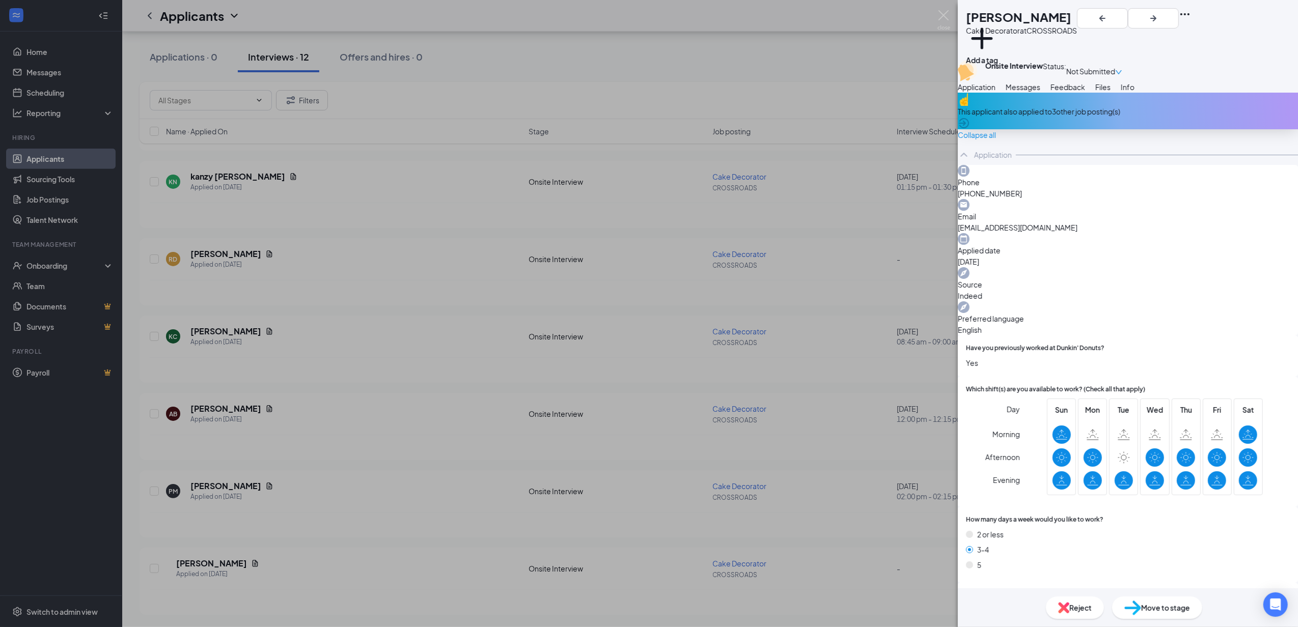
click at [644, 93] on button "Messages" at bounding box center [1023, 86] width 35 height 11
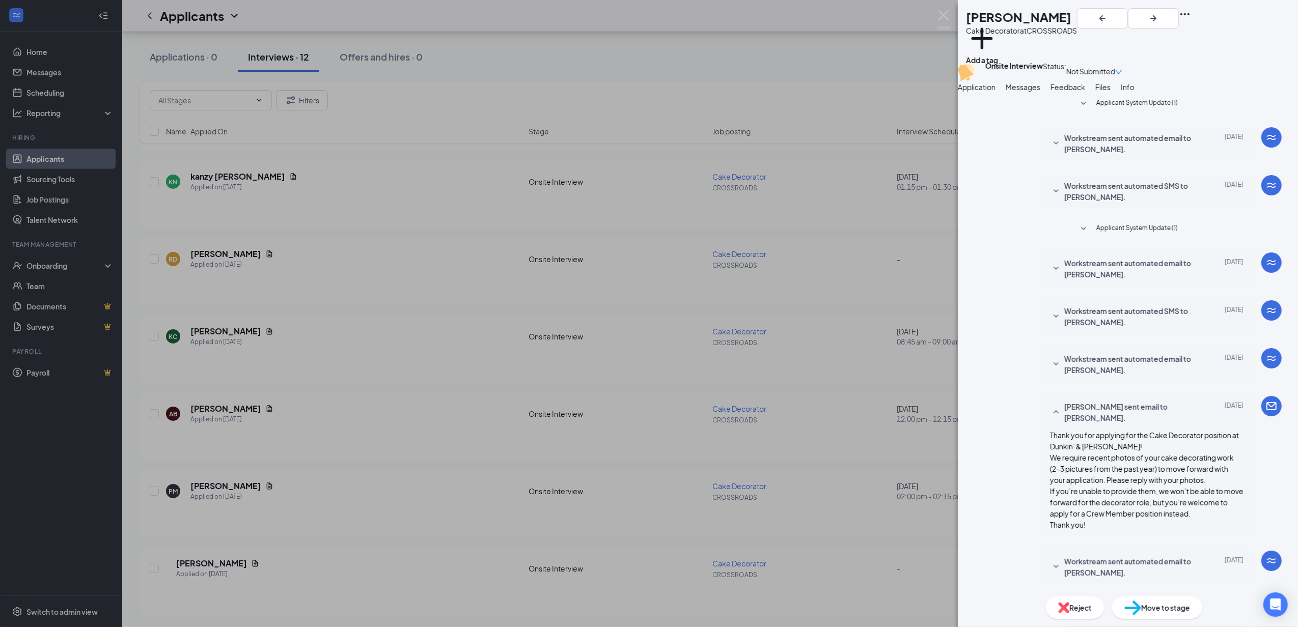
scroll to position [211, 0]
paste textarea "Hi [Name], just a quick reminder—we still need 2–3 recent cake decorating photo…"
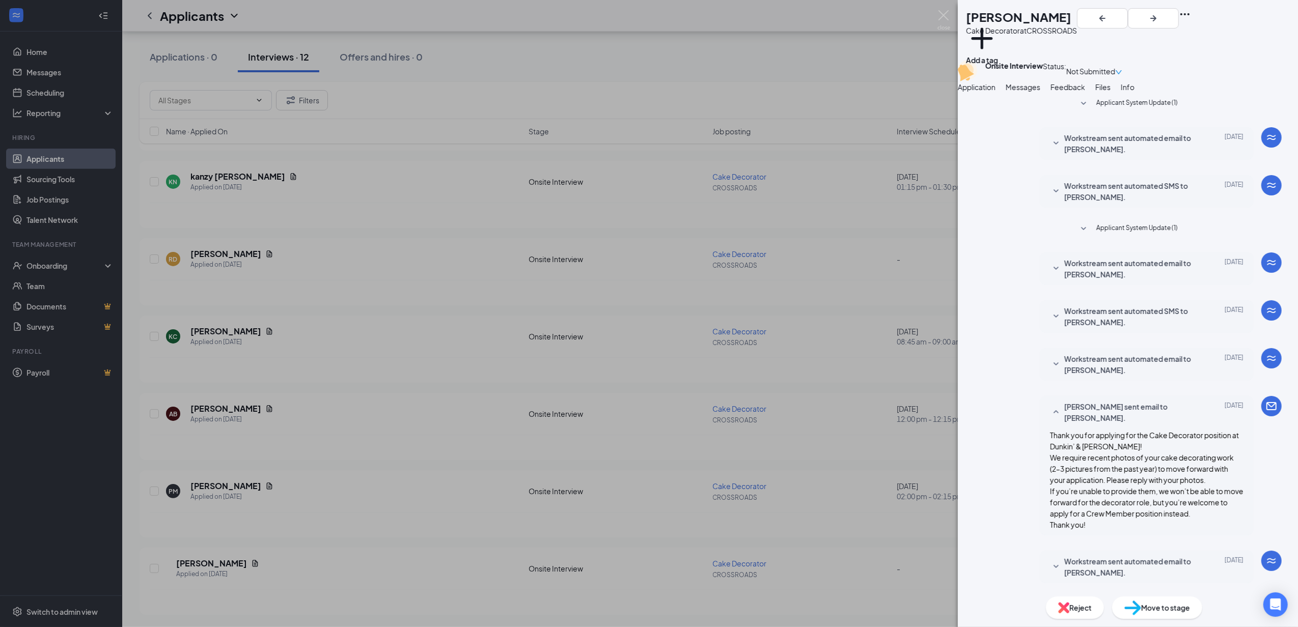
drag, startPoint x: 1048, startPoint y: 537, endPoint x: 991, endPoint y: 502, distance: 66.7
drag, startPoint x: 1070, startPoint y: 528, endPoint x: 1239, endPoint y: 519, distance: 168.3
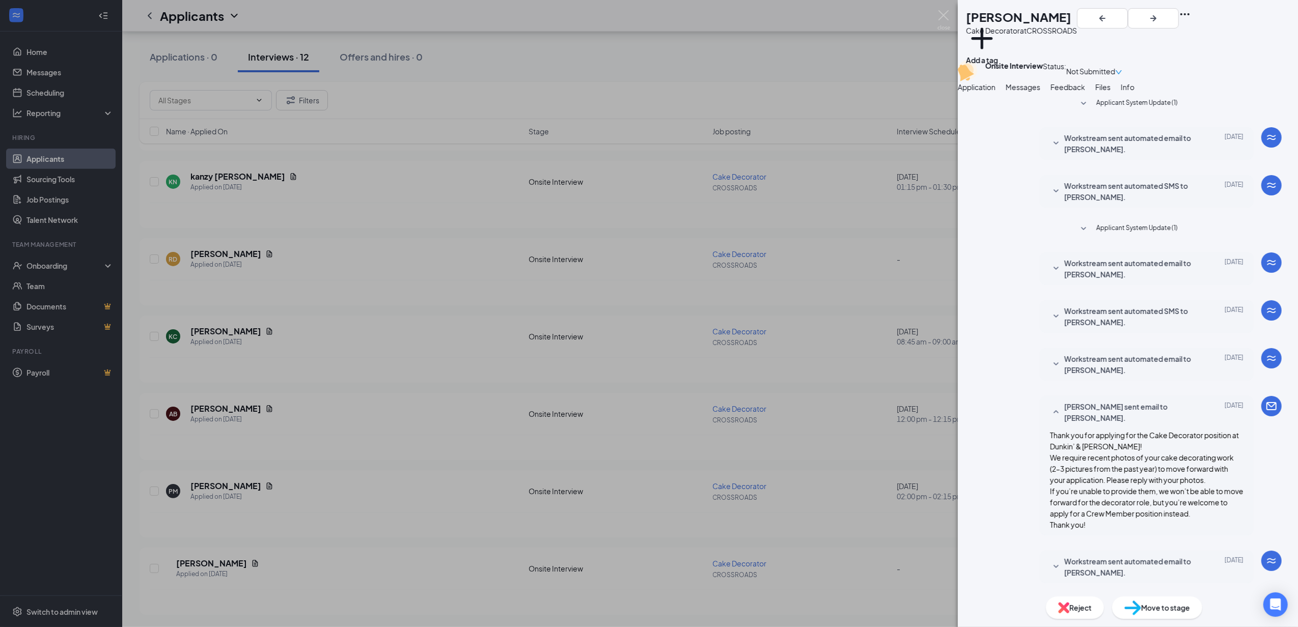
drag, startPoint x: 1239, startPoint y: 519, endPoint x: 1245, endPoint y: 517, distance: 6.0
drag, startPoint x: 1149, startPoint y: 538, endPoint x: 1133, endPoint y: 536, distance: 16.4
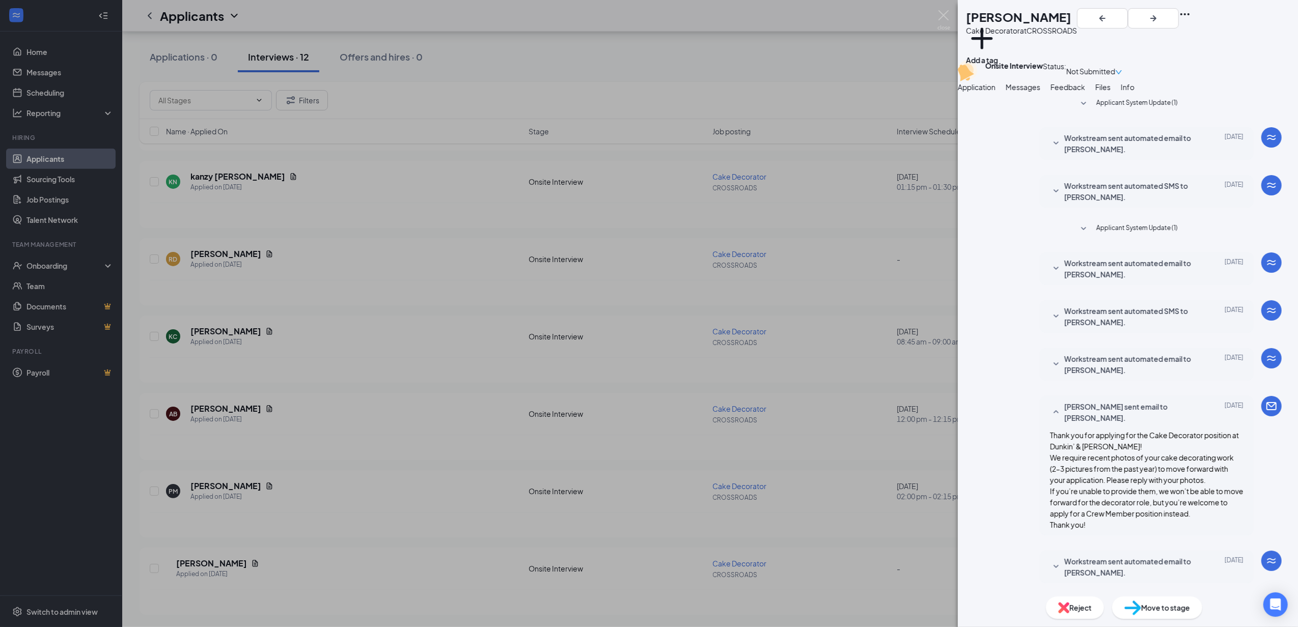
drag, startPoint x: 1113, startPoint y: 540, endPoint x: 993, endPoint y: 498, distance: 127.6
type textarea "Hi, just a quick reminder—we still need 2–3 recent cake decorating photos to mo…"
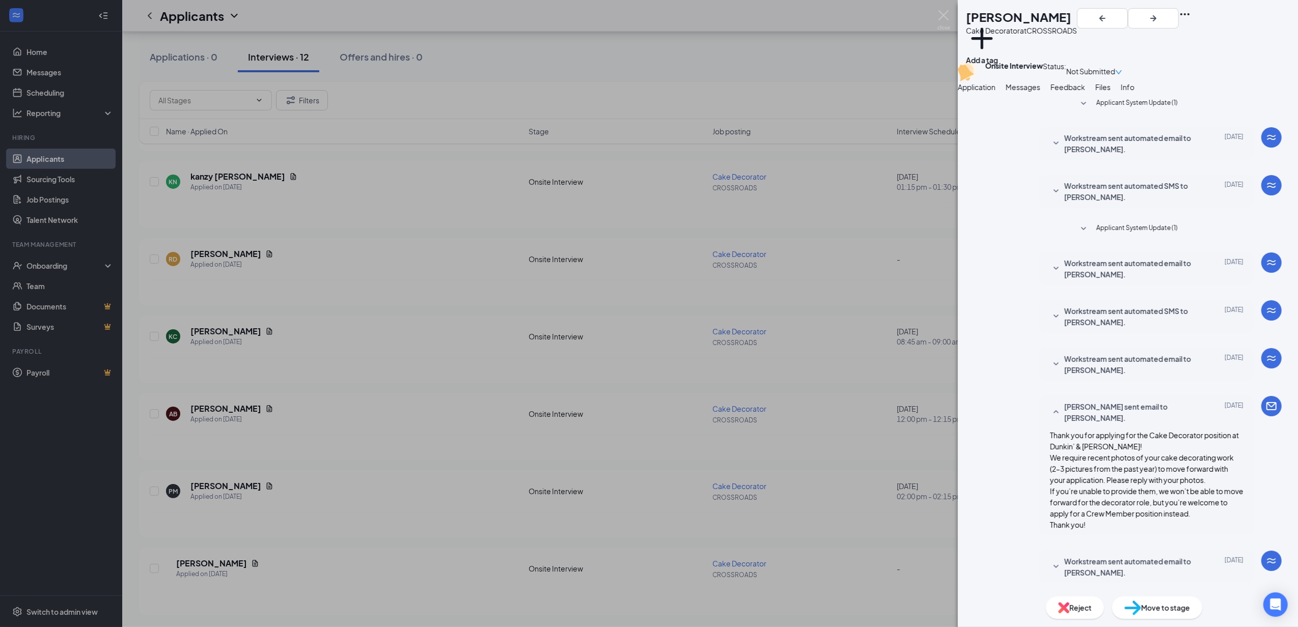
checkbox input "true"
click at [247, 481] on div "NJ [PERSON_NAME] Cake Decorator at CROSSROADS Add a tag Onsite Interview Status…" at bounding box center [649, 313] width 1298 height 627
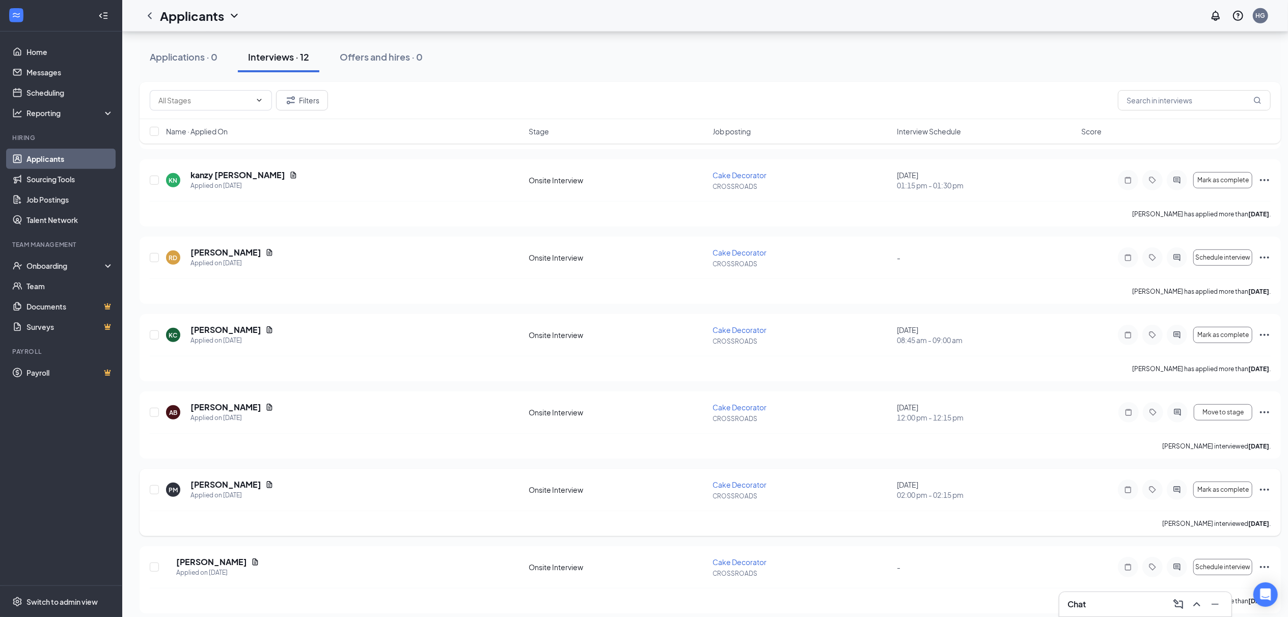
click at [644, 494] on div "Onsite Interview" at bounding box center [618, 490] width 178 height 10
click at [644, 499] on div at bounding box center [1177, 490] width 20 height 20
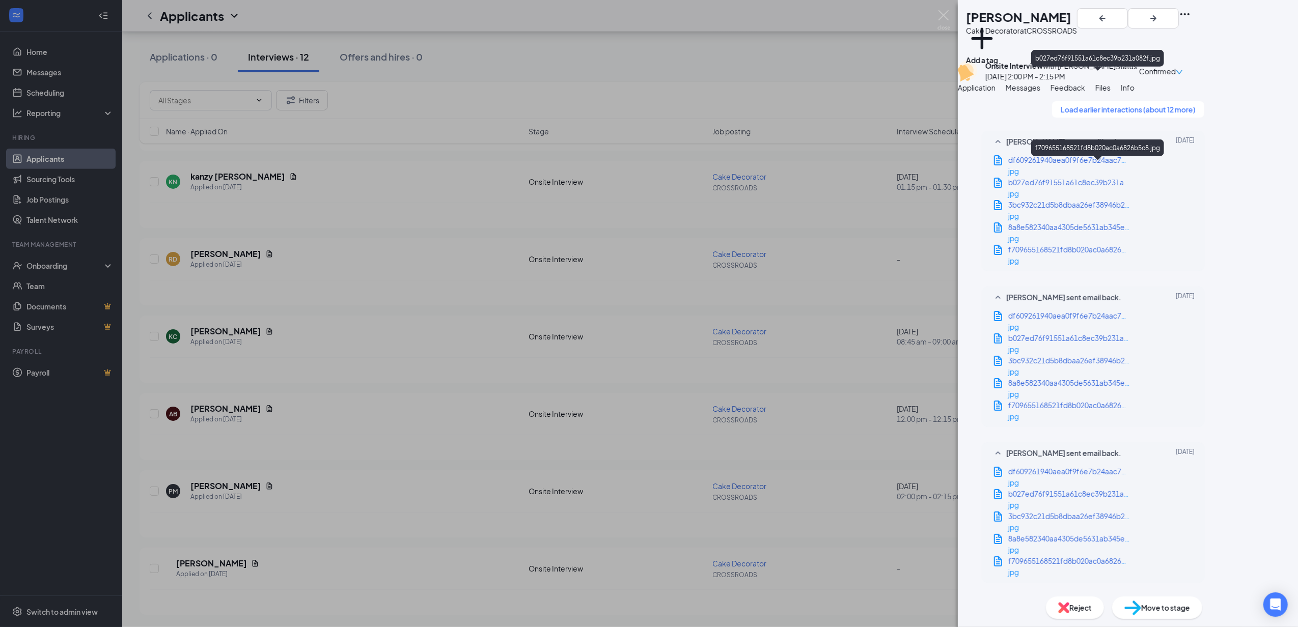
scroll to position [1636, 0]
drag, startPoint x: 354, startPoint y: 443, endPoint x: 262, endPoint y: 420, distance: 95.5
click at [354, 443] on div "PM [PERSON_NAME] Cake Decorator at CROSSROADS Add a tag Onsite Interview with […" at bounding box center [649, 313] width 1298 height 627
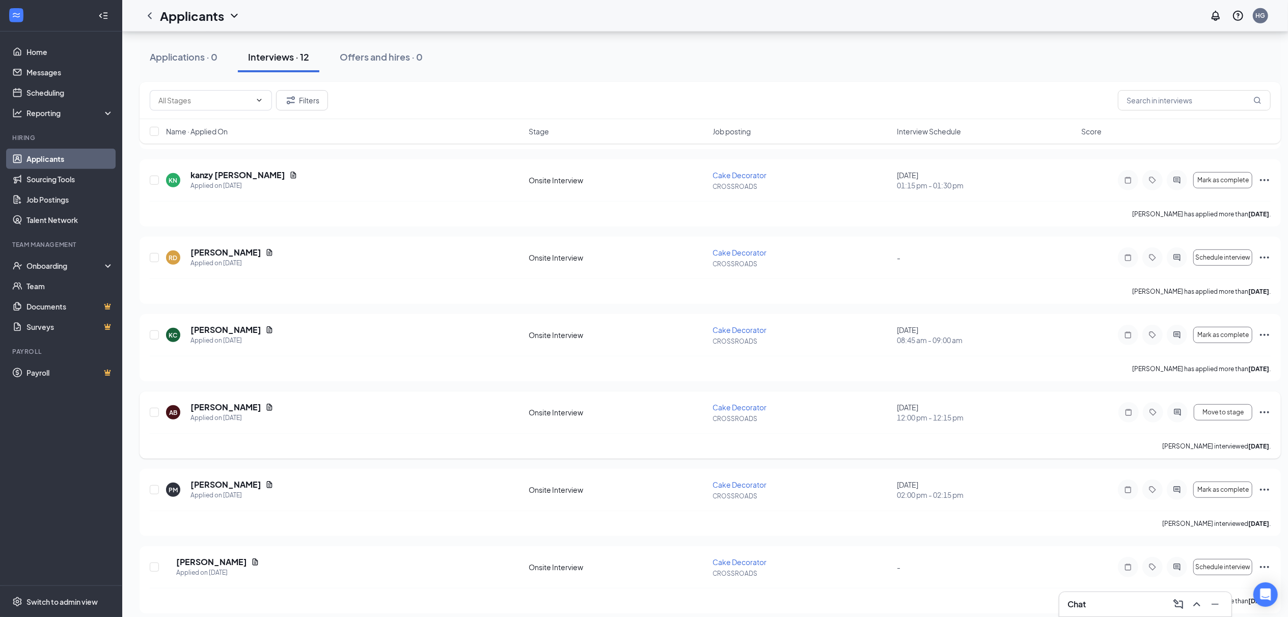
click at [413, 418] on div "AB [PERSON_NAME] Applied on [DATE]" at bounding box center [344, 412] width 356 height 21
click at [644, 420] on div at bounding box center [1177, 412] width 20 height 20
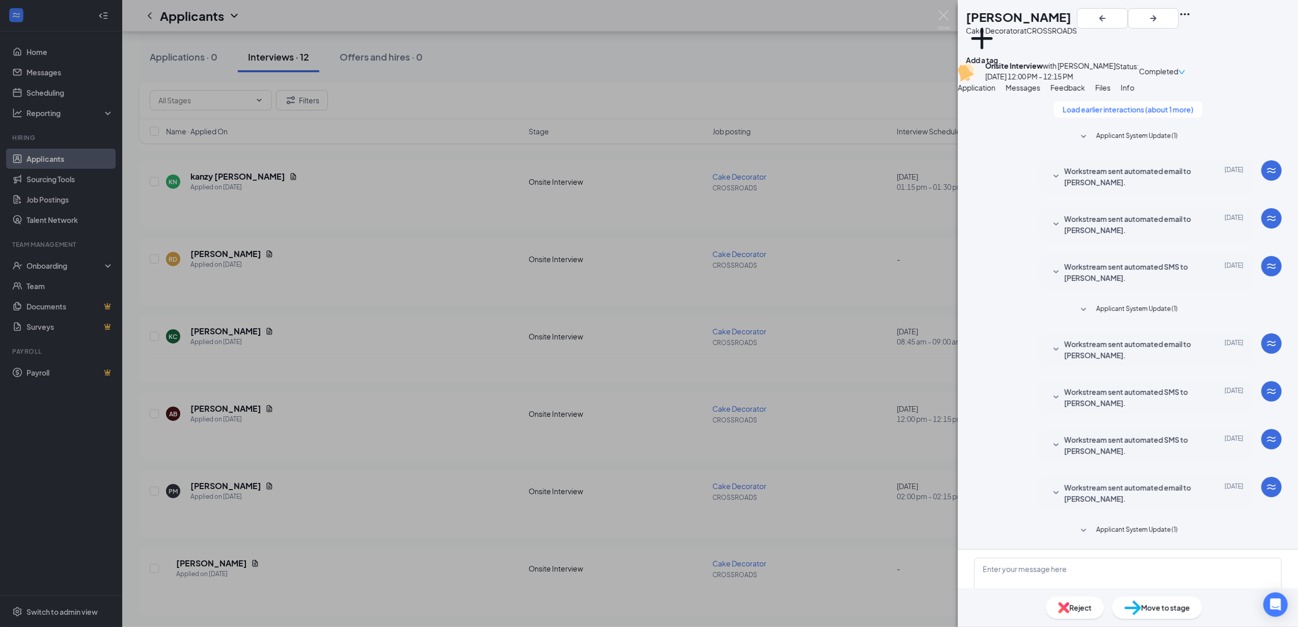
scroll to position [118, 0]
click at [265, 419] on div "AB [PERSON_NAME] Cake Decorator at CROSSROADS Add a tag Onsite Interview with […" at bounding box center [649, 313] width 1298 height 627
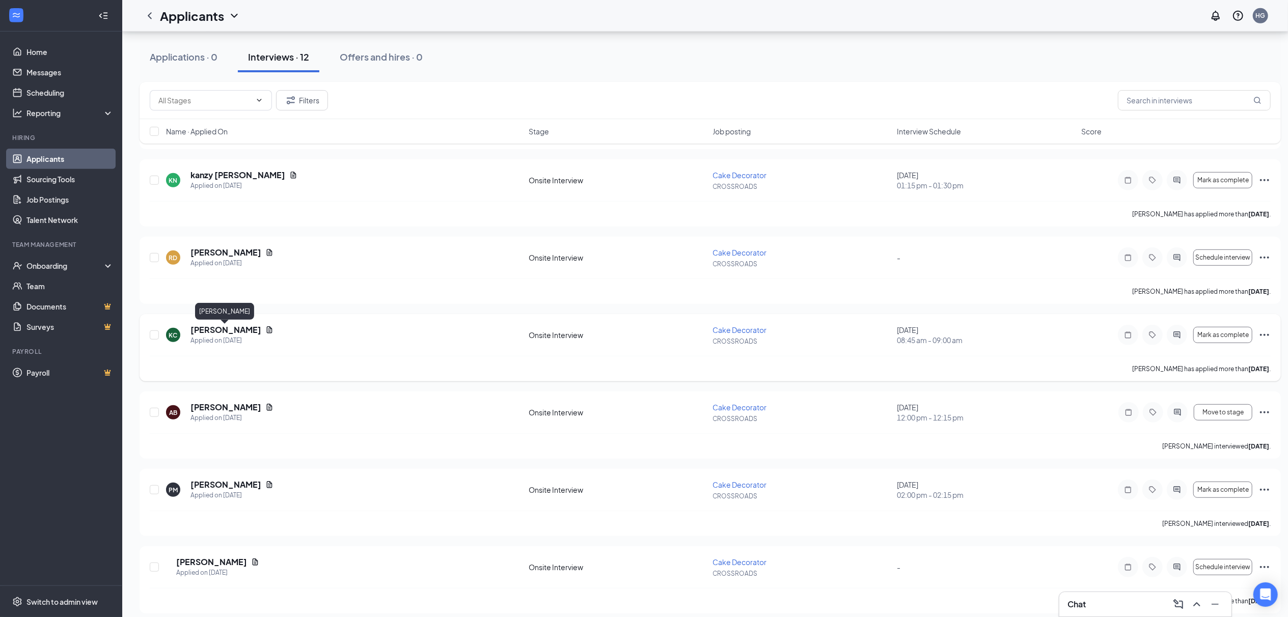
click at [237, 331] on h5 "[PERSON_NAME]" at bounding box center [225, 329] width 71 height 11
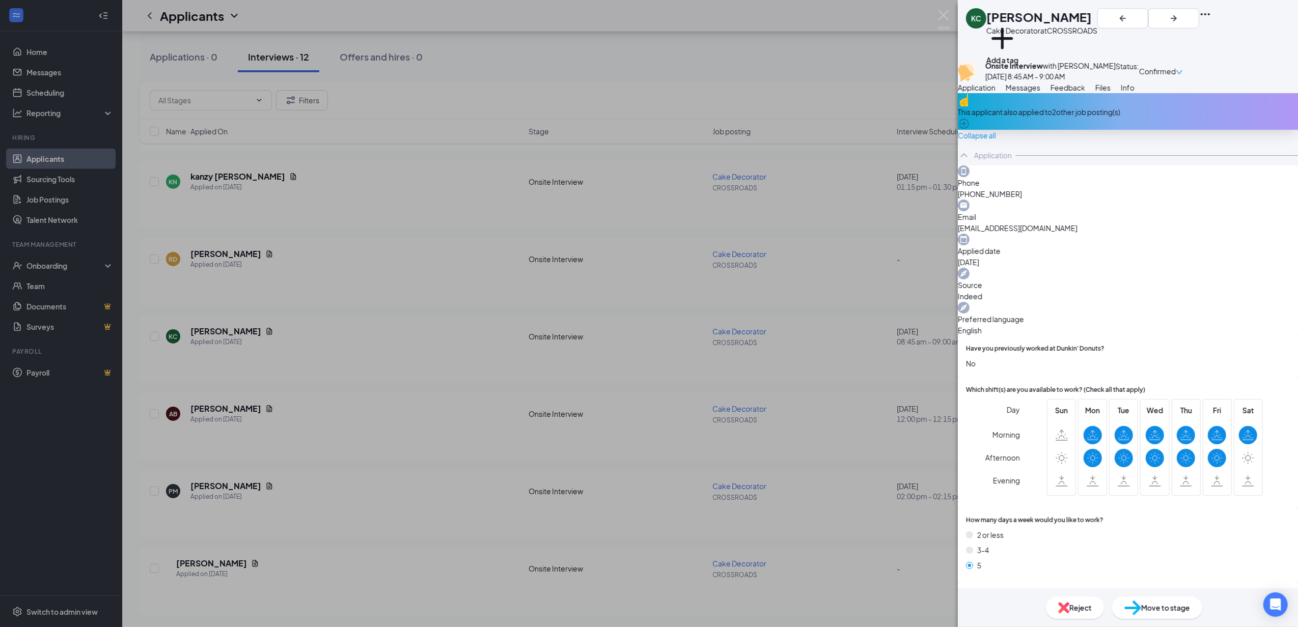
click at [644, 93] on button "Messages" at bounding box center [1023, 87] width 35 height 11
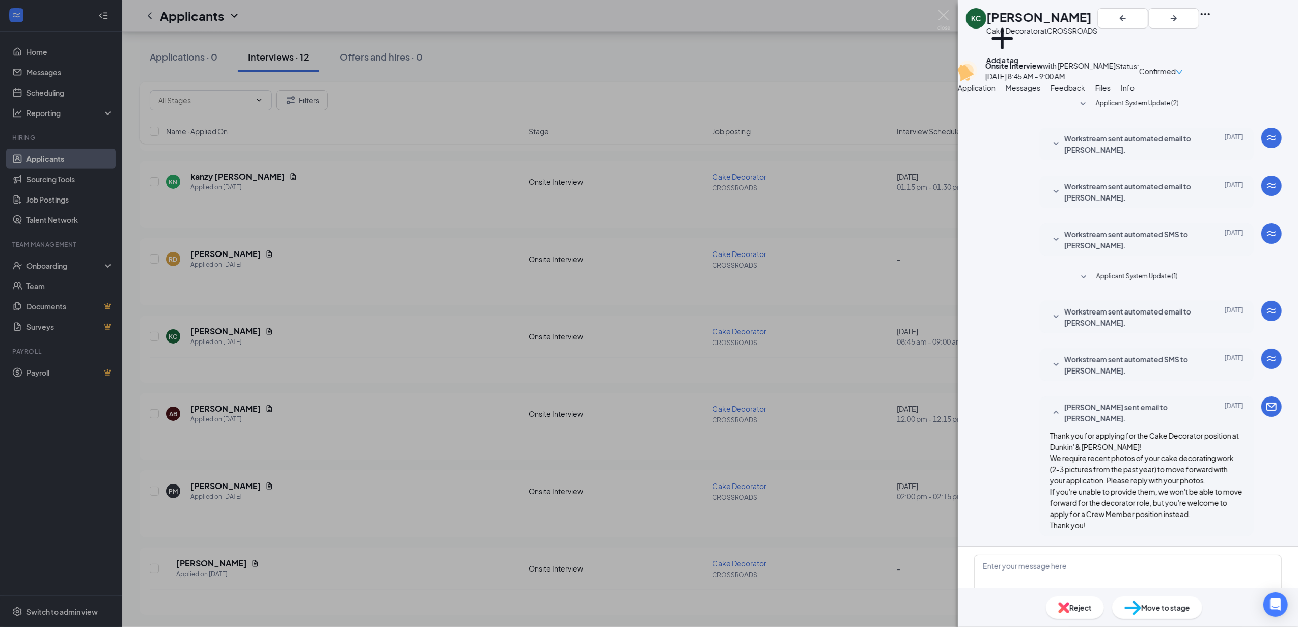
scroll to position [115, 0]
click at [644, 555] on textarea at bounding box center [1128, 585] width 308 height 61
paste textarea "Hi, just a quick reminder—we still need 2–3 recent cake decorating photos to mo…"
type textarea "Hi, just a quick reminder—we still need 2–3 recent cake decorating photos to mo…"
click at [644, 621] on input "Email" at bounding box center [1164, 632] width 33 height 10
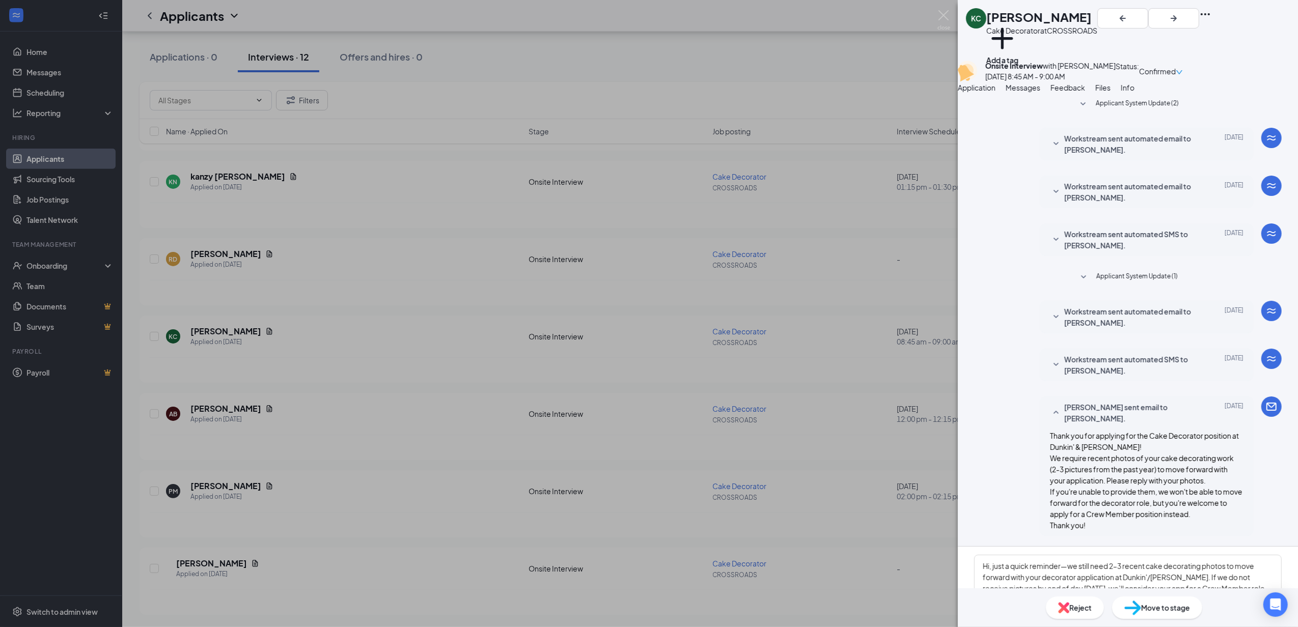
checkbox input "true"
click at [644, 621] on button "Send" at bounding box center [1256, 632] width 51 height 20
click at [644, 18] on img at bounding box center [944, 20] width 13 height 20
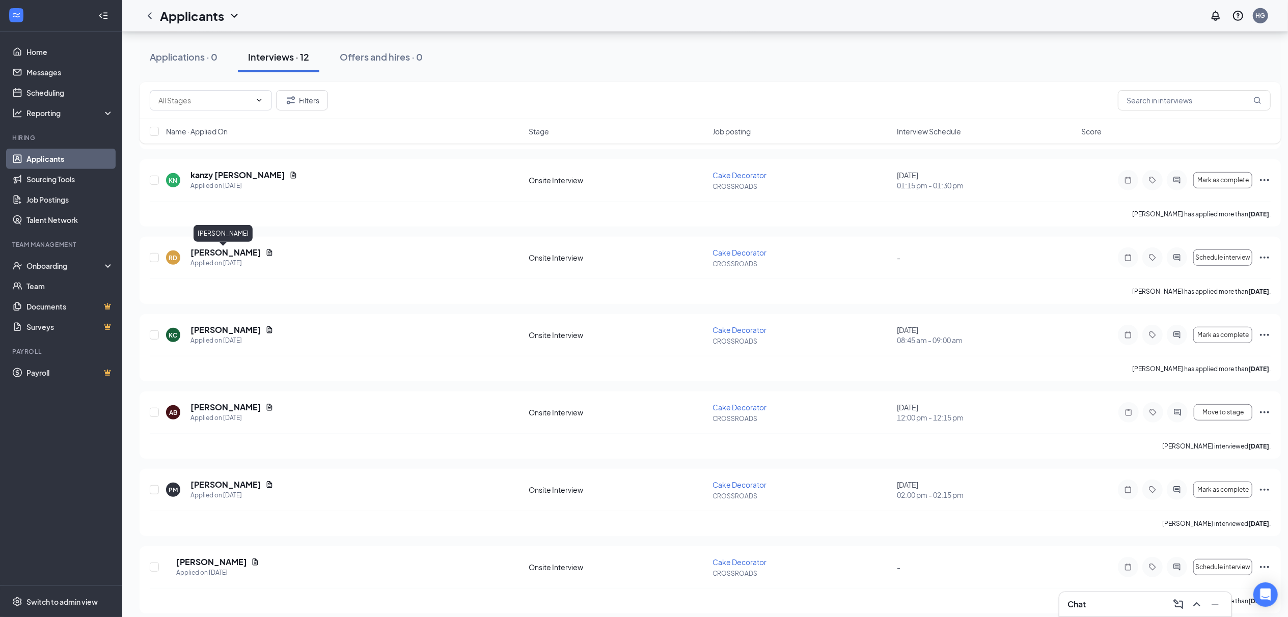
click at [221, 243] on div "[PERSON_NAME]" at bounding box center [223, 235] width 59 height 21
click at [219, 253] on h5 "[PERSON_NAME]" at bounding box center [225, 252] width 71 height 11
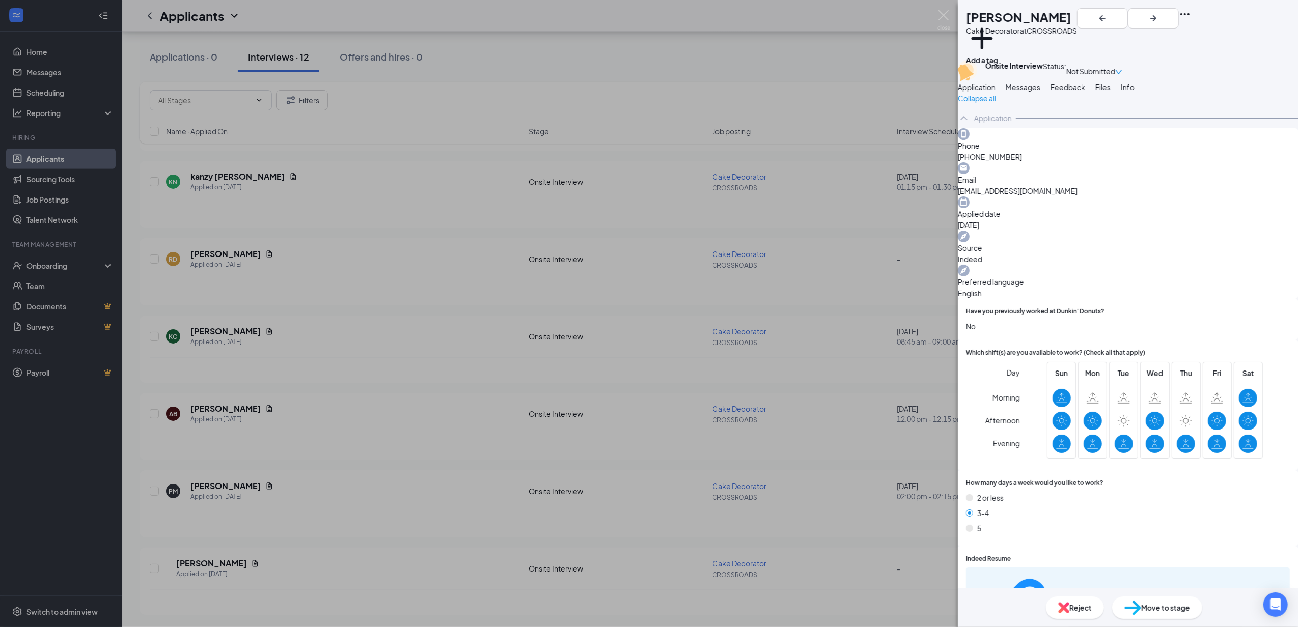
click at [644, 92] on span "Messages" at bounding box center [1023, 87] width 35 height 9
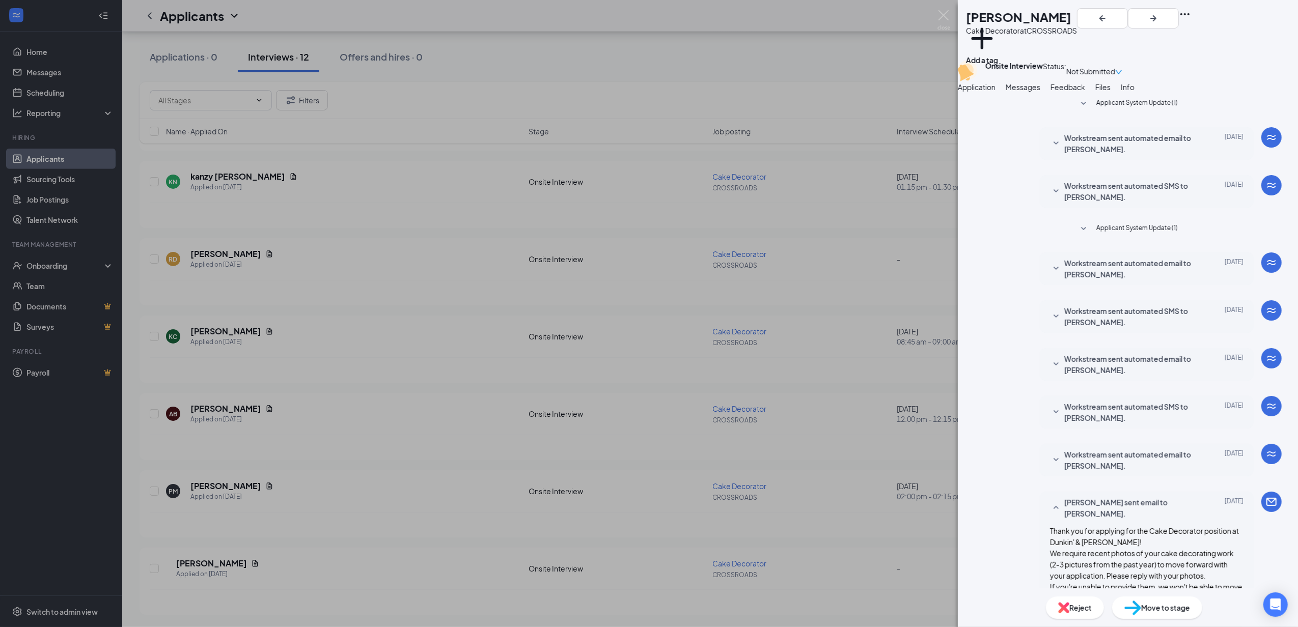
scroll to position [211, 0]
paste textarea "Hi, just a quick reminder—we still need 2–3 recent cake decorating photos to mo…"
type textarea "Hi, just a quick reminder—we still need 2–3 recent cake decorating photos to mo…"
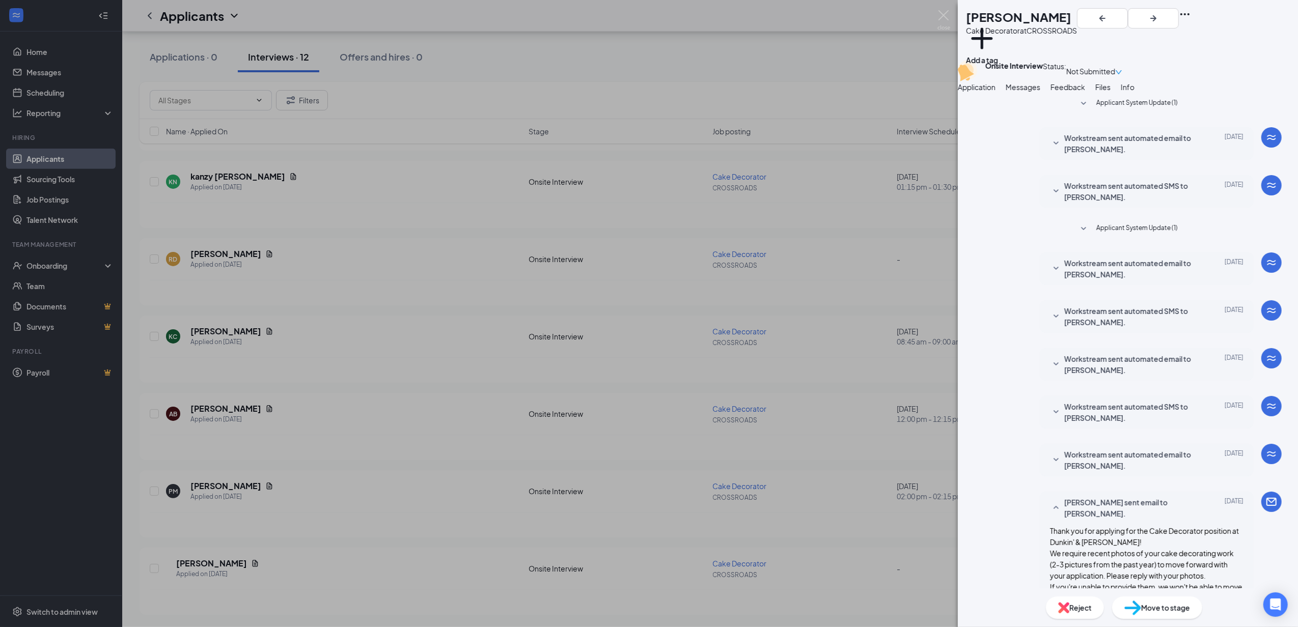
checkbox input "true"
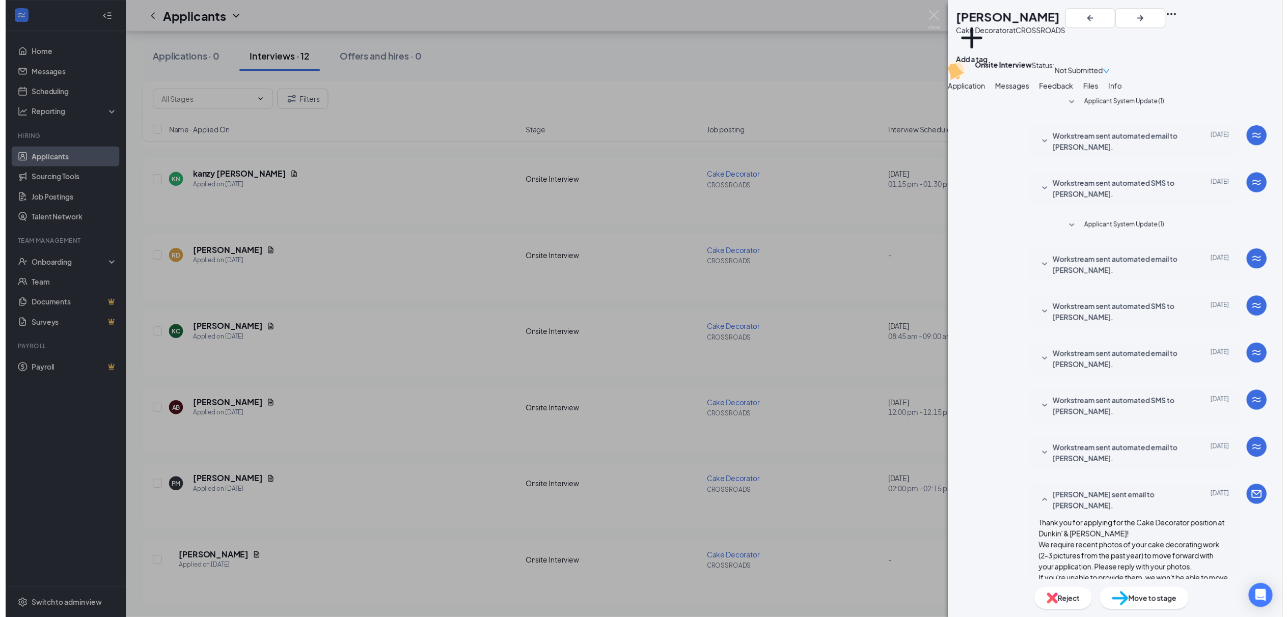
scroll to position [431, 0]
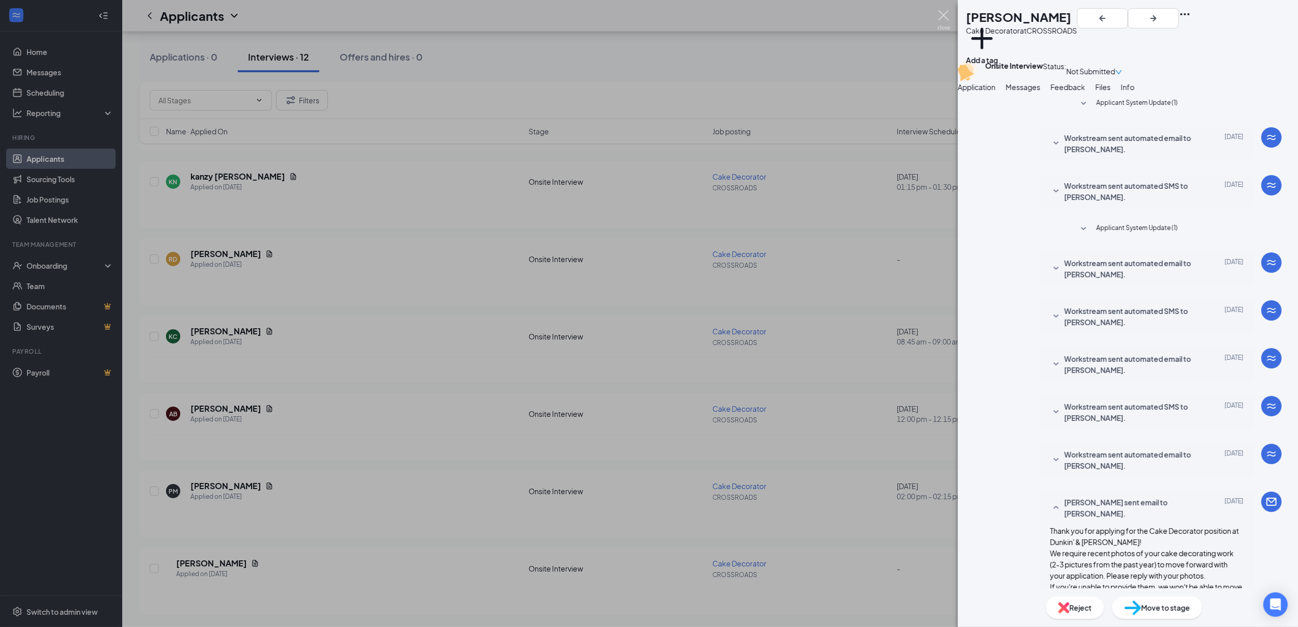
click at [644, 14] on img at bounding box center [944, 20] width 13 height 20
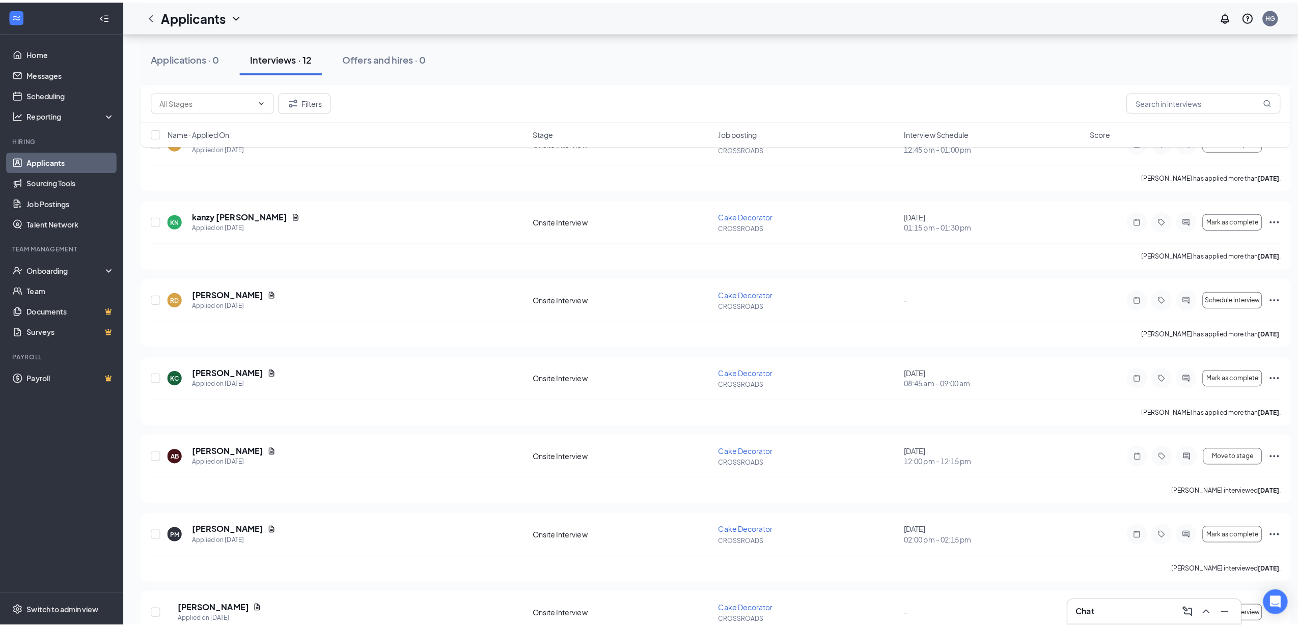
scroll to position [457, 0]
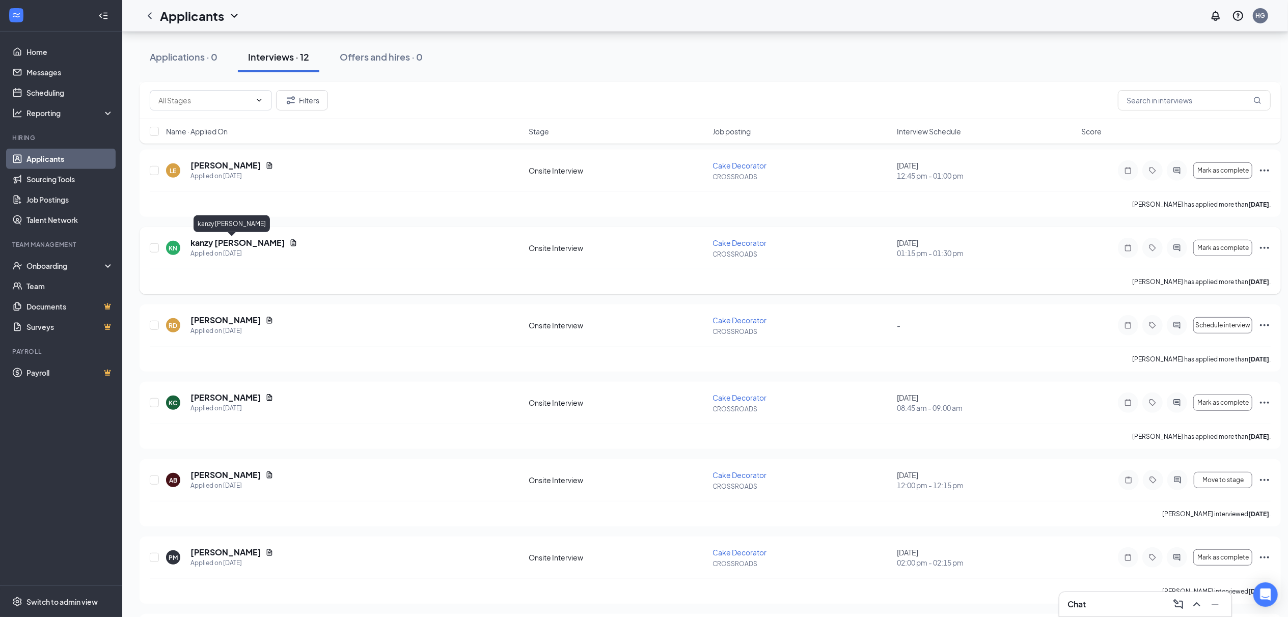
click at [223, 244] on h5 "kanzy [PERSON_NAME]" at bounding box center [237, 242] width 95 height 11
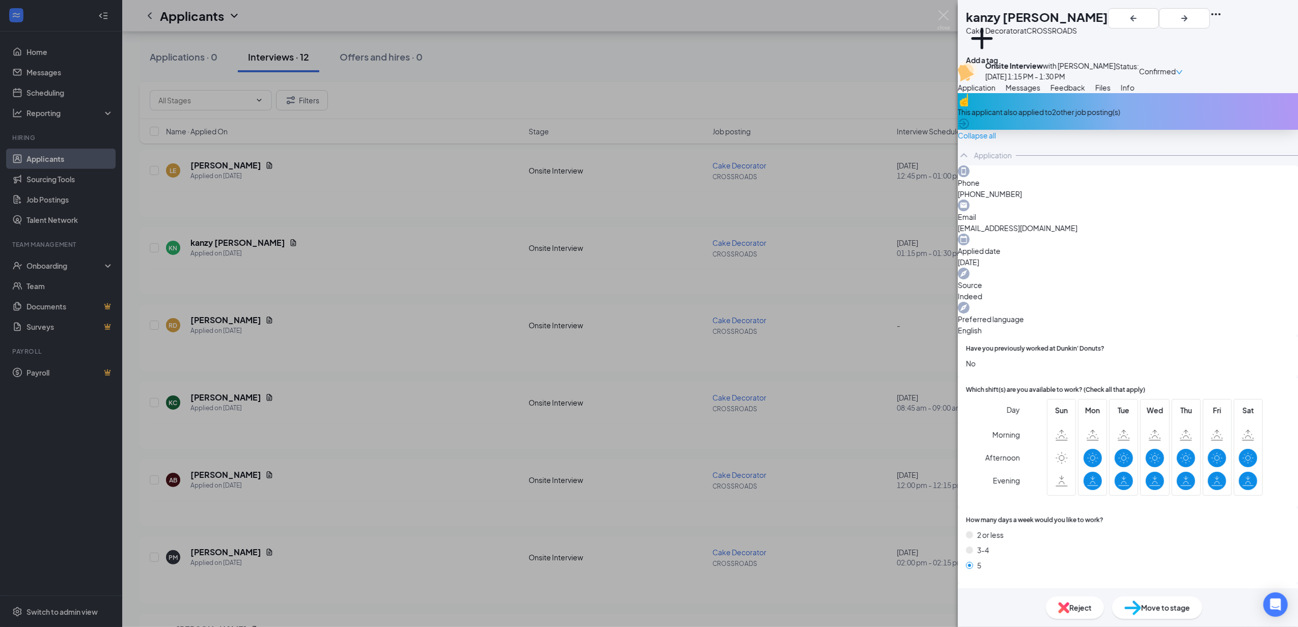
click at [644, 93] on div "Messages" at bounding box center [1023, 87] width 35 height 11
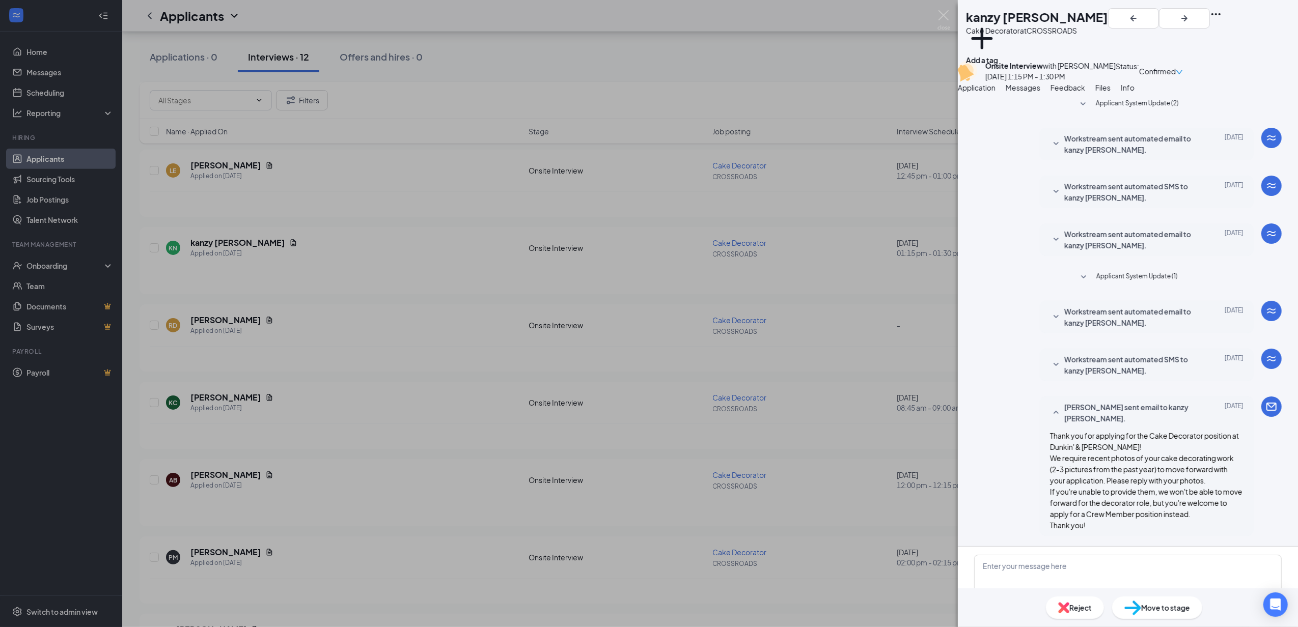
scroll to position [115, 0]
click at [644, 555] on textarea at bounding box center [1128, 585] width 308 height 61
paste textarea "Hi, just a quick reminder—we still need 2–3 recent cake decorating photos to mo…"
type textarea "Hi, just a quick reminder—we still need 2–3 recent cake decorating photos to mo…"
click at [644, 621] on input "Email" at bounding box center [1164, 632] width 33 height 10
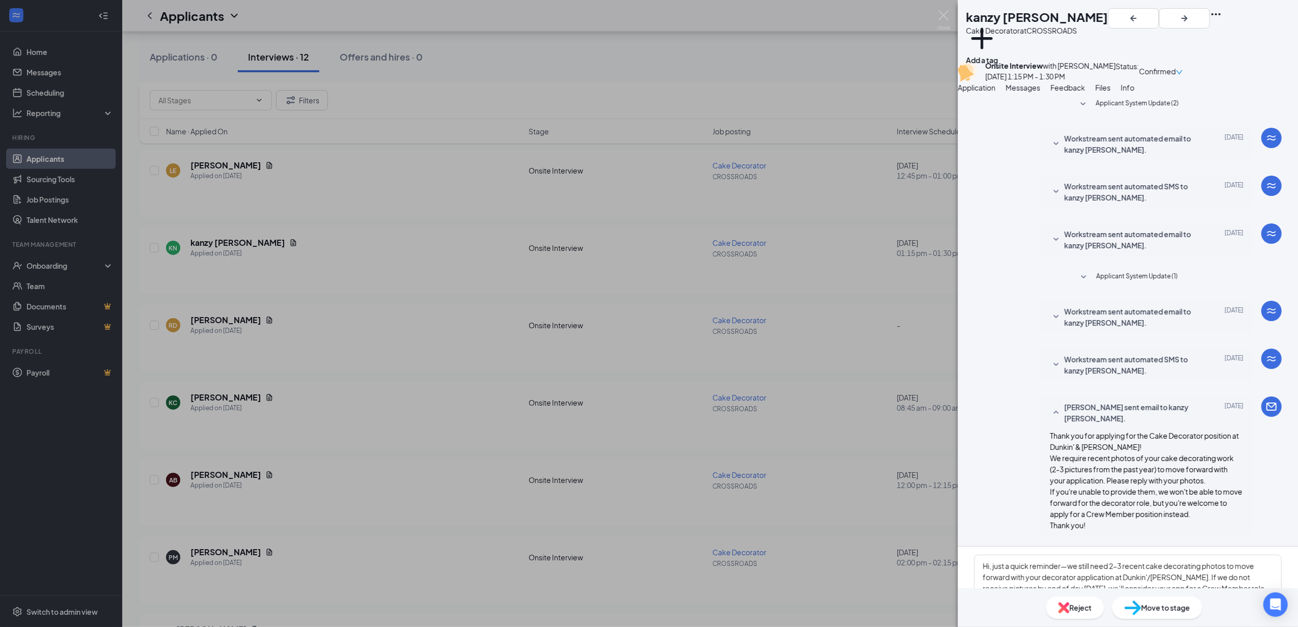
checkbox input "true"
click at [644, 621] on button "Send" at bounding box center [1256, 632] width 51 height 20
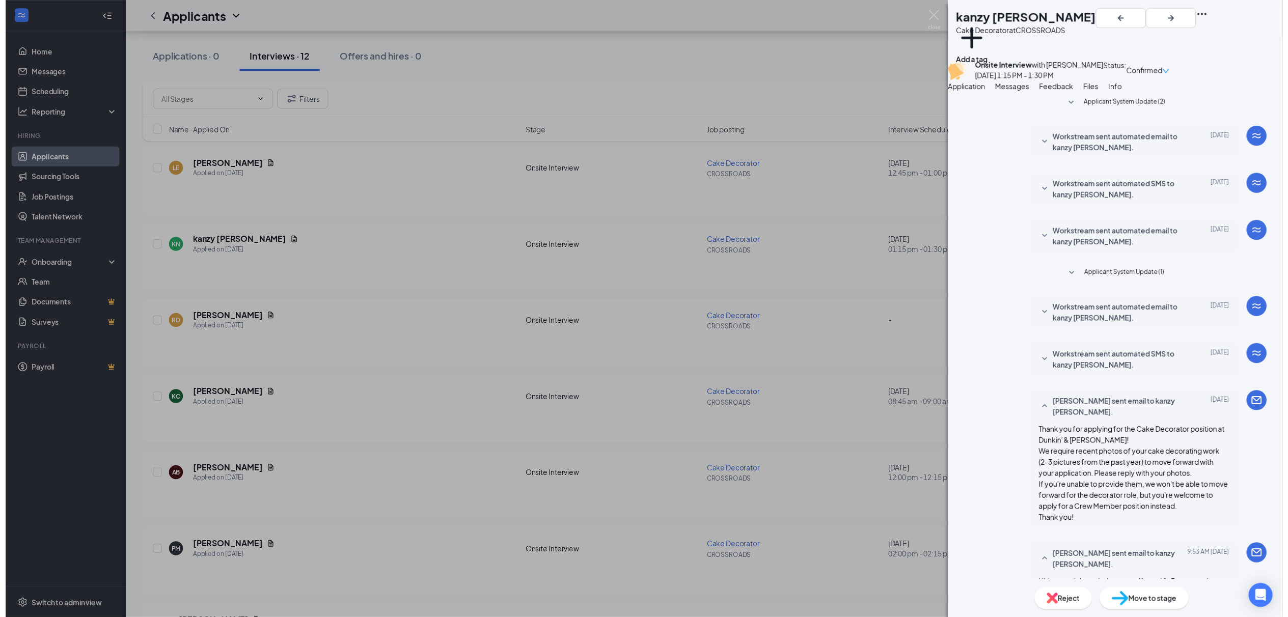
scroll to position [335, 0]
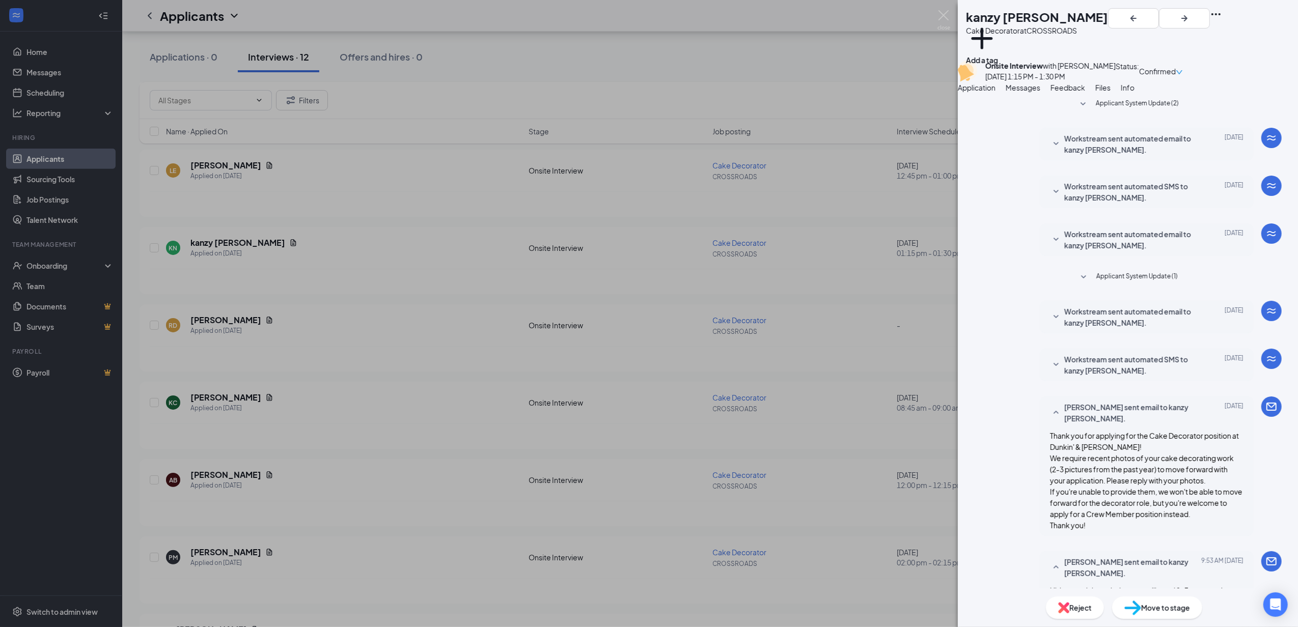
click at [644, 6] on div "KN kanzy [PERSON_NAME] Cake Decorator at CROSSROADS Add a tag Onsite Interview …" at bounding box center [649, 313] width 1298 height 627
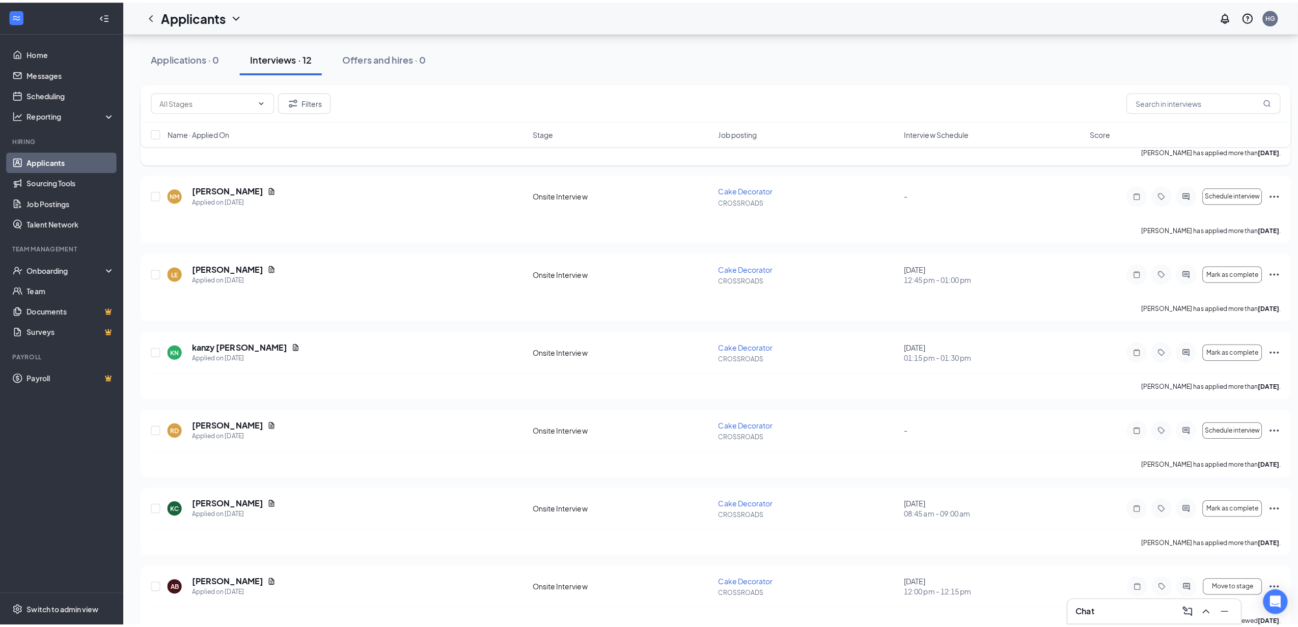
scroll to position [253, 0]
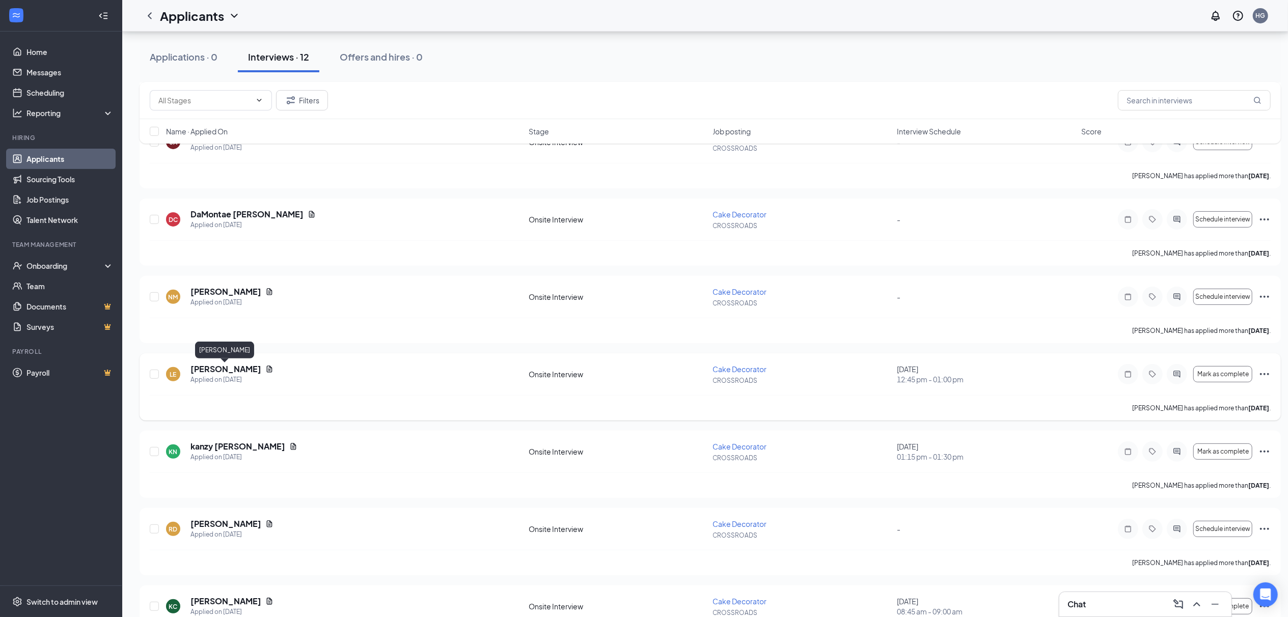
click at [239, 373] on h5 "[PERSON_NAME]" at bounding box center [225, 369] width 71 height 11
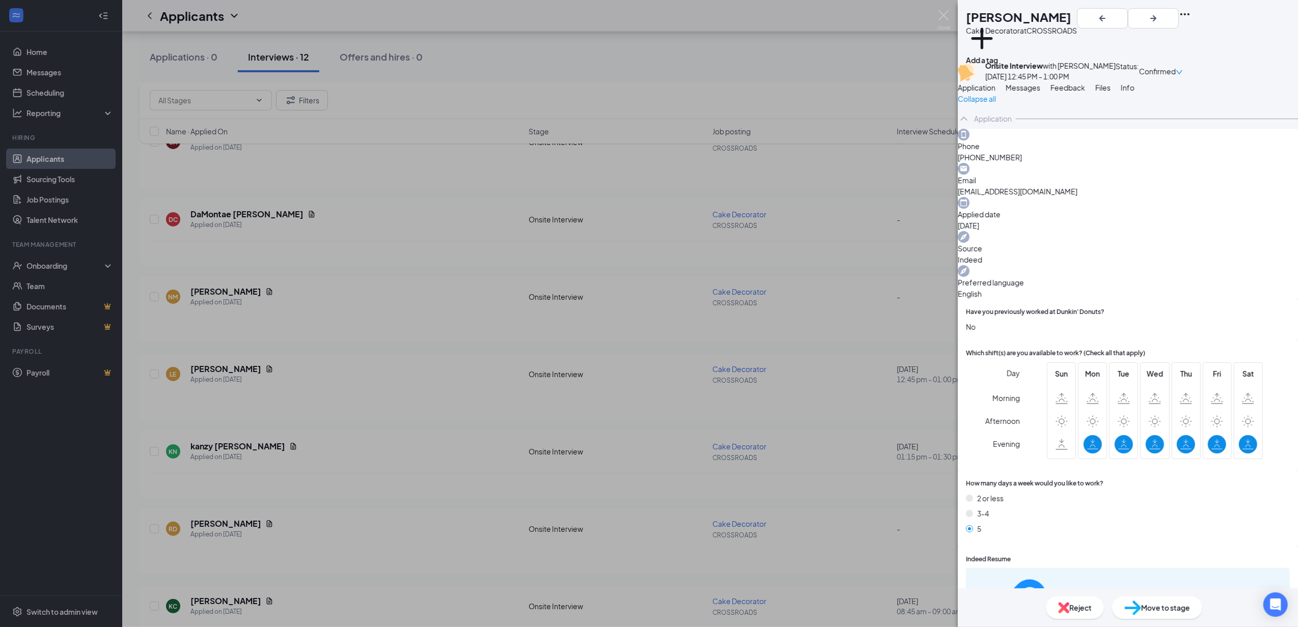
click at [644, 112] on div "LE [PERSON_NAME] Cake Decorator at CROSSROADS Add a tag Onsite Interview with […" at bounding box center [1128, 313] width 340 height 627
click at [644, 92] on span "Messages" at bounding box center [1023, 87] width 35 height 9
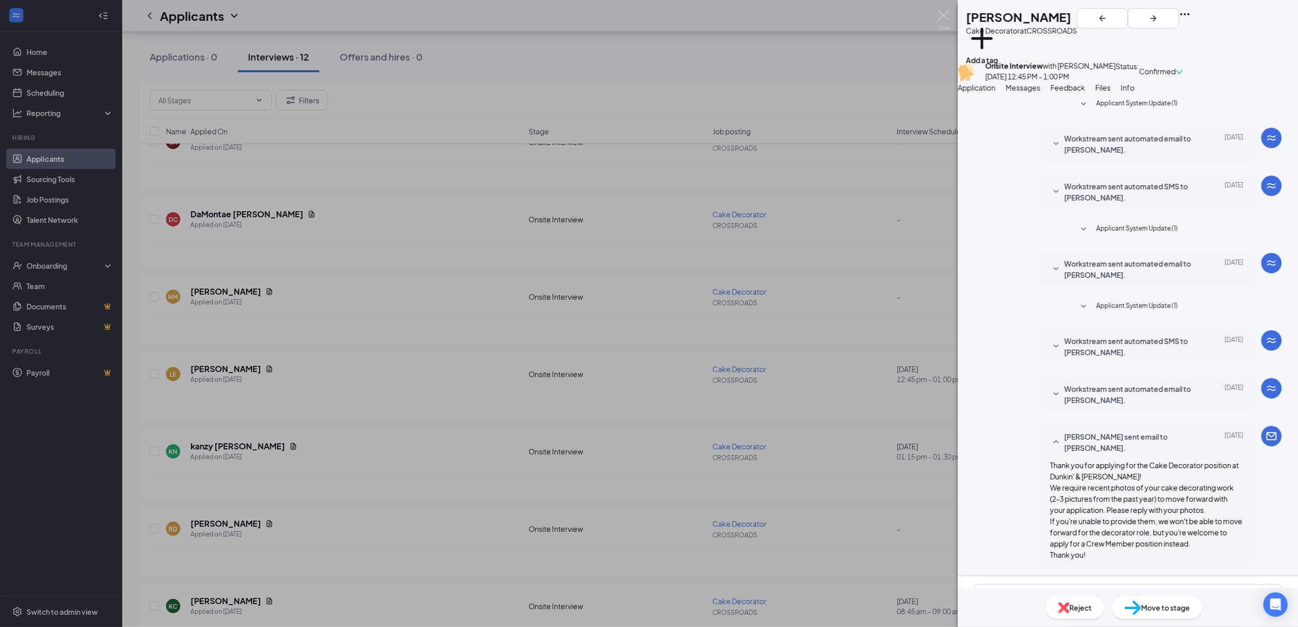
scroll to position [145, 0]
click at [644, 585] on textarea at bounding box center [1128, 615] width 308 height 61
paste textarea "Hi, just a quick reminder—we still need 2–3 recent cake decorating photos to mo…"
type textarea "Hi, just a quick reminder—we still need 2–3 recent cake decorating photos to mo…"
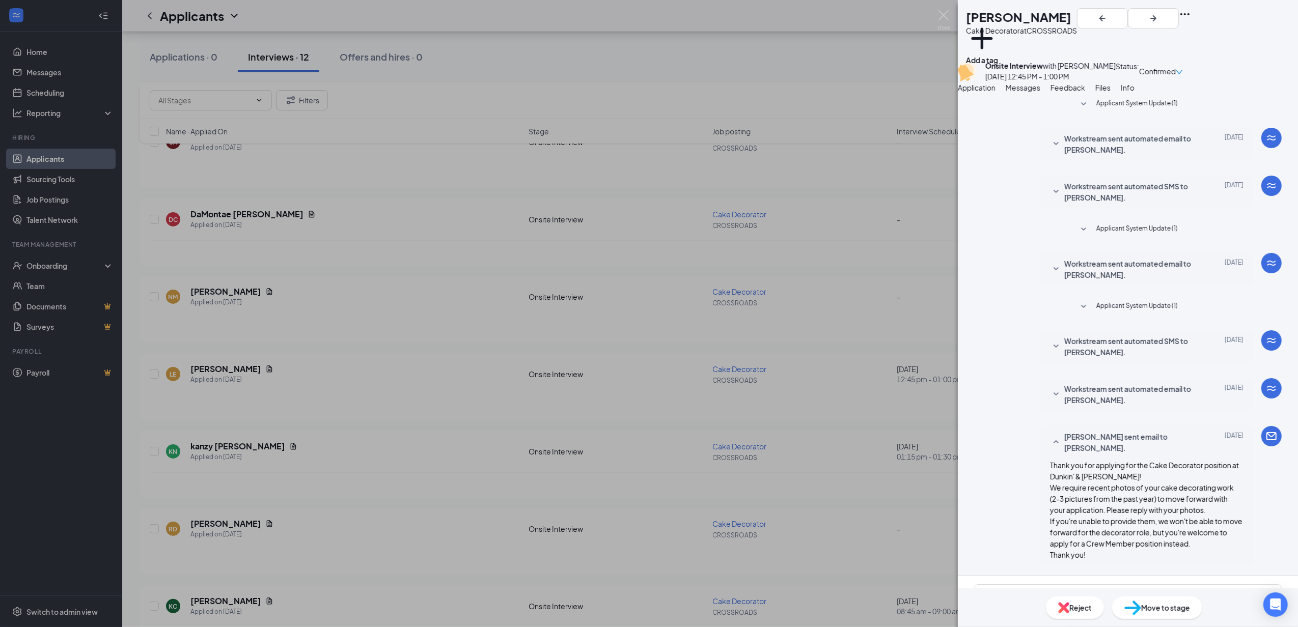
checkbox input "true"
click at [644, 15] on div "LE [PERSON_NAME] Cake Decorator at CROSSROADS Add a tag Onsite Interview with […" at bounding box center [649, 313] width 1298 height 627
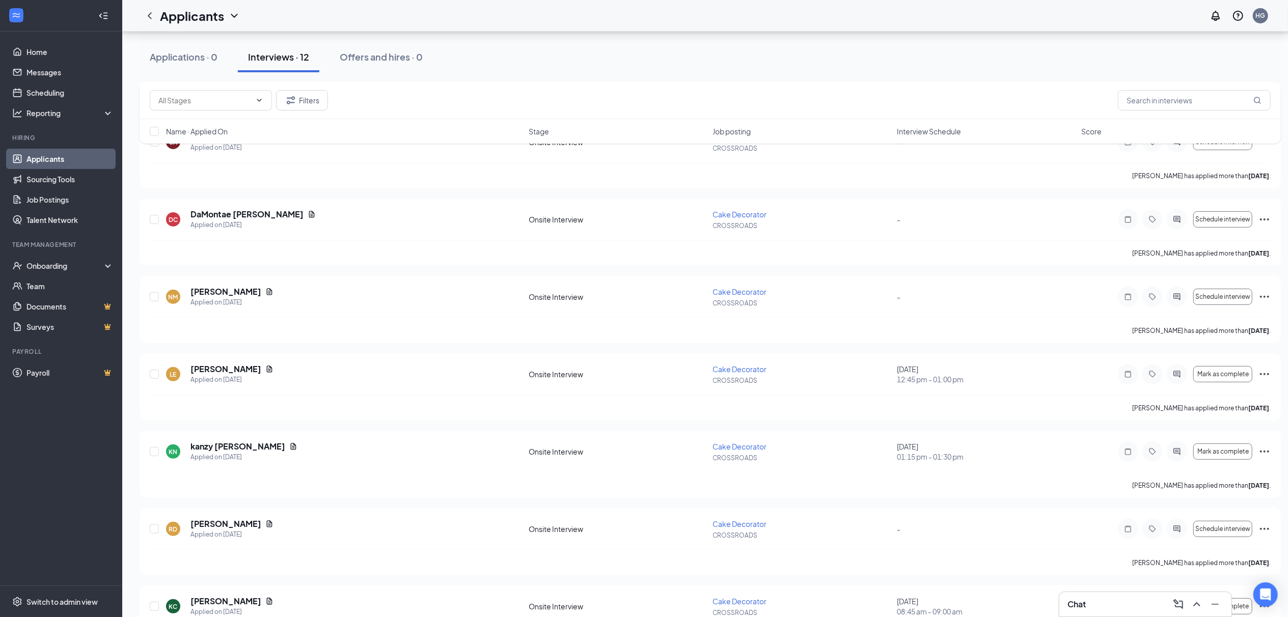
click at [644, 15] on div "Applicants HG" at bounding box center [705, 16] width 1166 height 32
click at [617, 88] on div "Filters" at bounding box center [710, 100] width 1141 height 37
click at [216, 285] on div "NM [PERSON_NAME] Applied on [DATE] Onsite Interview Cake Decorator CROSSROADS -…" at bounding box center [710, 309] width 1141 height 67
click at [216, 286] on div "NM [PERSON_NAME] Applied on [DATE] Onsite Interview Cake Decorator CROSSROADS -…" at bounding box center [710, 309] width 1141 height 67
click at [218, 290] on h5 "[PERSON_NAME]" at bounding box center [225, 291] width 71 height 11
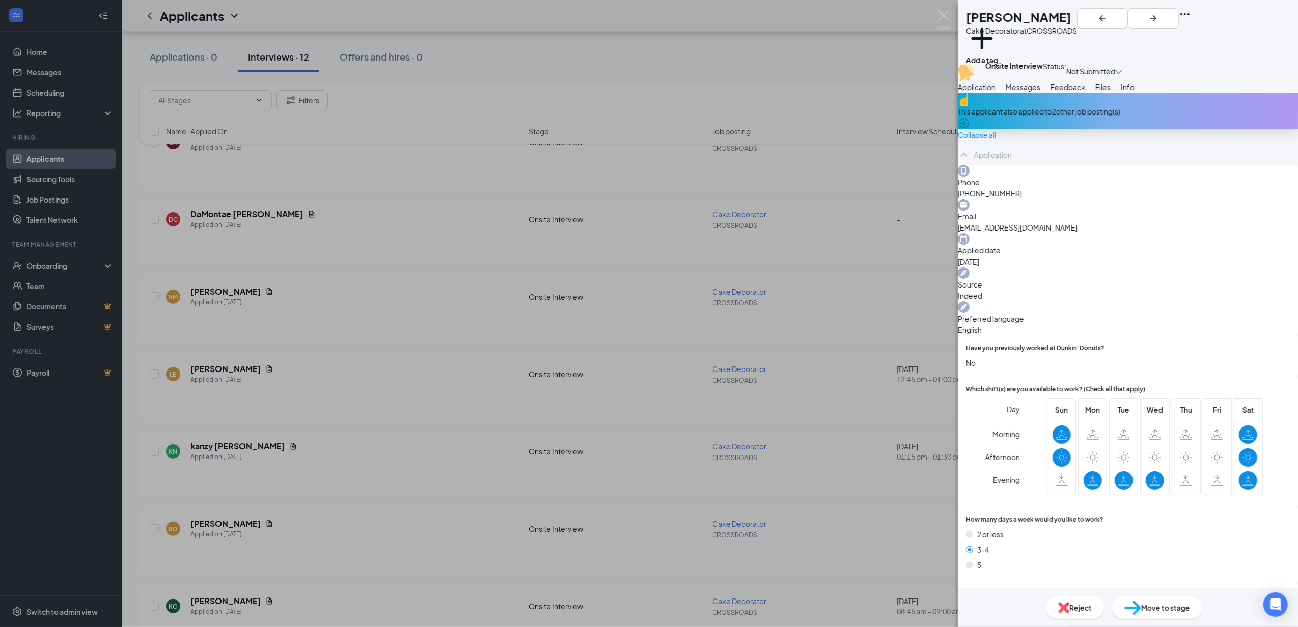
click at [644, 93] on button "Messages" at bounding box center [1023, 86] width 35 height 11
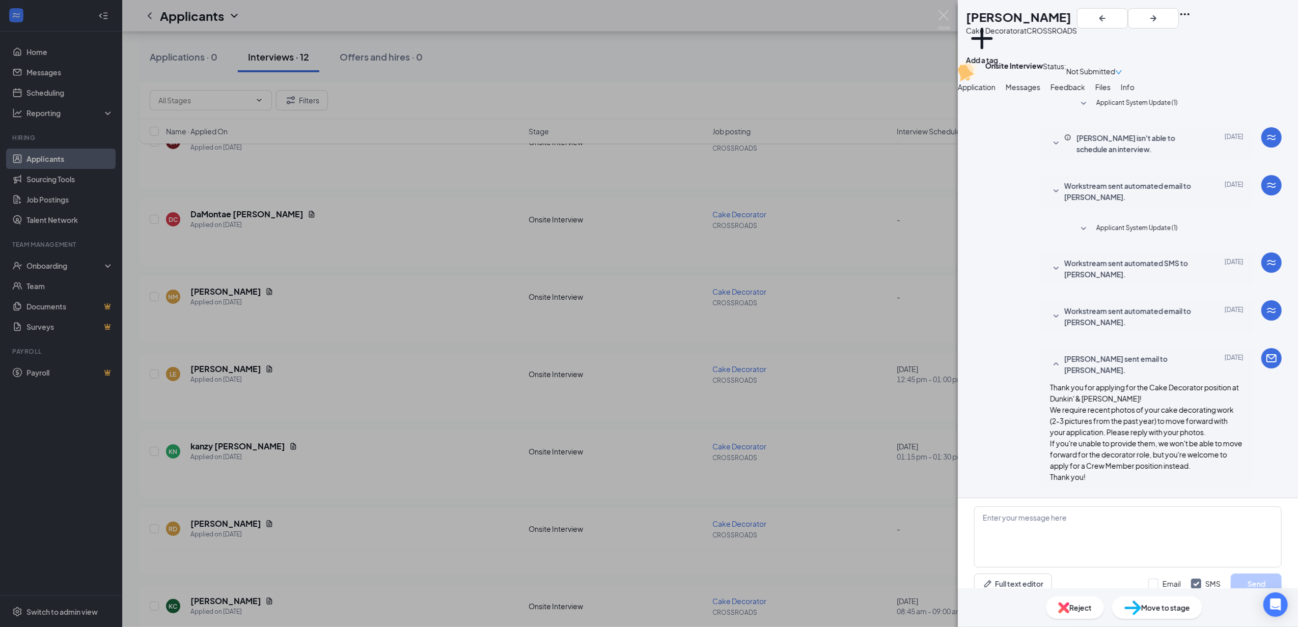
scroll to position [67, 0]
click at [644, 93] on button "Files" at bounding box center [1102, 86] width 15 height 11
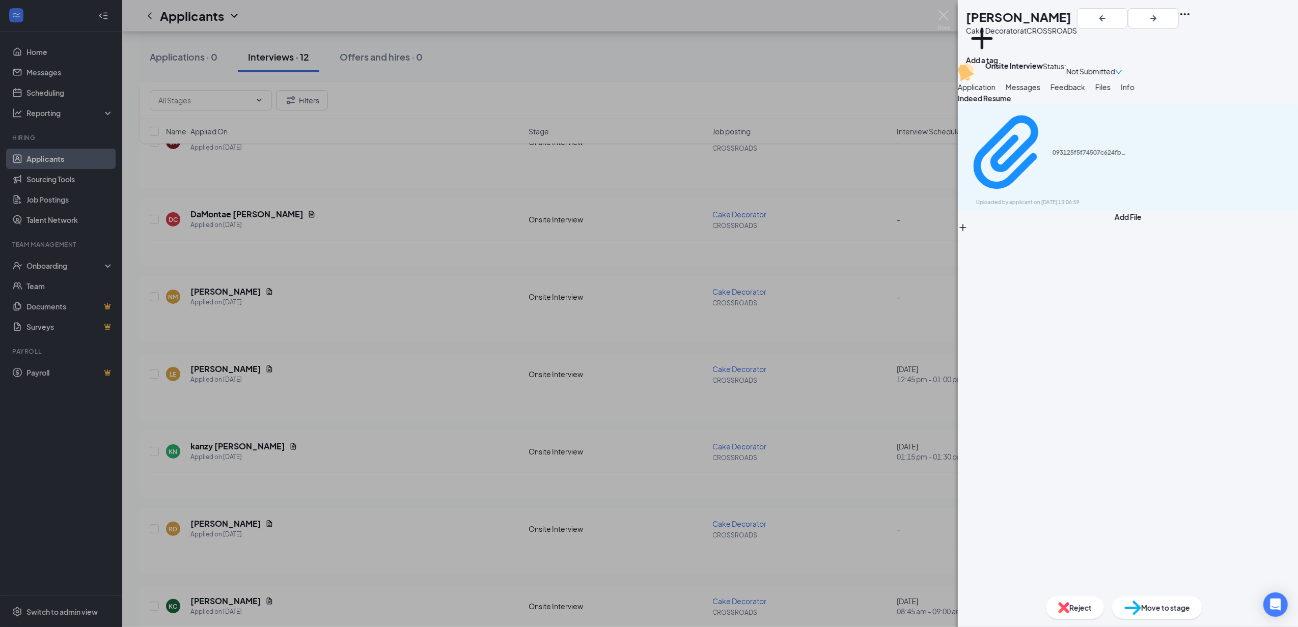
click at [644, 92] on span "Messages" at bounding box center [1023, 87] width 35 height 9
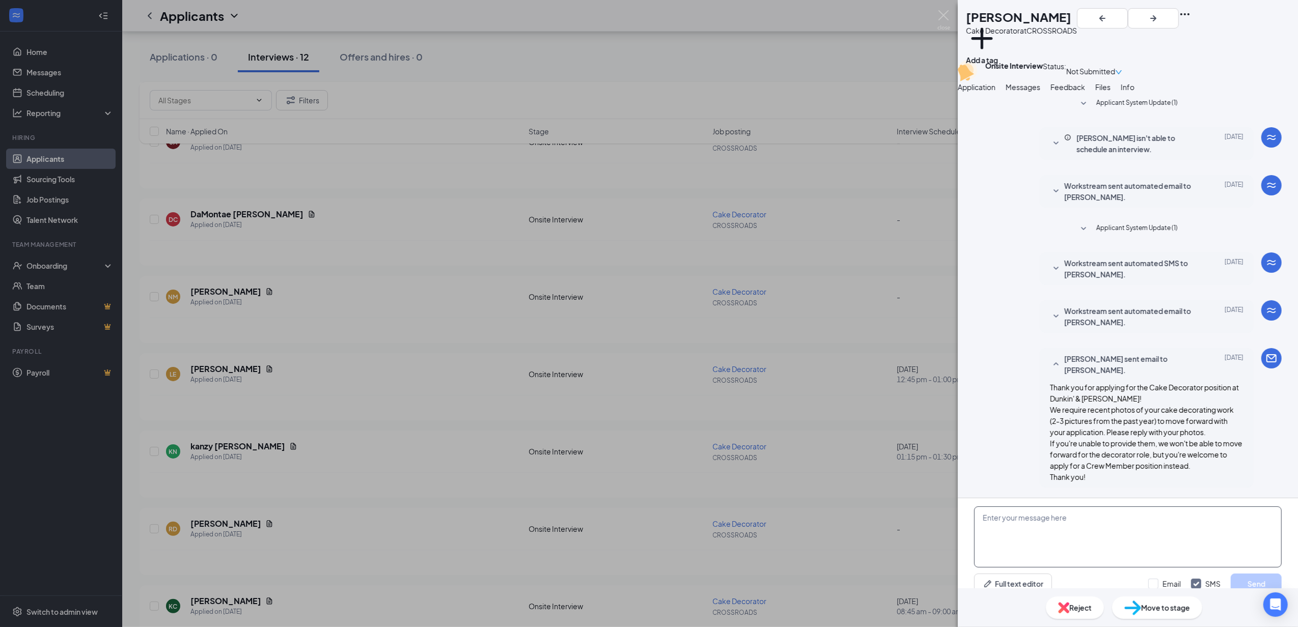
scroll to position [67, 0]
click at [644, 579] on input "Email" at bounding box center [1164, 584] width 33 height 10
checkbox input "true"
click at [644, 531] on textarea at bounding box center [1128, 537] width 308 height 61
paste textarea "Hi, just a quick reminder—we still need 2–3 recent cake decorating photos to mo…"
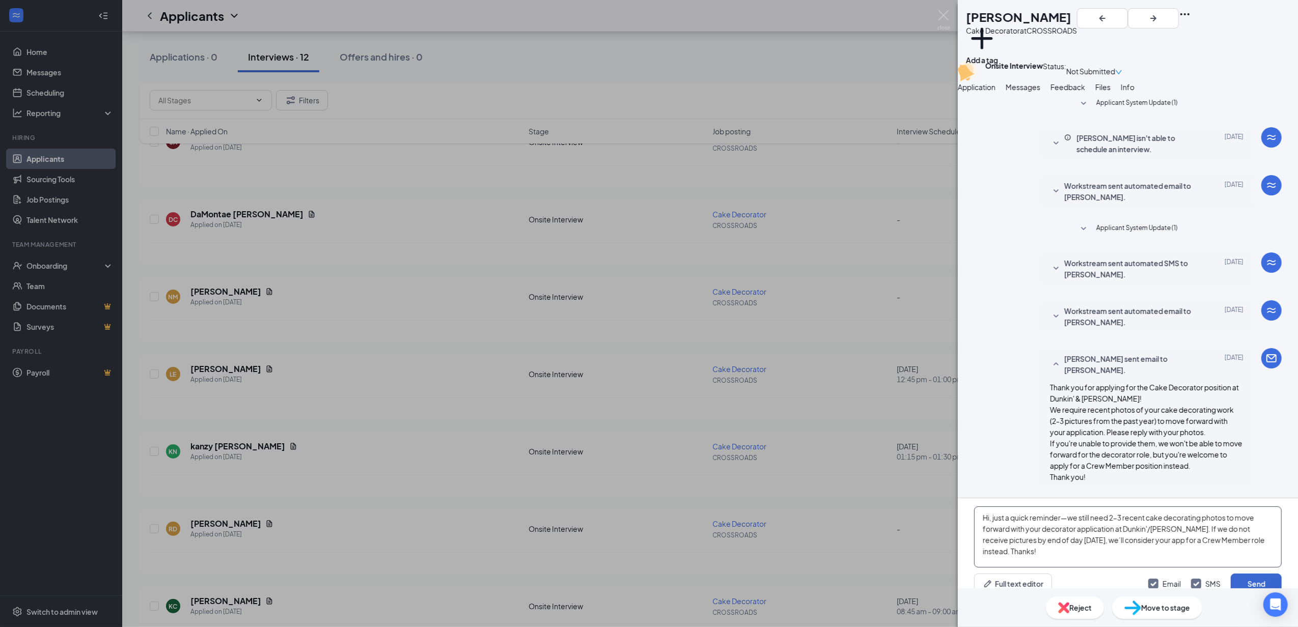
type textarea "Hi, just a quick reminder—we still need 2–3 recent cake decorating photos to mo…"
click at [644, 574] on button "Send" at bounding box center [1256, 584] width 51 height 20
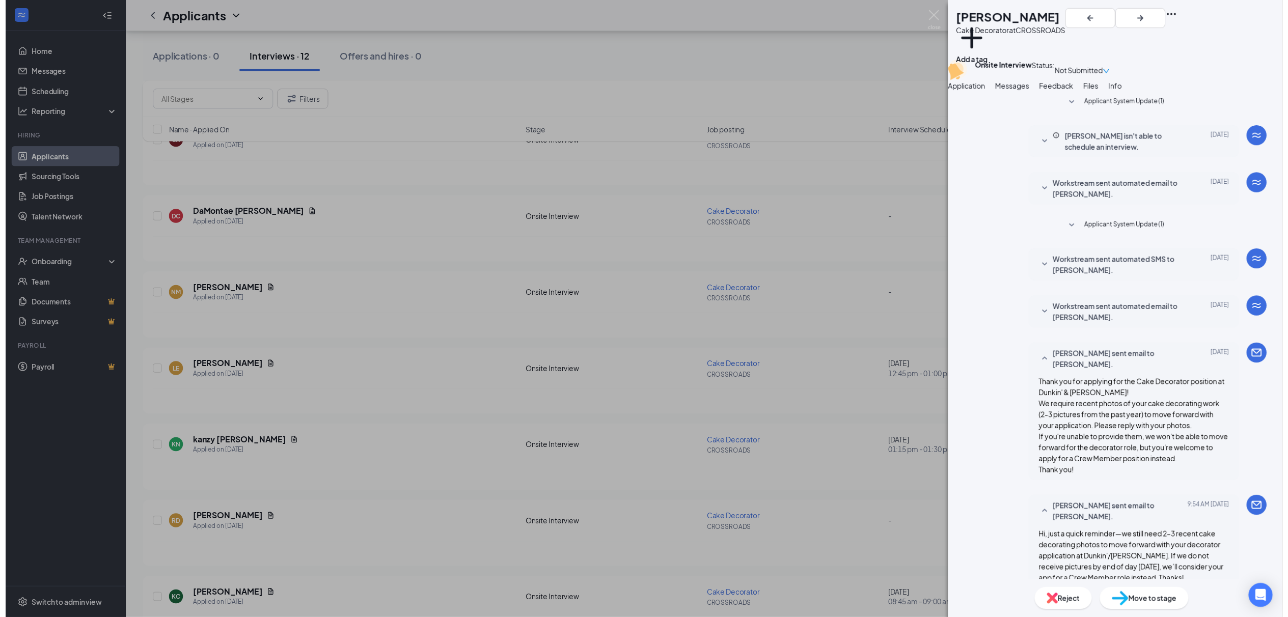
scroll to position [287, 0]
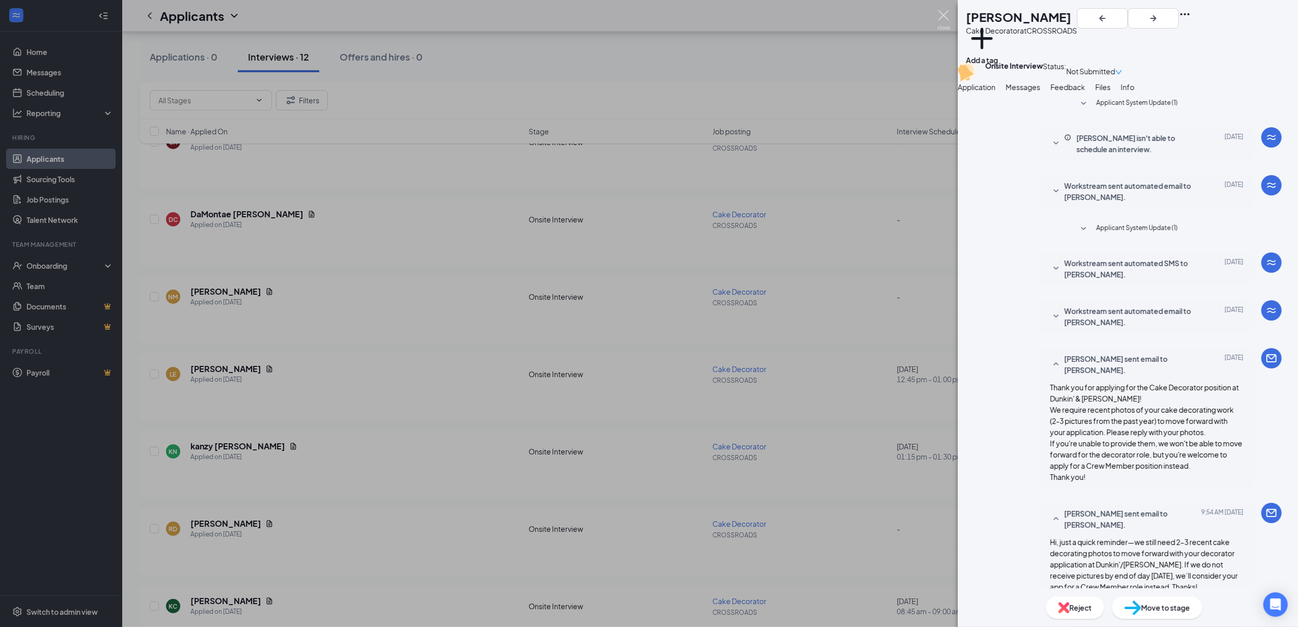
click at [644, 11] on img at bounding box center [944, 20] width 13 height 20
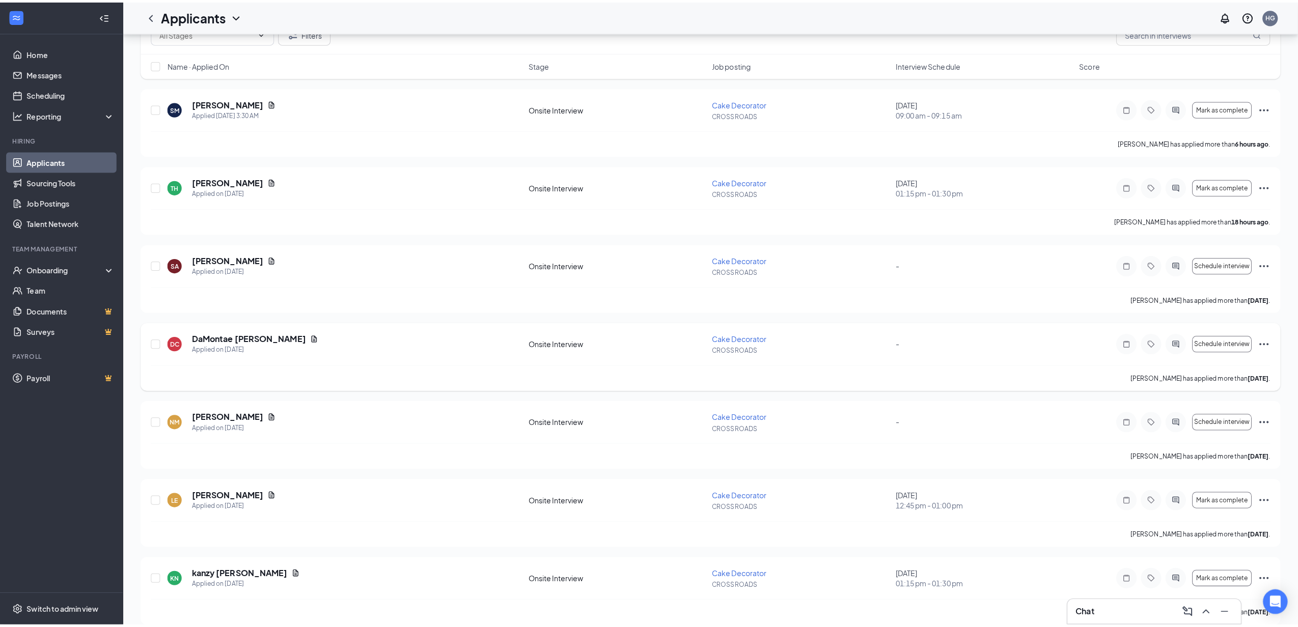
scroll to position [49, 0]
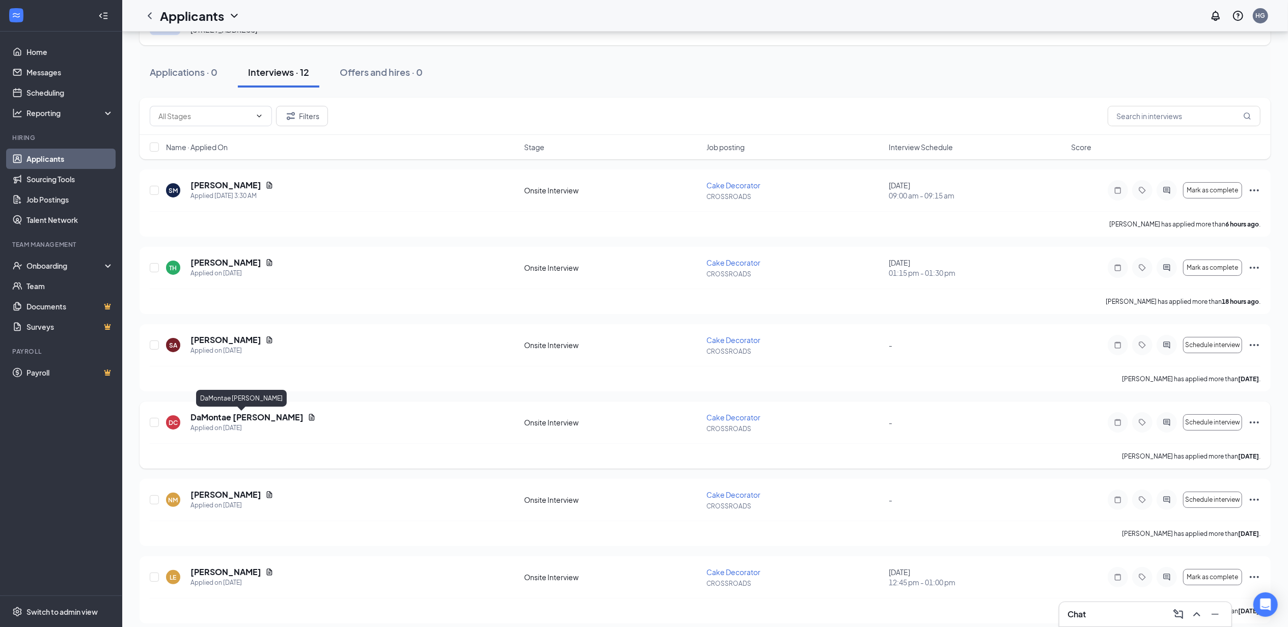
click at [251, 420] on h5 "DaMontae [PERSON_NAME]" at bounding box center [246, 417] width 113 height 11
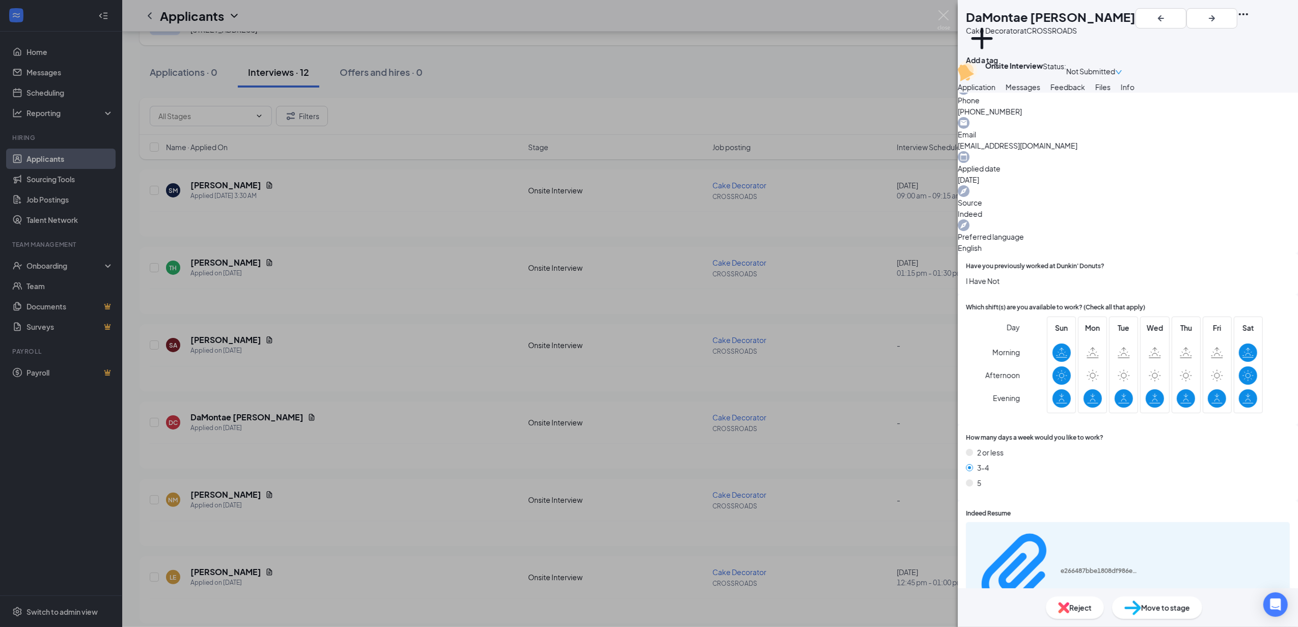
scroll to position [68, 0]
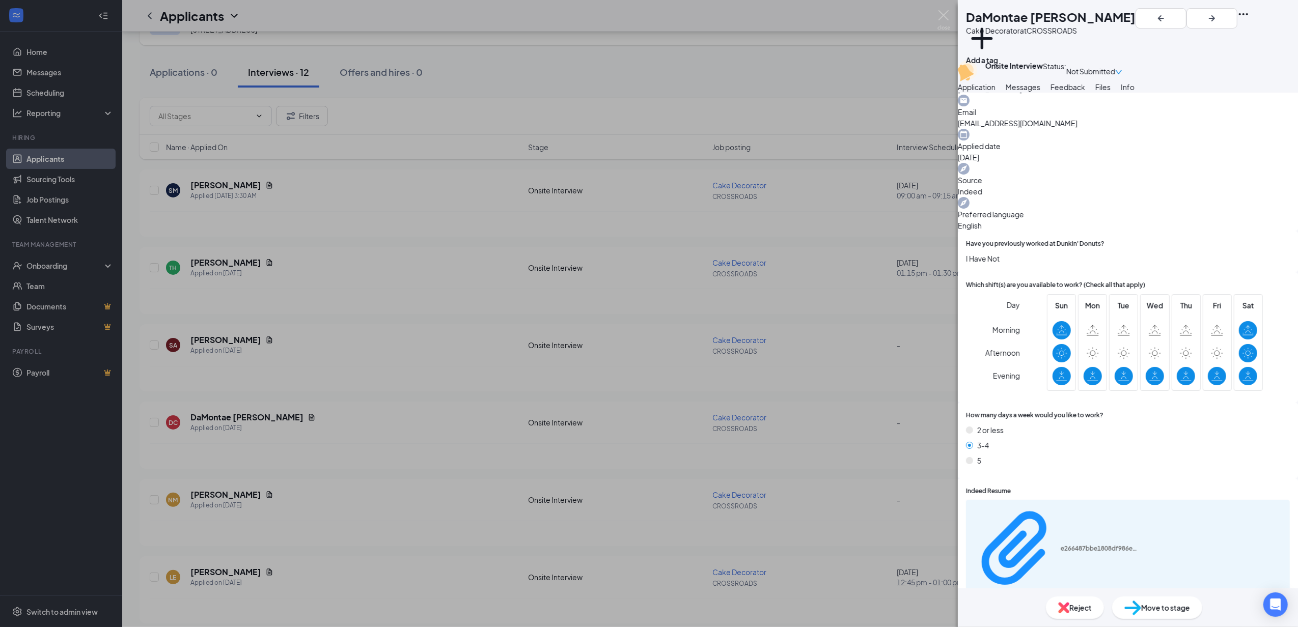
click at [644, 92] on span "Messages" at bounding box center [1023, 87] width 35 height 9
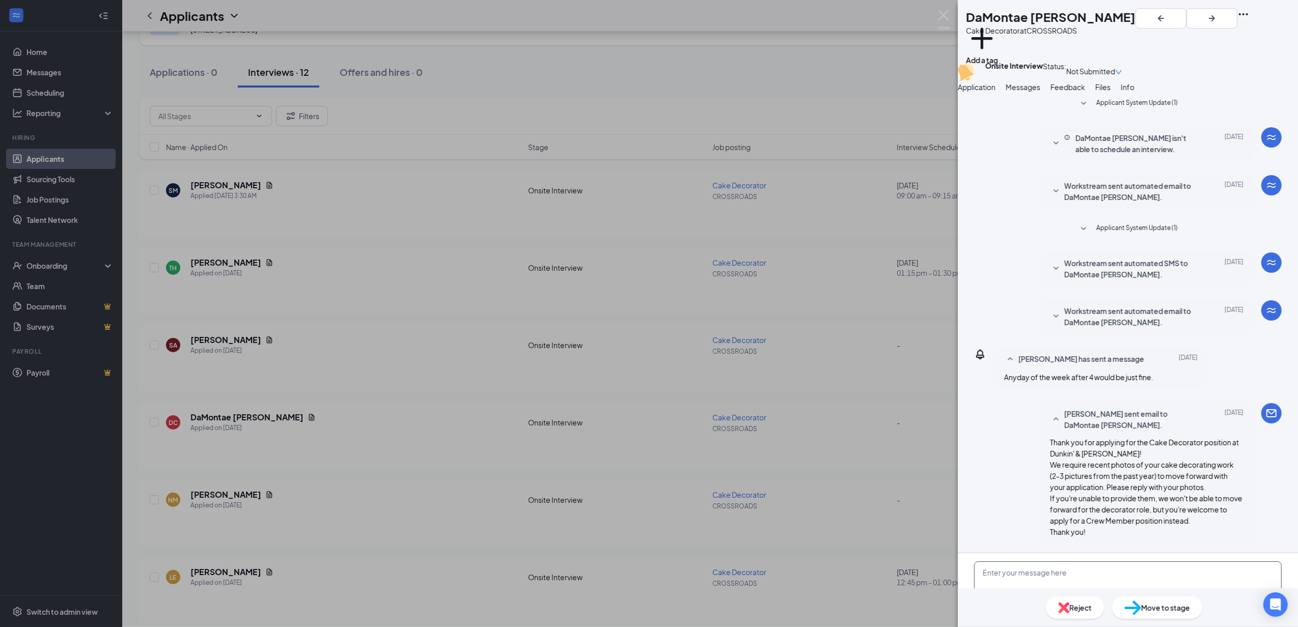
scroll to position [122, 0]
click at [644, 562] on textarea at bounding box center [1128, 592] width 308 height 61
paste textarea "Hi, just a quick reminder—we still need 2–3 recent cake decorating photos to mo…"
type textarea "Hi, just a quick reminder—we still need 2–3 recent cake decorating photos to mo…"
click at [644, 92] on span "Feedback" at bounding box center [1068, 87] width 35 height 9
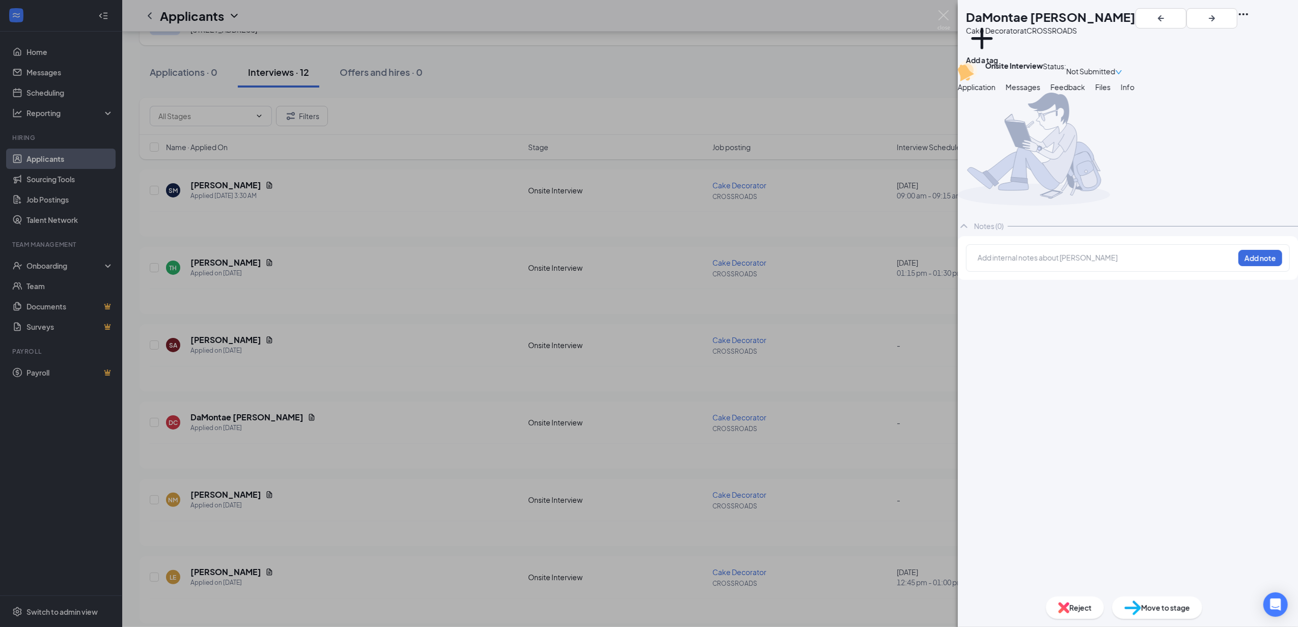
click at [644, 93] on button "Files" at bounding box center [1102, 86] width 15 height 11
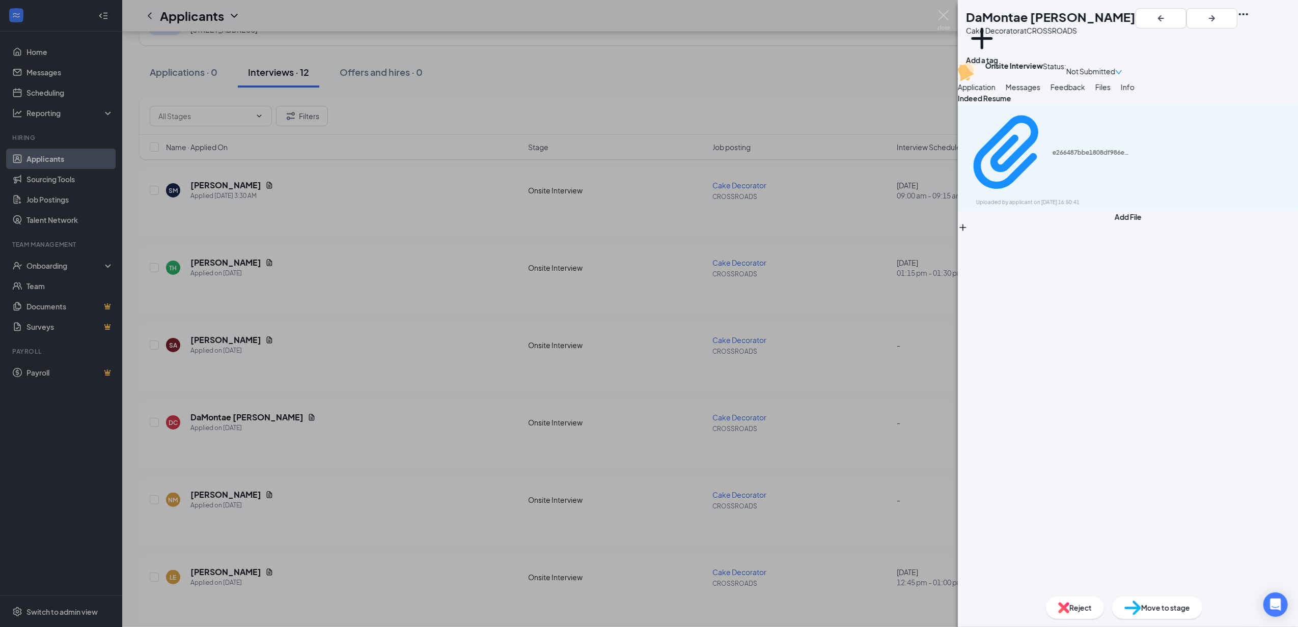
click at [644, 192] on div "e266487bbe1808df986e4df423865c05.pdf Uploaded by applicant on [DATE] 16:50:41" at bounding box center [1128, 157] width 340 height 107
click at [644, 199] on div "Uploaded by applicant on [DATE] 16:50:41" at bounding box center [1052, 203] width 153 height 8
click at [644, 92] on span "Application" at bounding box center [977, 87] width 38 height 9
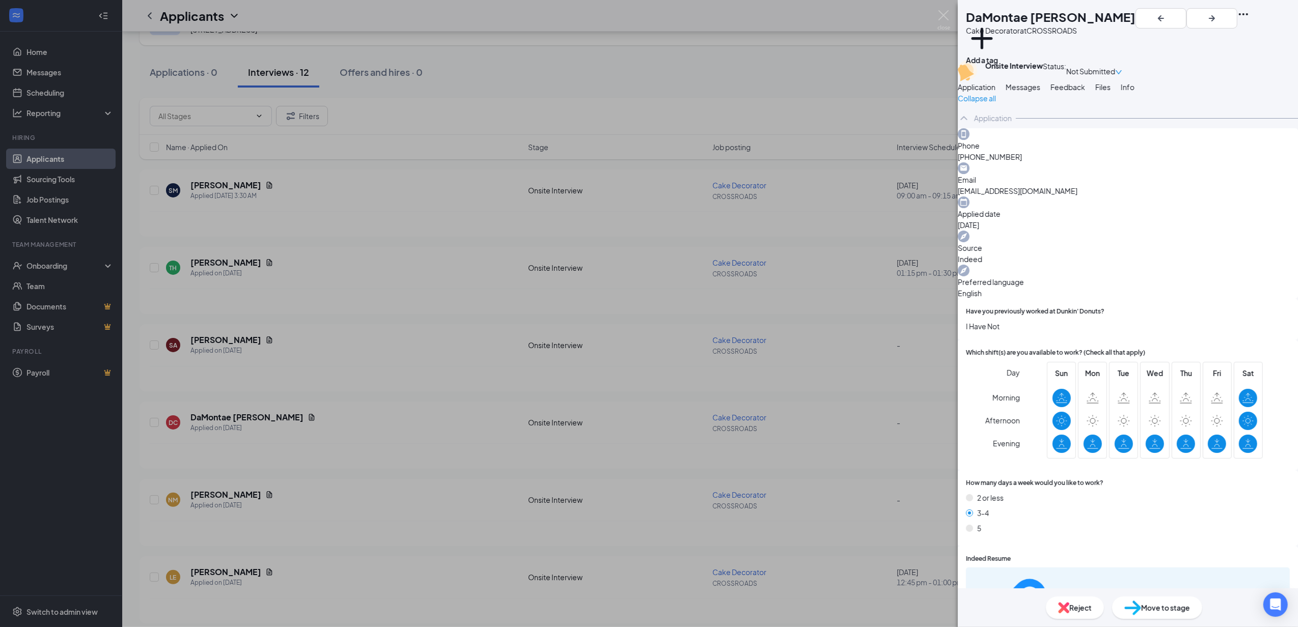
click at [644, 93] on button "Messages" at bounding box center [1023, 86] width 35 height 11
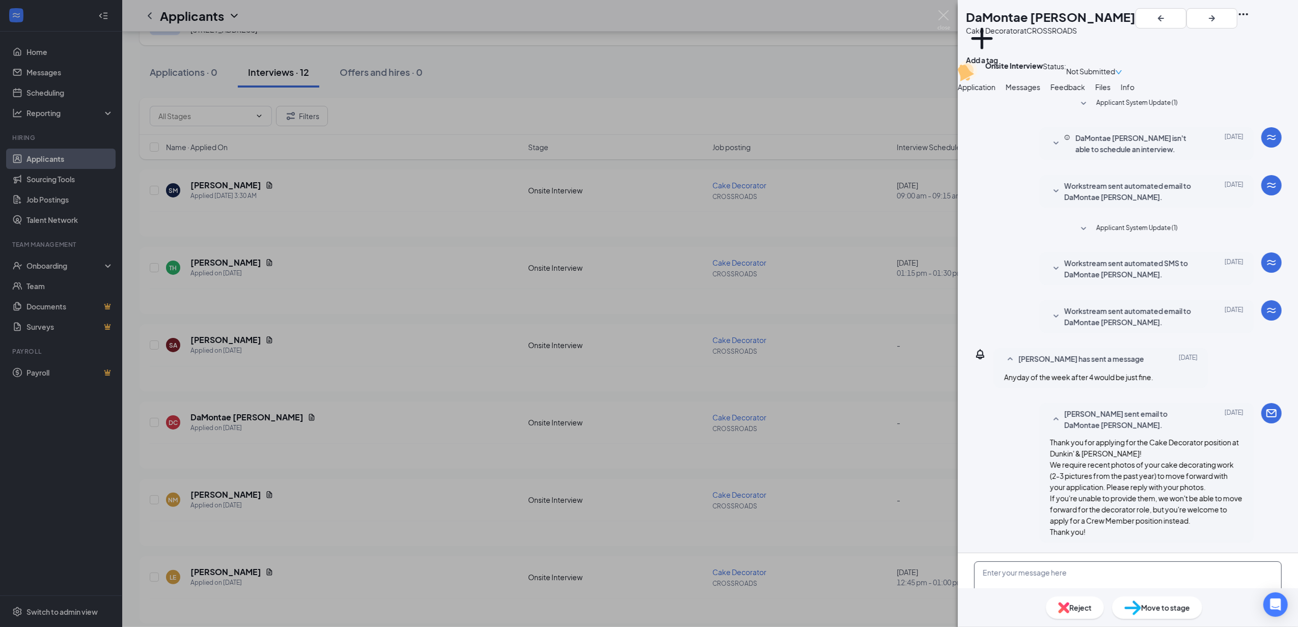
scroll to position [122, 0]
click at [644, 562] on textarea at bounding box center [1128, 592] width 308 height 61
paste textarea "Hi, just a quick reminder—we still need 2–3 recent cake decorating photos to mo…"
type textarea "Hi, just a quick reminder—we still need 2–3 recent cake decorating photos to mo…"
click at [644, 621] on input "Email" at bounding box center [1164, 639] width 33 height 10
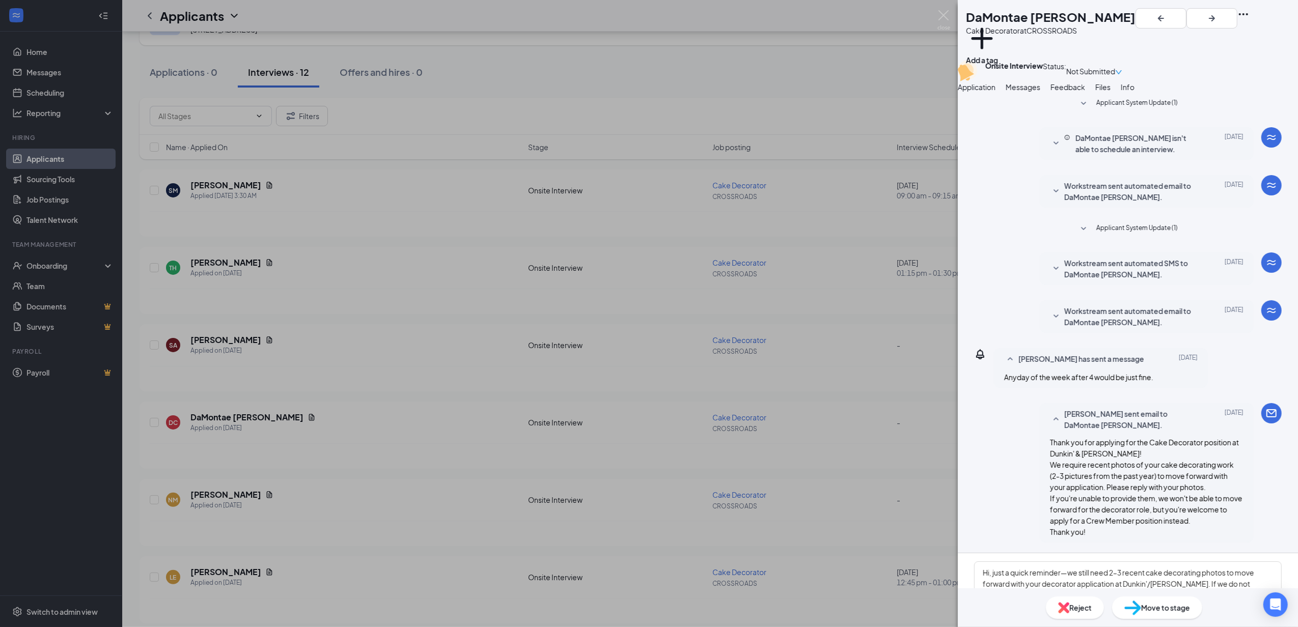
checkbox input "true"
click at [644, 621] on button "Send" at bounding box center [1256, 639] width 51 height 20
click at [367, 317] on div "[PERSON_NAME] Cake Decorator at CROSSROADS Add a tag Onsite Interview Status : …" at bounding box center [649, 313] width 1298 height 627
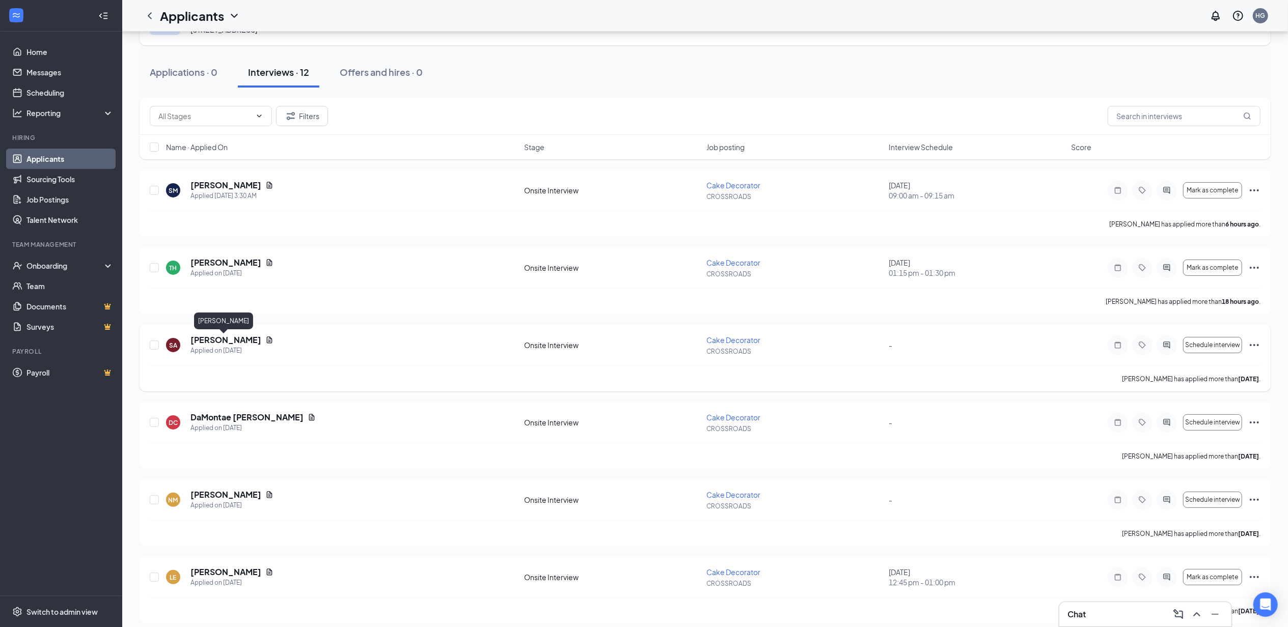
click at [233, 338] on h5 "[PERSON_NAME]" at bounding box center [225, 340] width 71 height 11
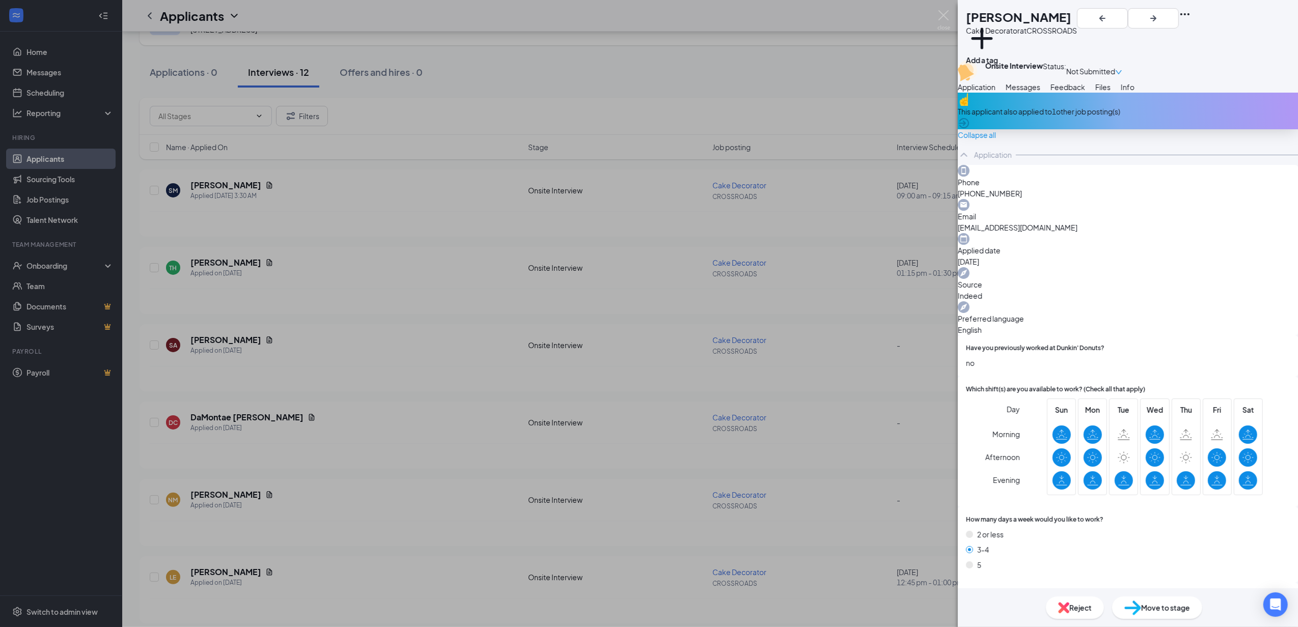
click at [644, 93] on button "Messages" at bounding box center [1023, 86] width 35 height 11
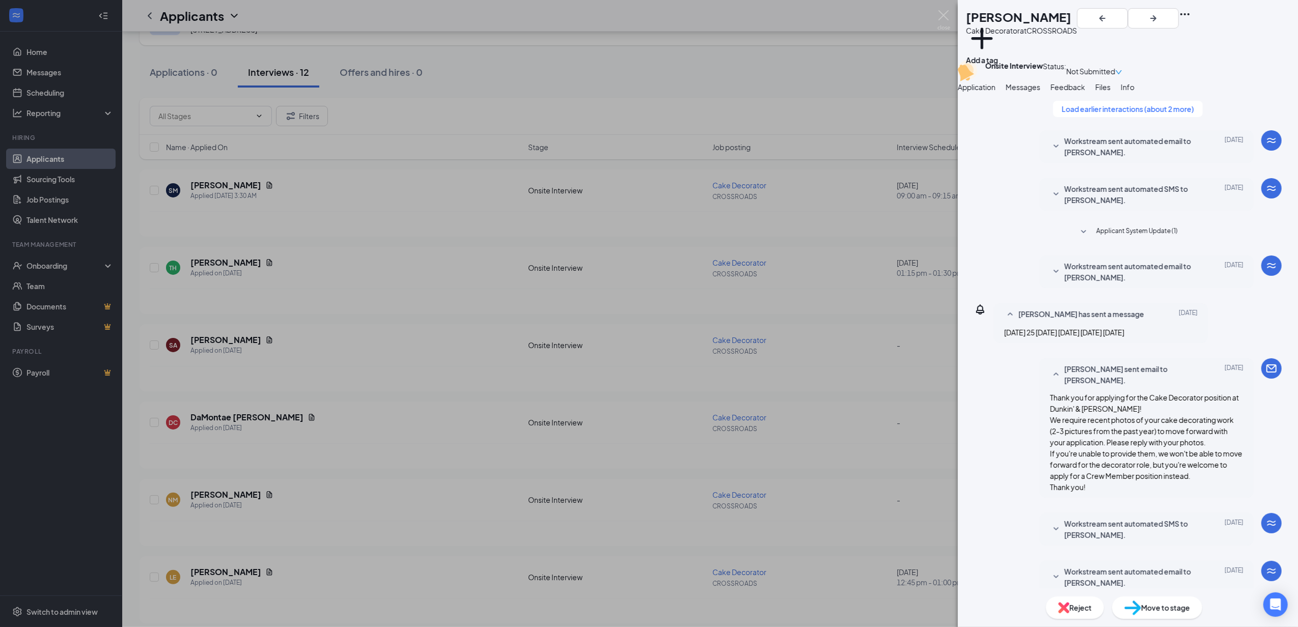
scroll to position [269, 0]
paste textarea "Hi, just a quick reminder—we still need 2–3 recent cake decorating photos to mo…"
type textarea "Hi, just a quick reminder—we still need 2–3 recent cake decorating photos to mo…"
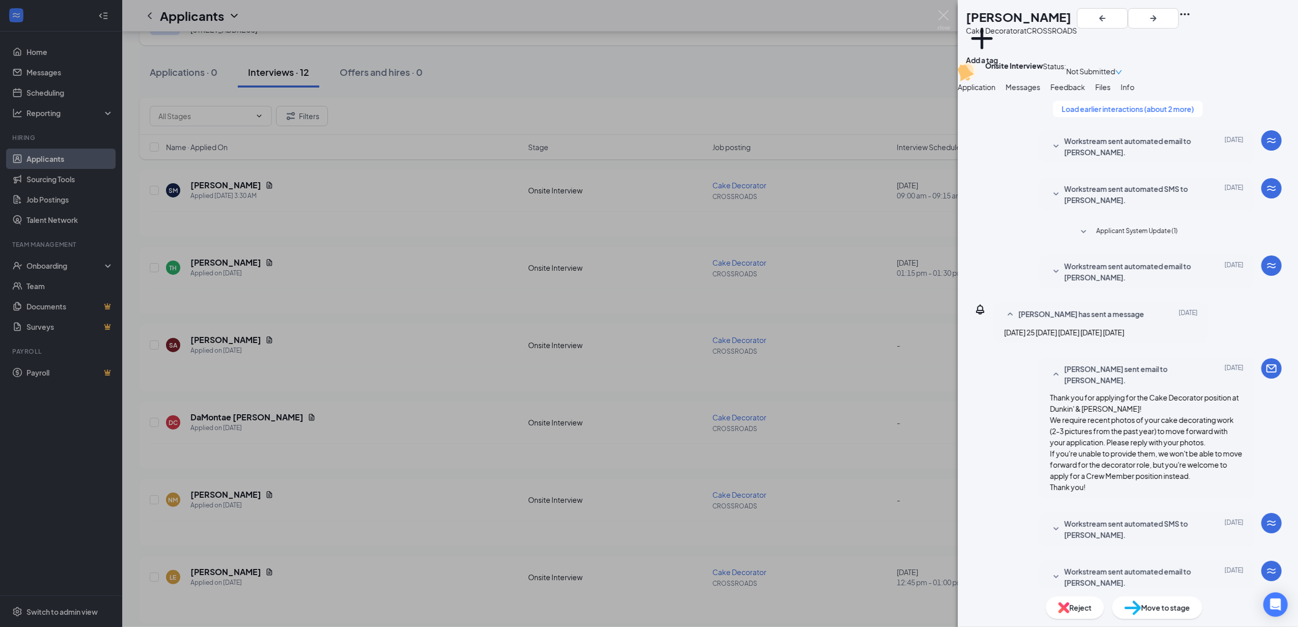
checkbox input "true"
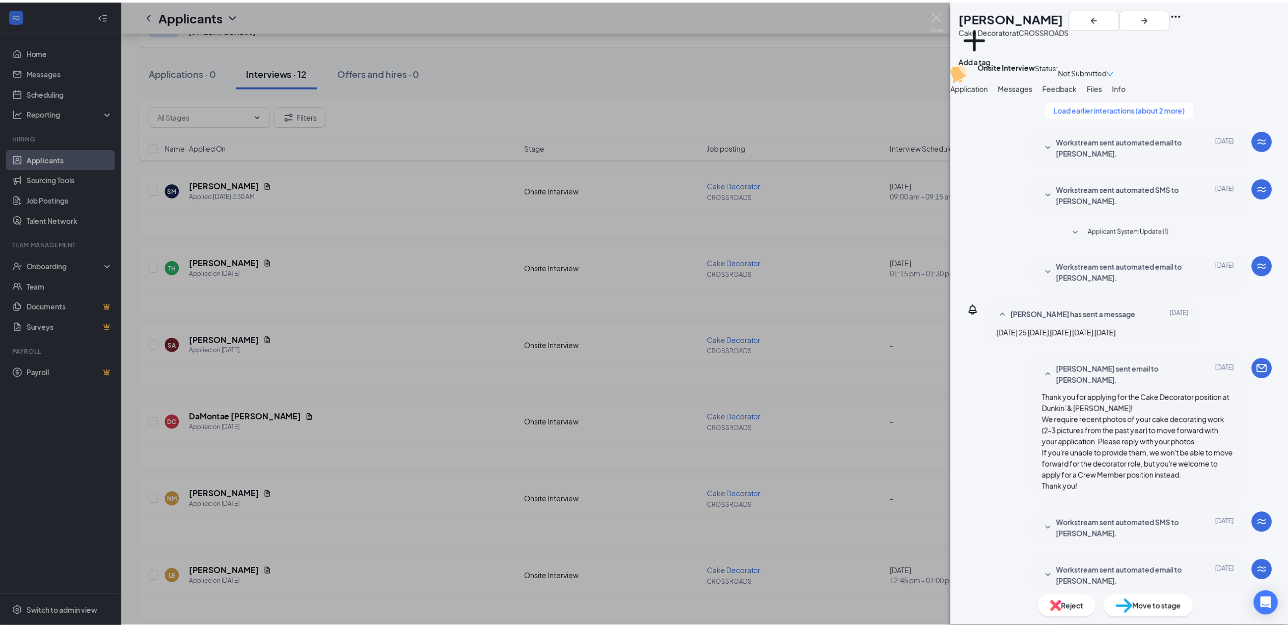
scroll to position [489, 0]
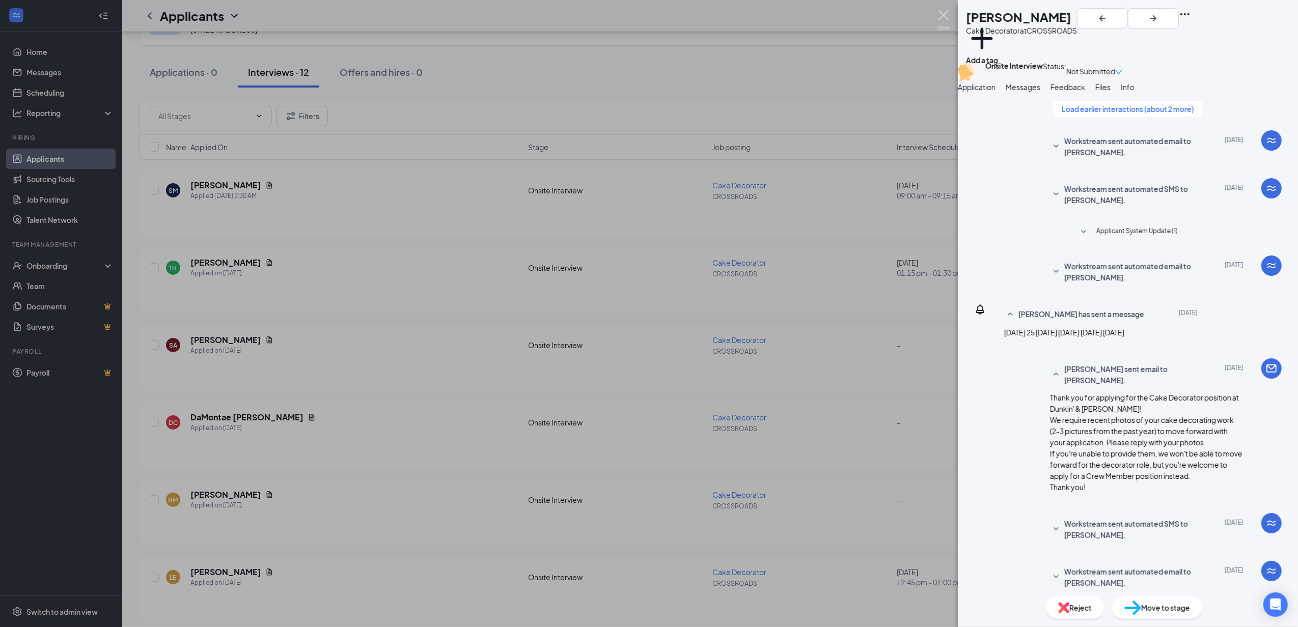
click at [644, 17] on img at bounding box center [944, 20] width 13 height 20
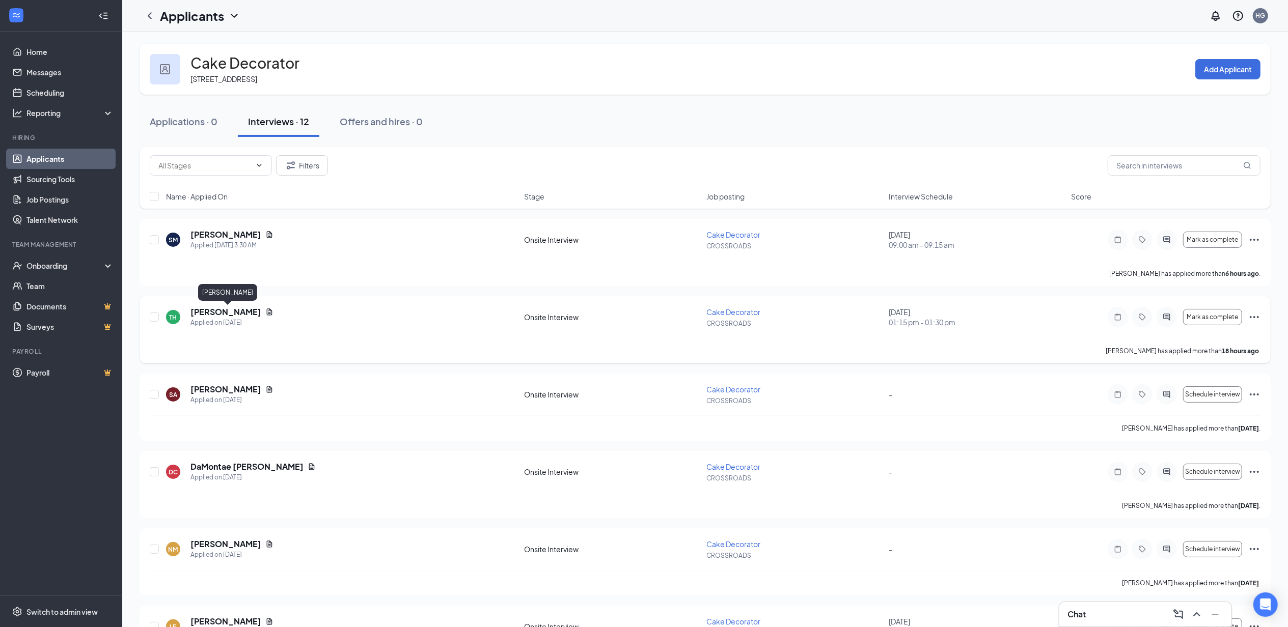
click at [220, 312] on h5 "[PERSON_NAME]" at bounding box center [225, 312] width 71 height 11
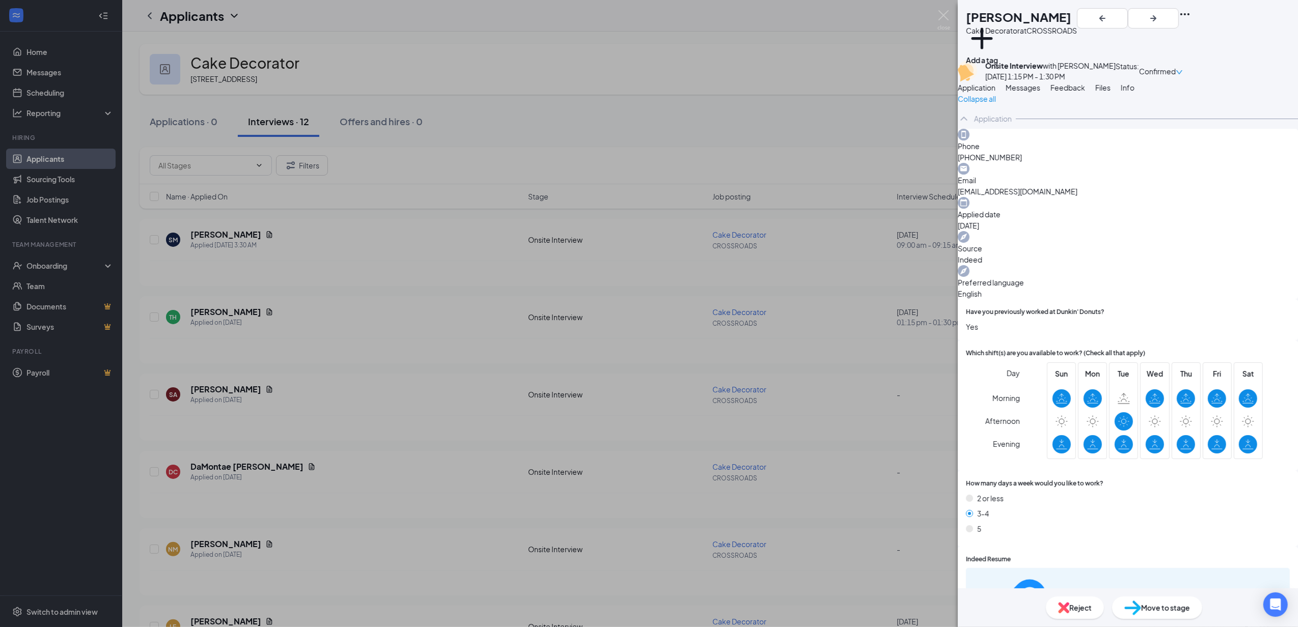
drag, startPoint x: 1066, startPoint y: 127, endPoint x: 1085, endPoint y: 127, distance: 18.8
click at [644, 92] on span "Messages" at bounding box center [1023, 87] width 35 height 9
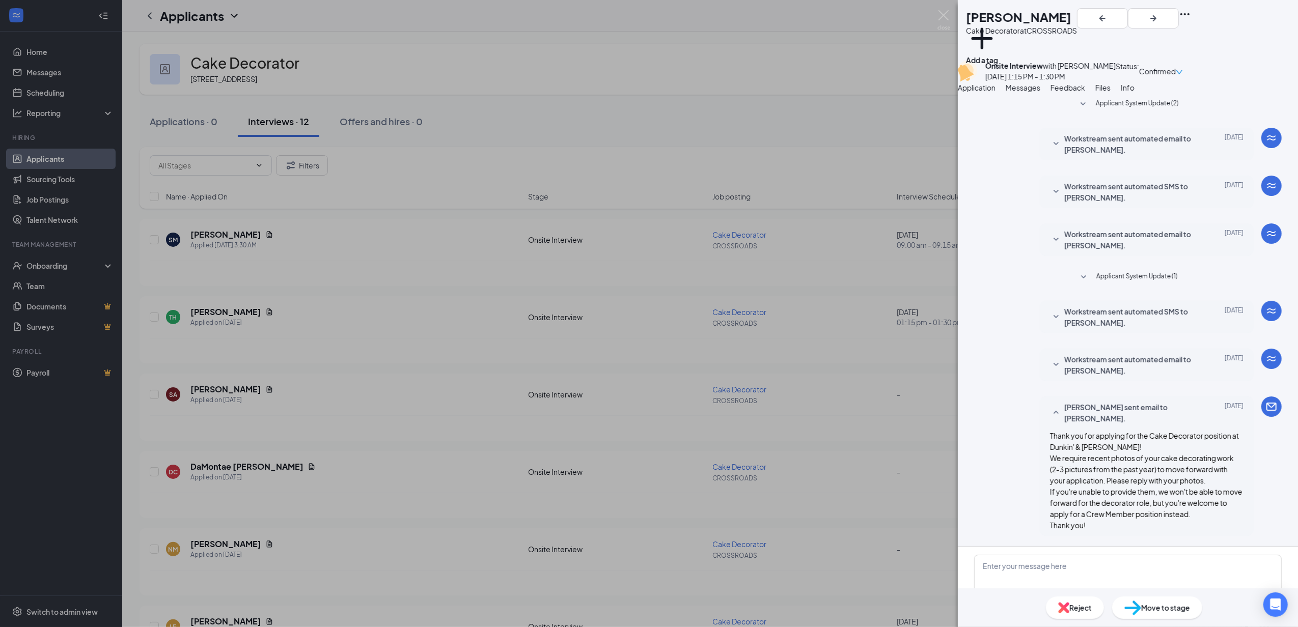
scroll to position [115, 0]
click at [644, 92] on span "Feedback" at bounding box center [1068, 87] width 35 height 9
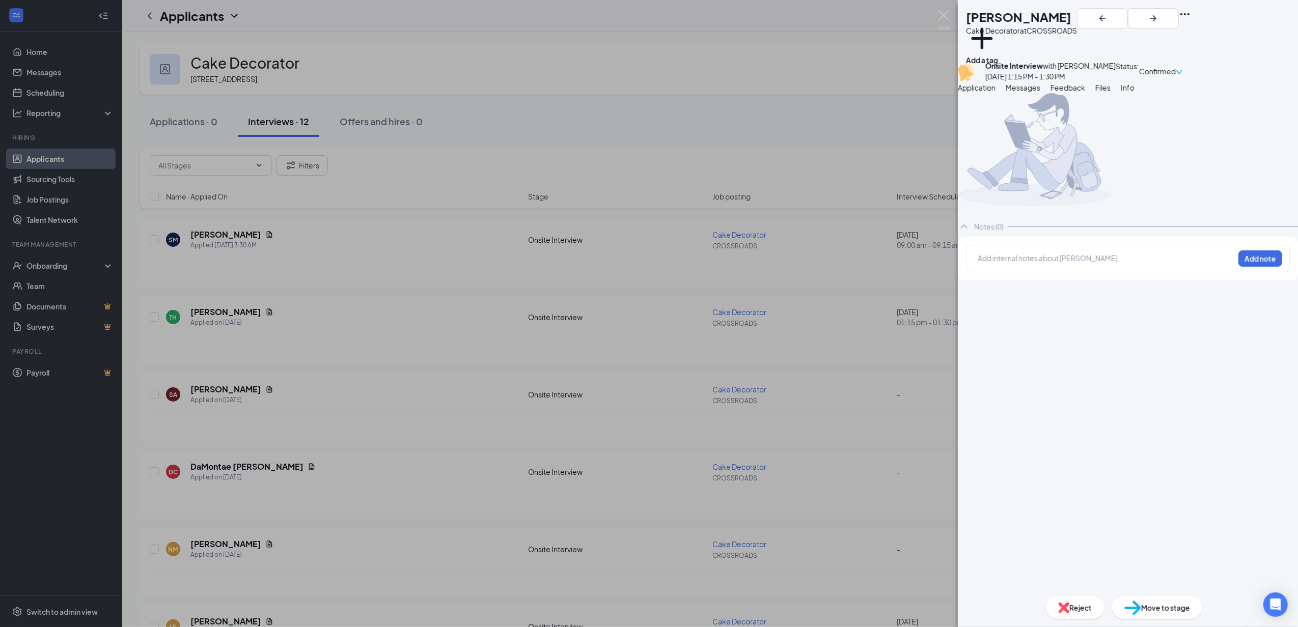
click at [644, 92] on span "Files" at bounding box center [1102, 87] width 15 height 9
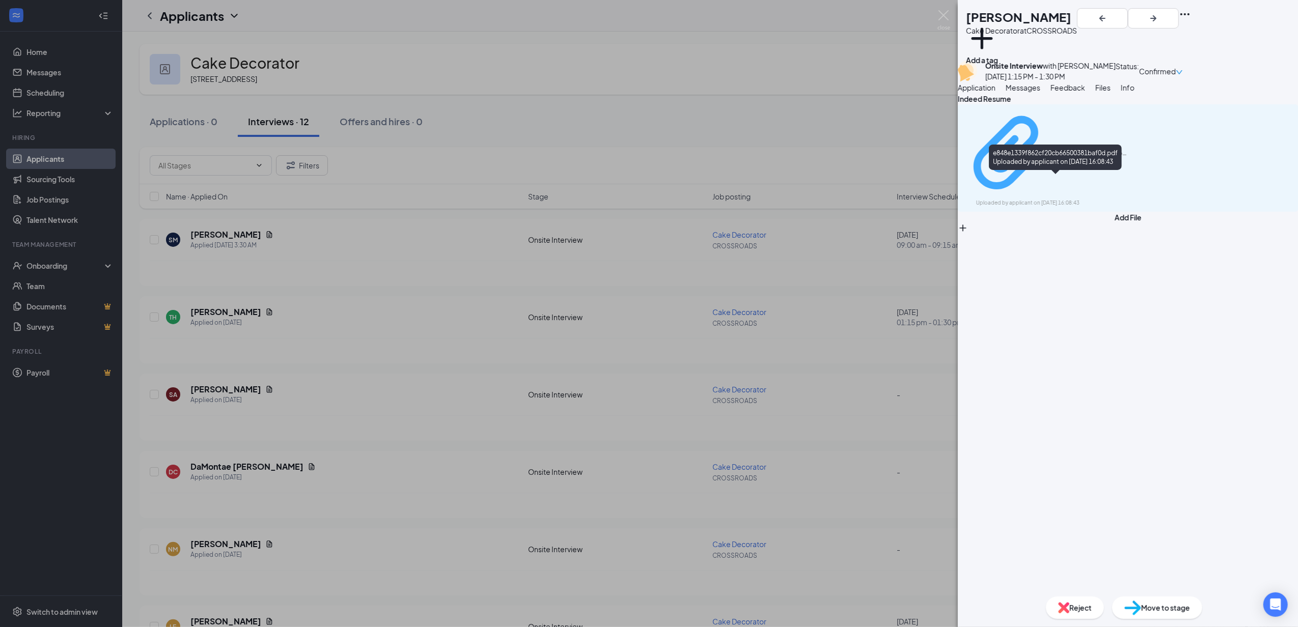
click at [644, 180] on div "e848e1339f862cf20cb66500381baf0d.pdf" at bounding box center [1046, 153] width 165 height 89
drag, startPoint x: 1017, startPoint y: 135, endPoint x: 1024, endPoint y: 140, distance: 8.1
click at [644, 93] on button "Application" at bounding box center [977, 87] width 38 height 11
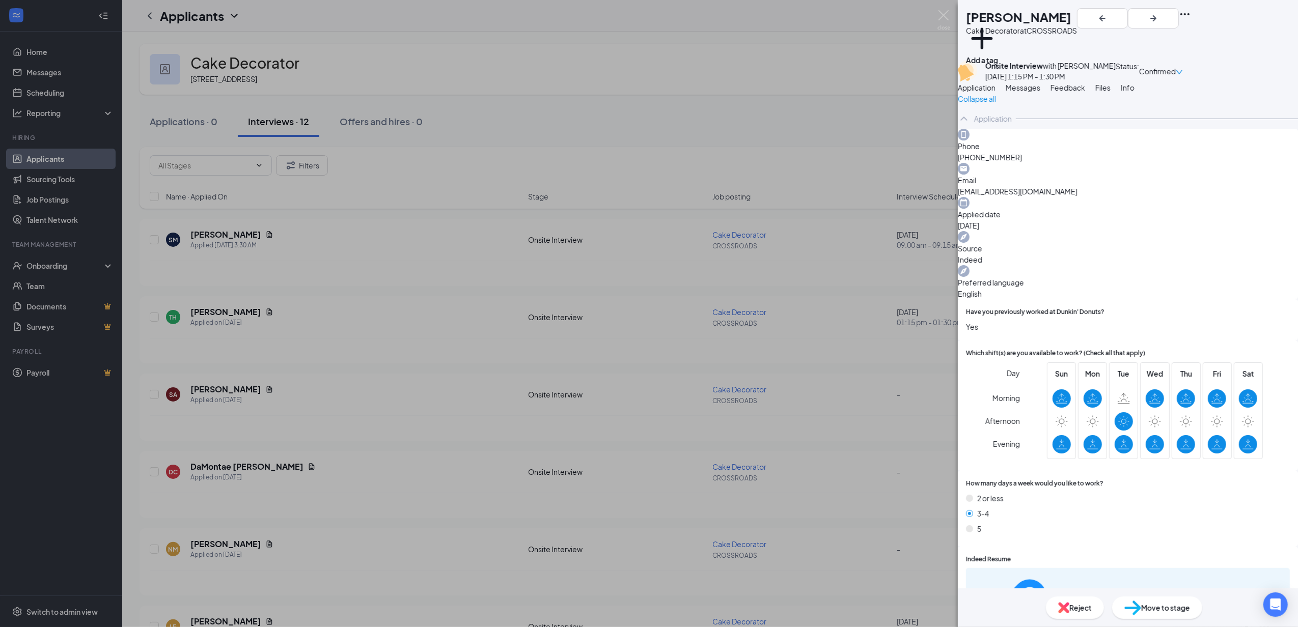
click at [644, 92] on span "Messages" at bounding box center [1023, 87] width 35 height 9
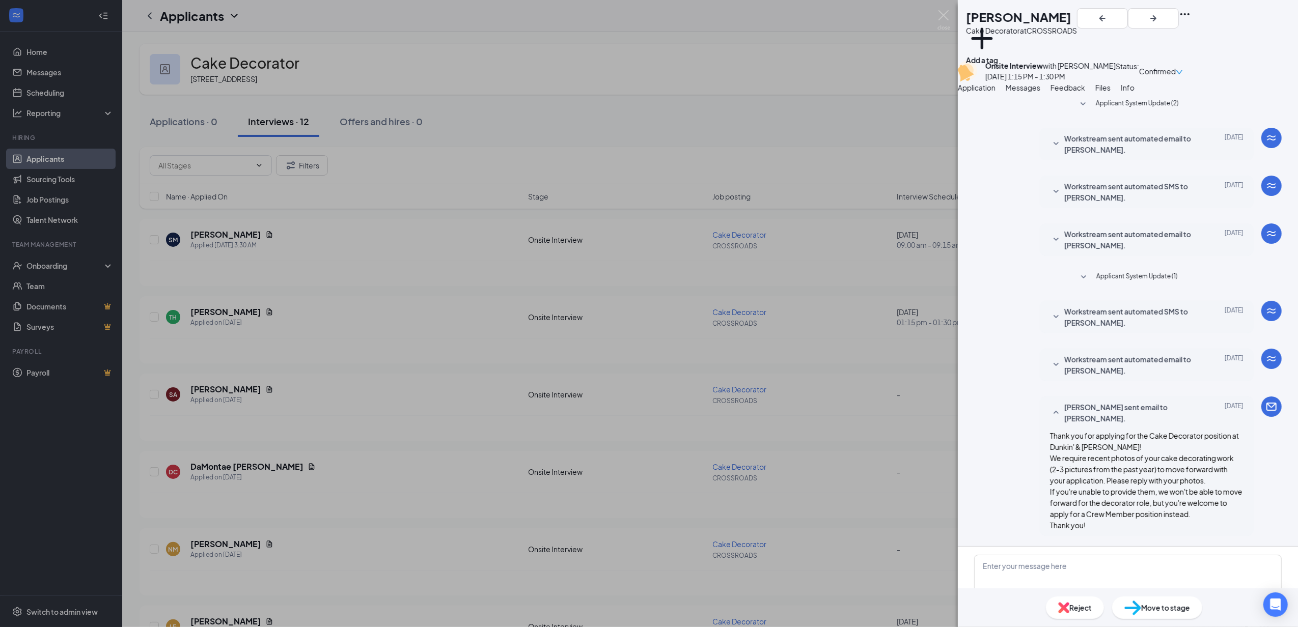
scroll to position [115, 0]
click at [644, 555] on textarea at bounding box center [1128, 585] width 308 height 61
paste textarea "Hi, just a quick reminder—we still need 2–3 recent cake decorating photos to mo…"
type textarea "Hi, just a quick reminder—we still need 2–3 recent cake decorating photos to mo…"
click at [644, 621] on input "Email" at bounding box center [1164, 632] width 33 height 10
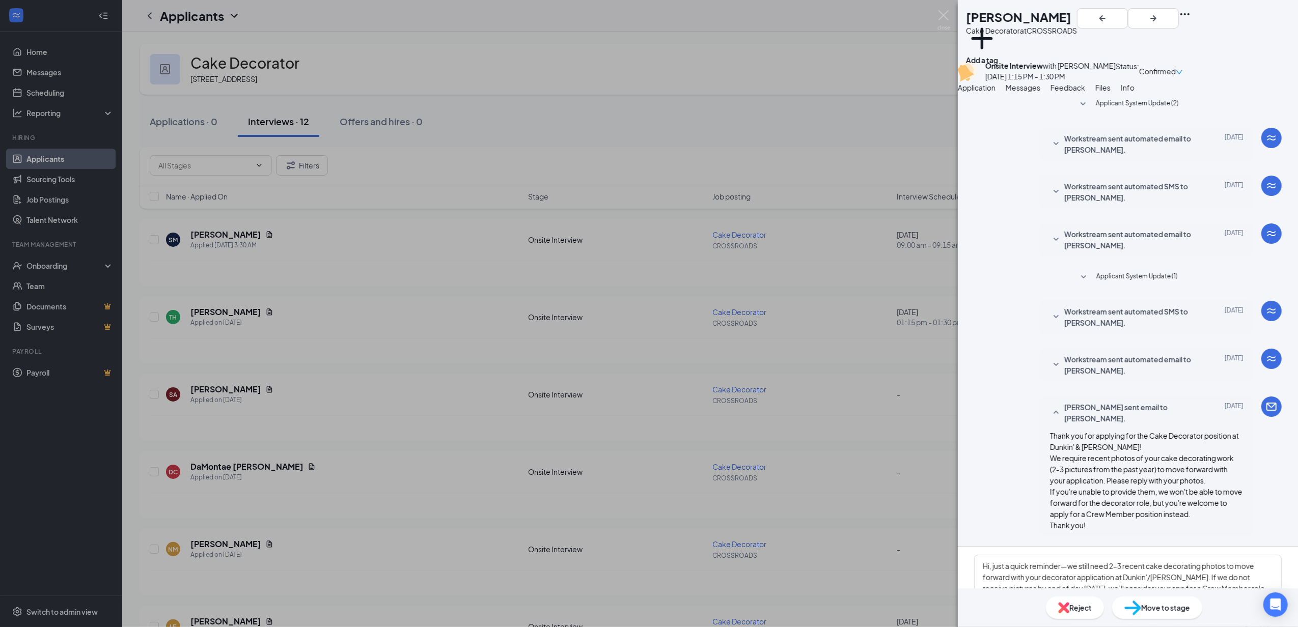
checkbox input "true"
click at [644, 555] on textarea "Hi, just a quick reminder—we still need 2–3 recent cake decorating photos to mo…" at bounding box center [1128, 585] width 308 height 61
click at [644, 621] on button "Send" at bounding box center [1256, 632] width 51 height 20
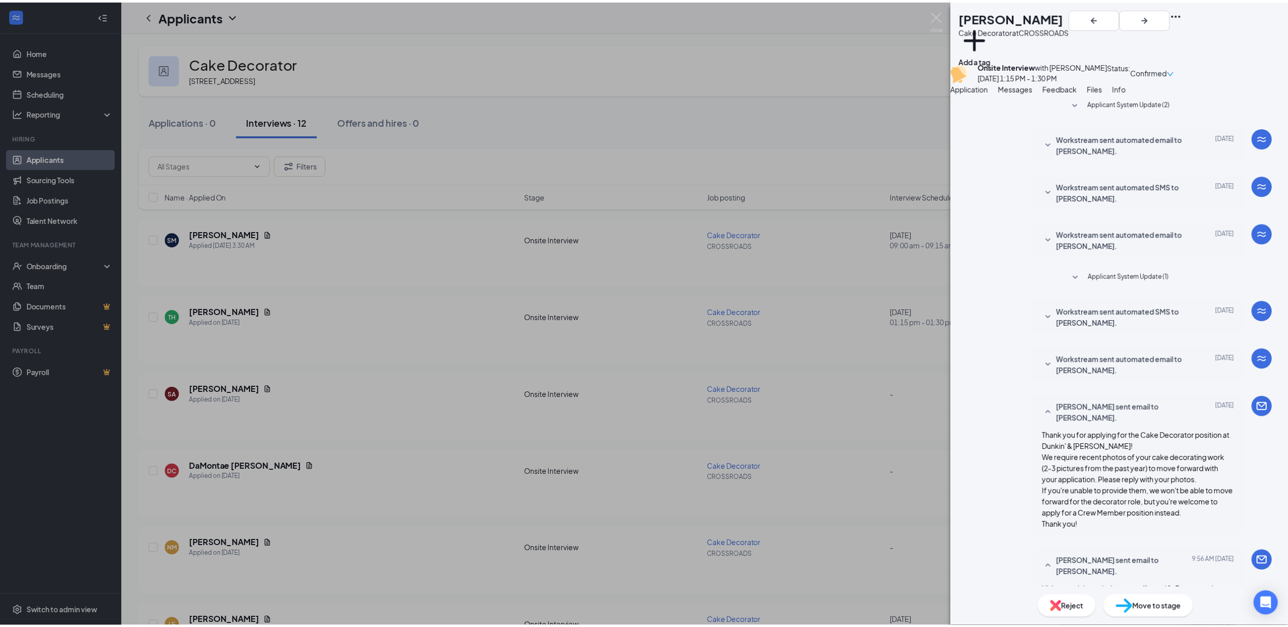
scroll to position [335, 0]
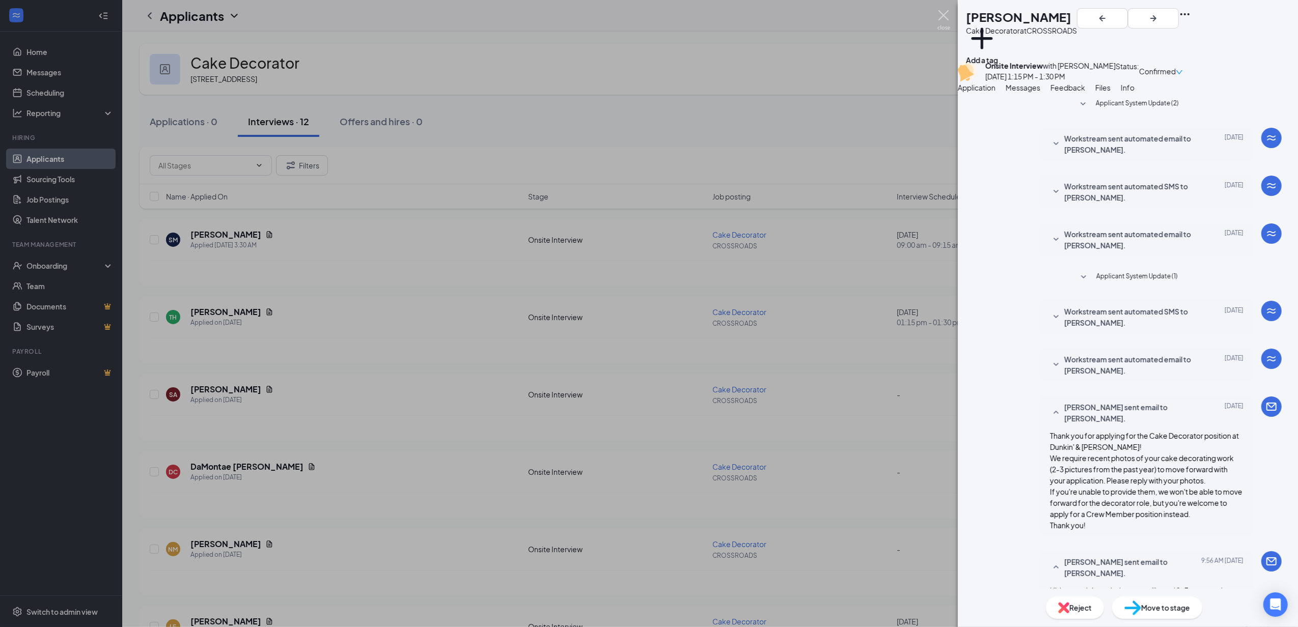
click at [644, 16] on img at bounding box center [944, 20] width 13 height 20
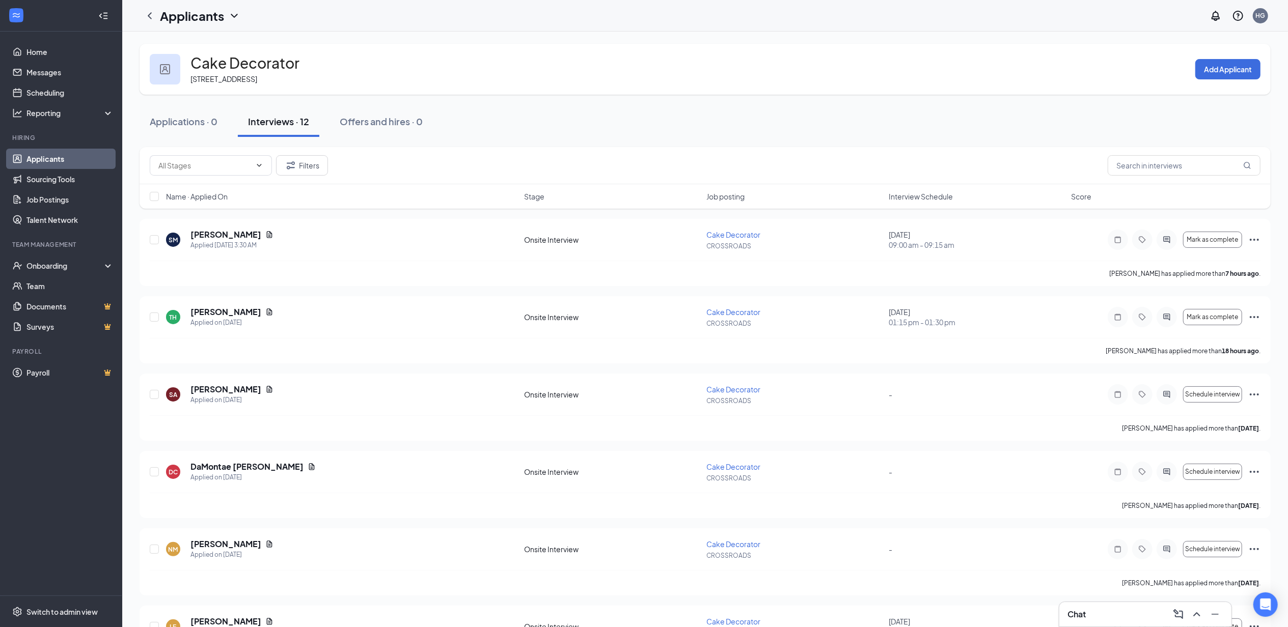
click at [582, 98] on div "Applications · 0 Interviews · 12 Offers and hires · 0" at bounding box center [705, 121] width 1131 height 51
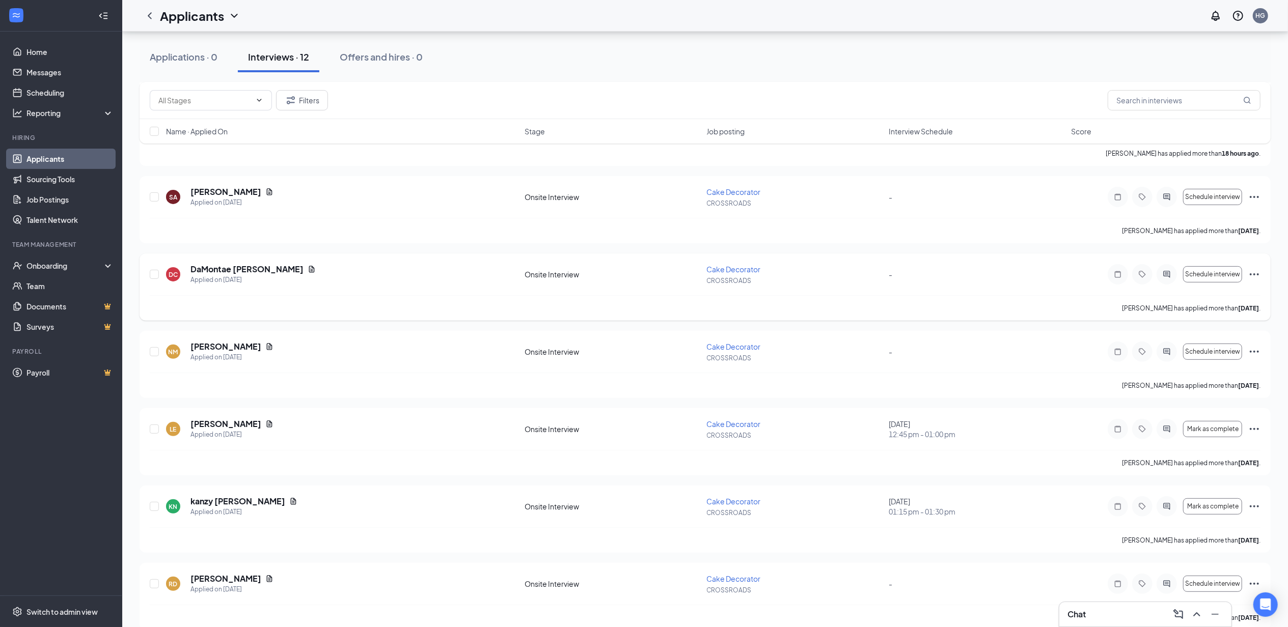
scroll to position [204, 0]
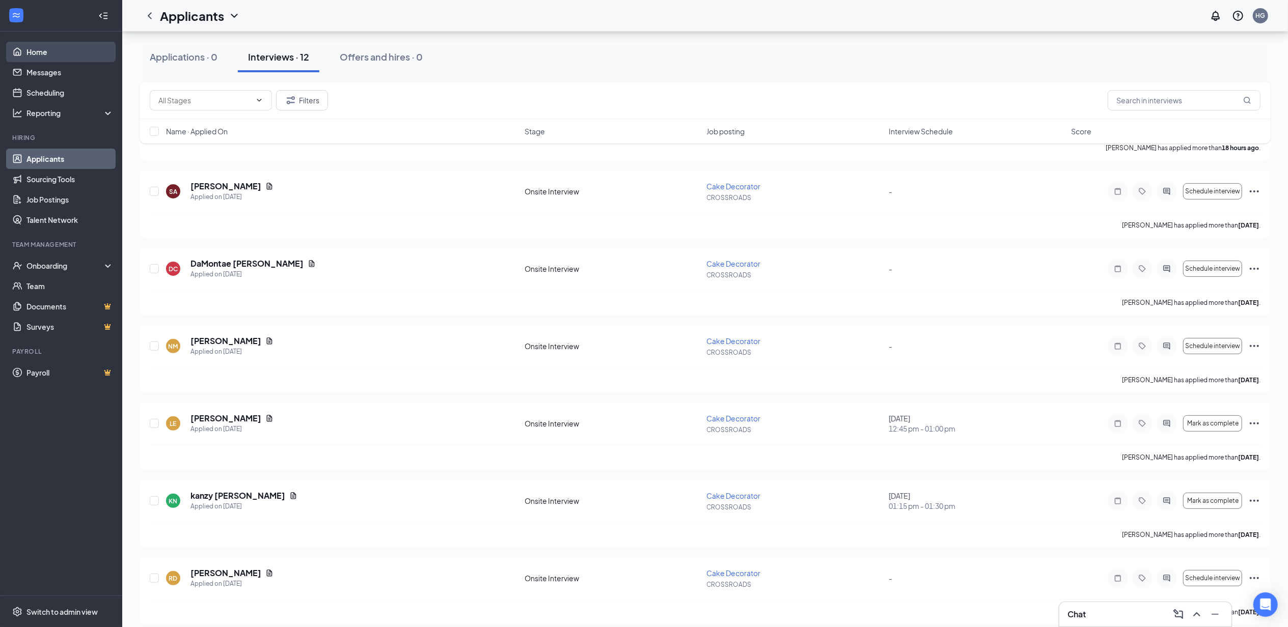
click at [35, 45] on link "Home" at bounding box center [69, 52] width 87 height 20
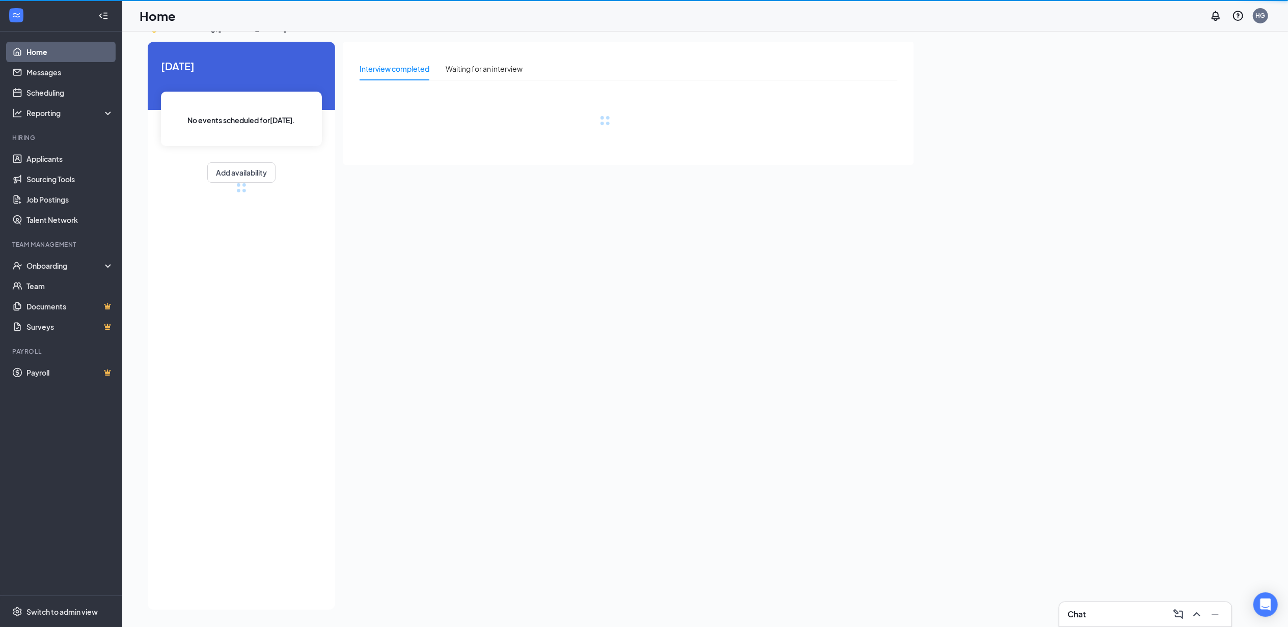
scroll to position [21, 0]
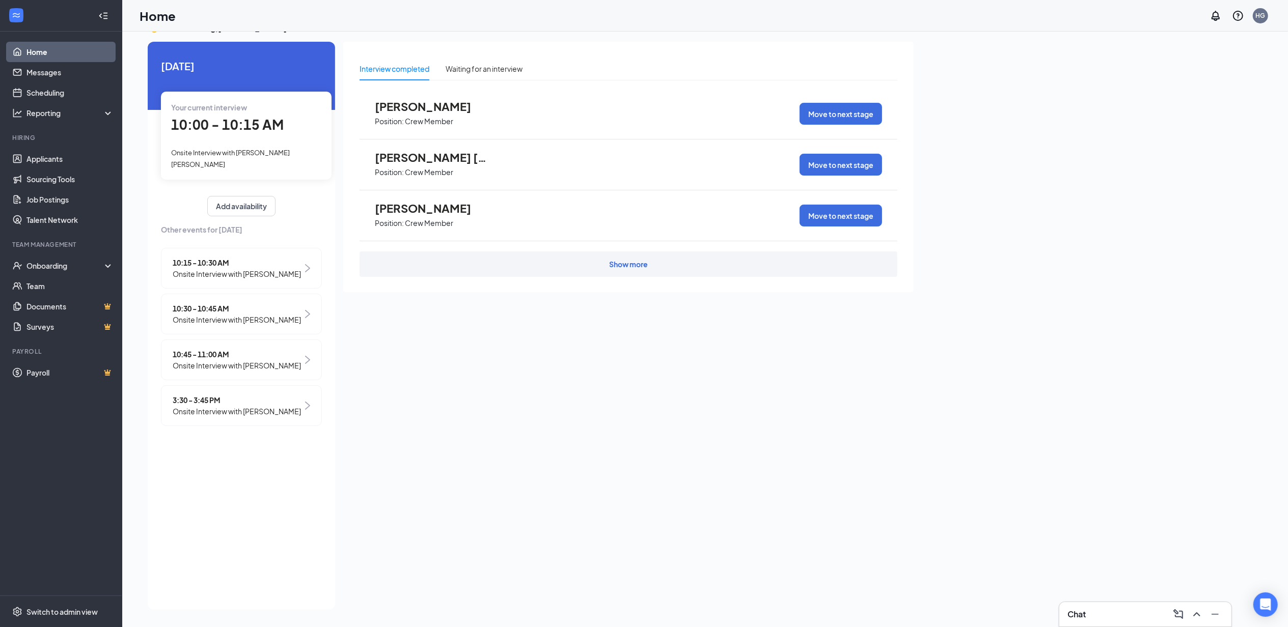
click at [273, 149] on span "Onsite Interview with [PERSON_NAME] [PERSON_NAME]" at bounding box center [230, 158] width 119 height 19
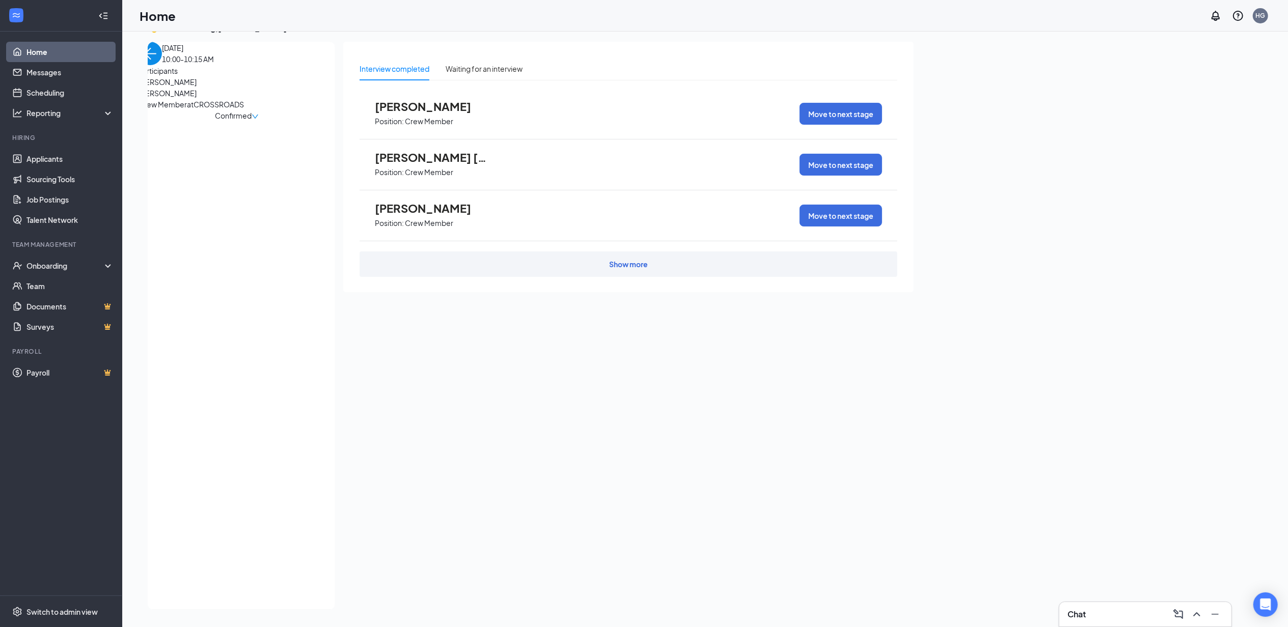
click at [293, 121] on div "Confirmed" at bounding box center [237, 115] width 197 height 11
click at [252, 121] on span "Confirmed" at bounding box center [233, 115] width 37 height 11
click at [267, 182] on span "Mark complete" at bounding box center [258, 187] width 70 height 11
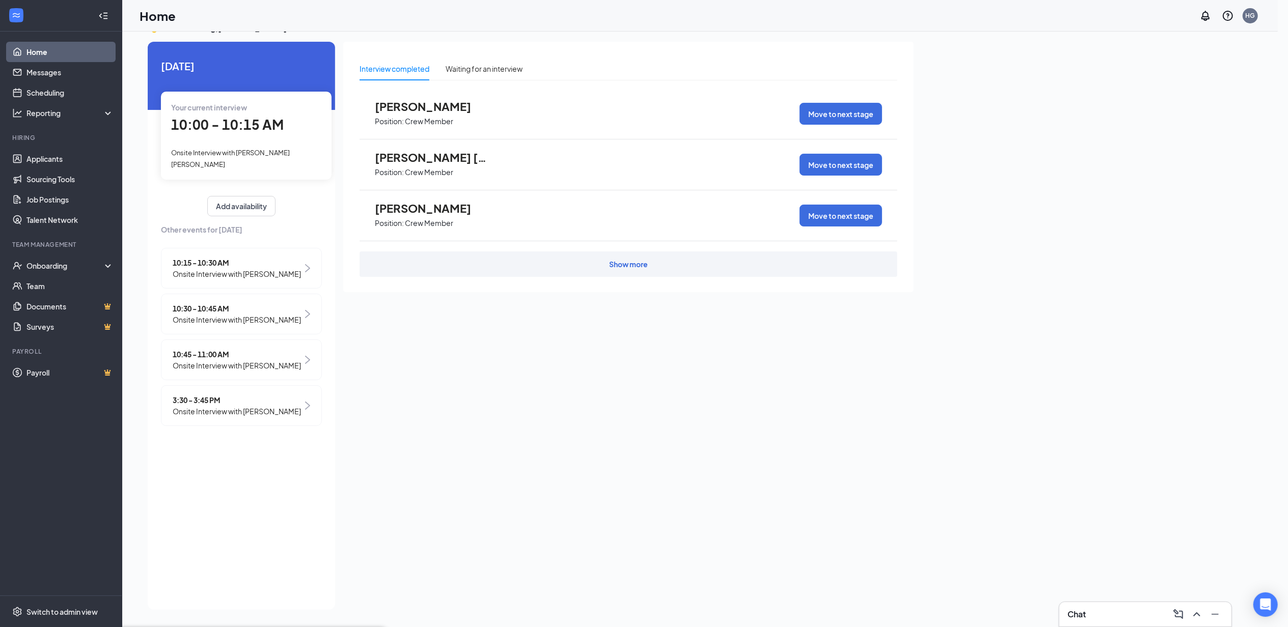
click at [377, 621] on icon "Cross" at bounding box center [377, 638] width 0 height 0
click at [520, 72] on div "Waiting for an interview" at bounding box center [484, 68] width 77 height 11
